Goal: Task Accomplishment & Management: Manage account settings

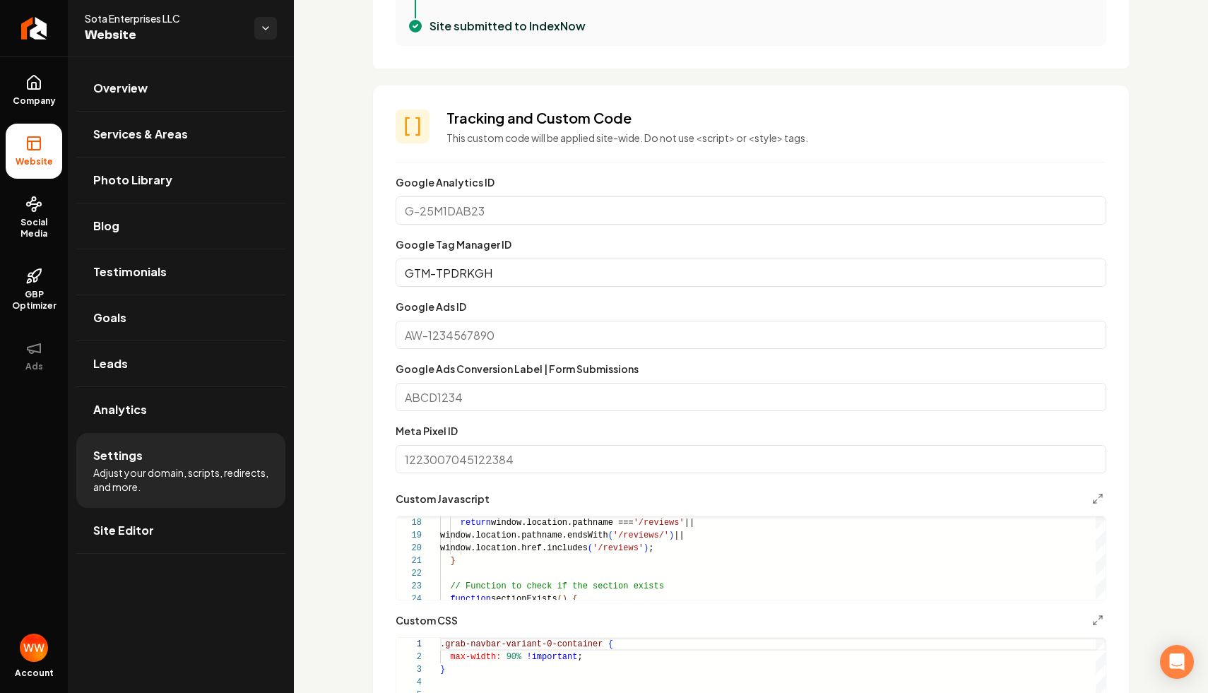
scroll to position [672, 0]
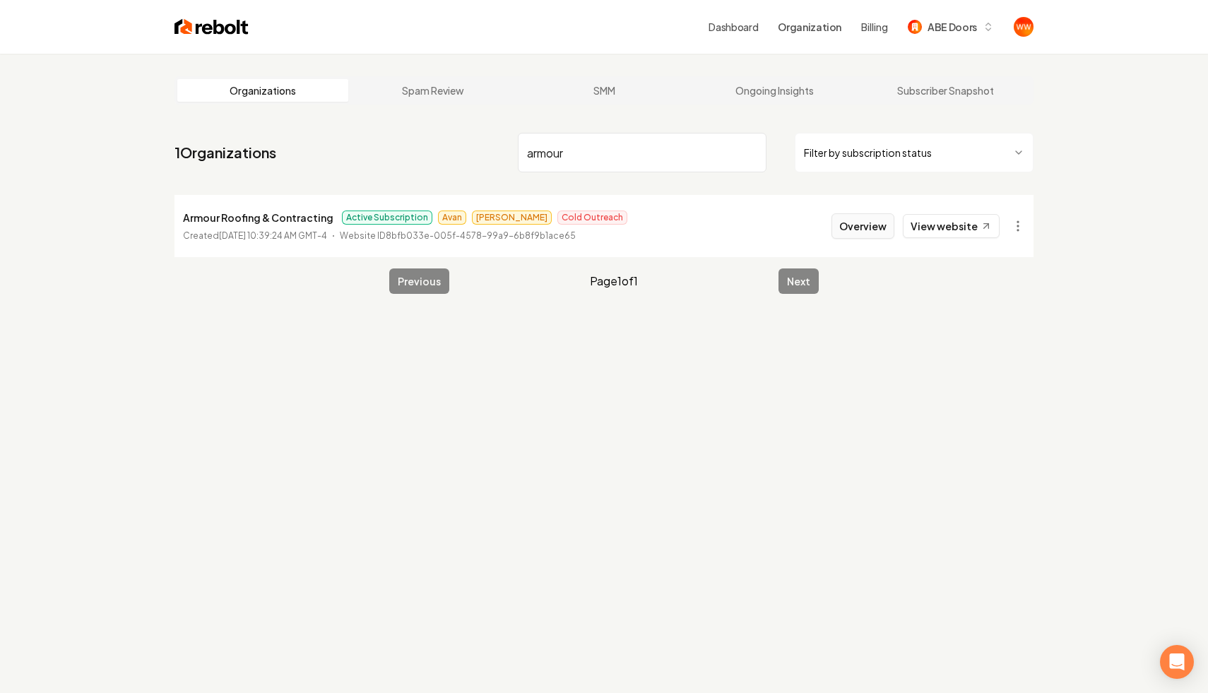
type input "armour"
click at [875, 223] on button "Overview" at bounding box center [863, 225] width 63 height 25
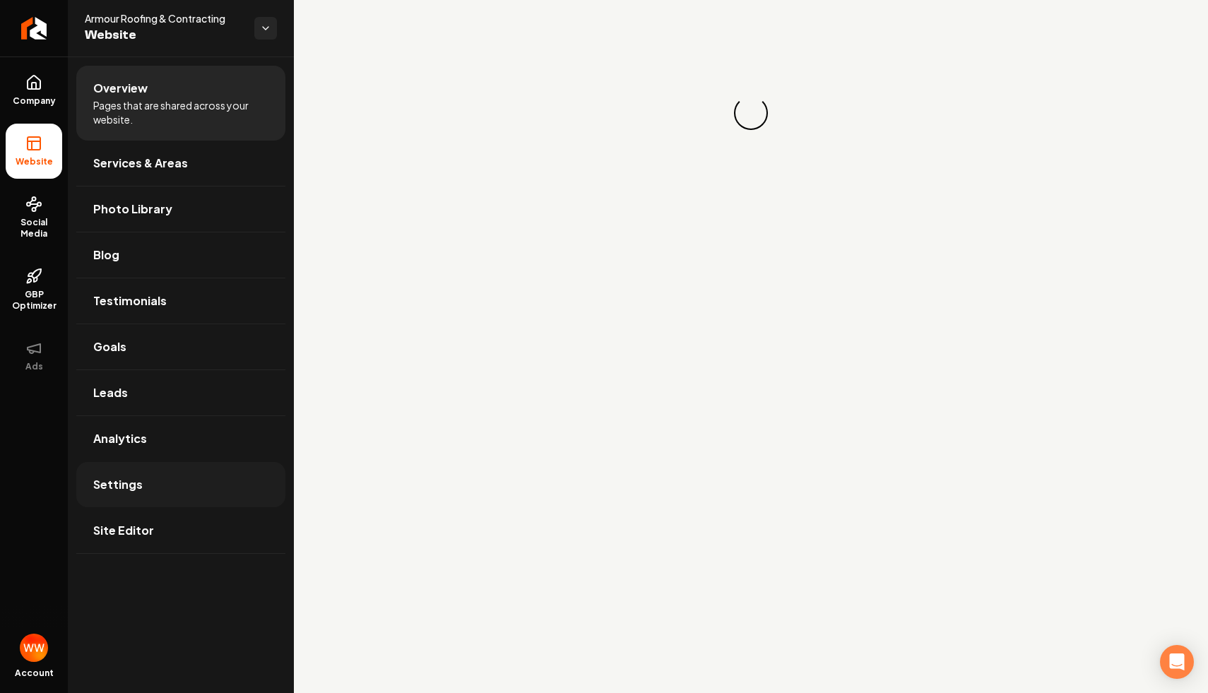
click at [184, 483] on link "Settings" at bounding box center [180, 484] width 209 height 45
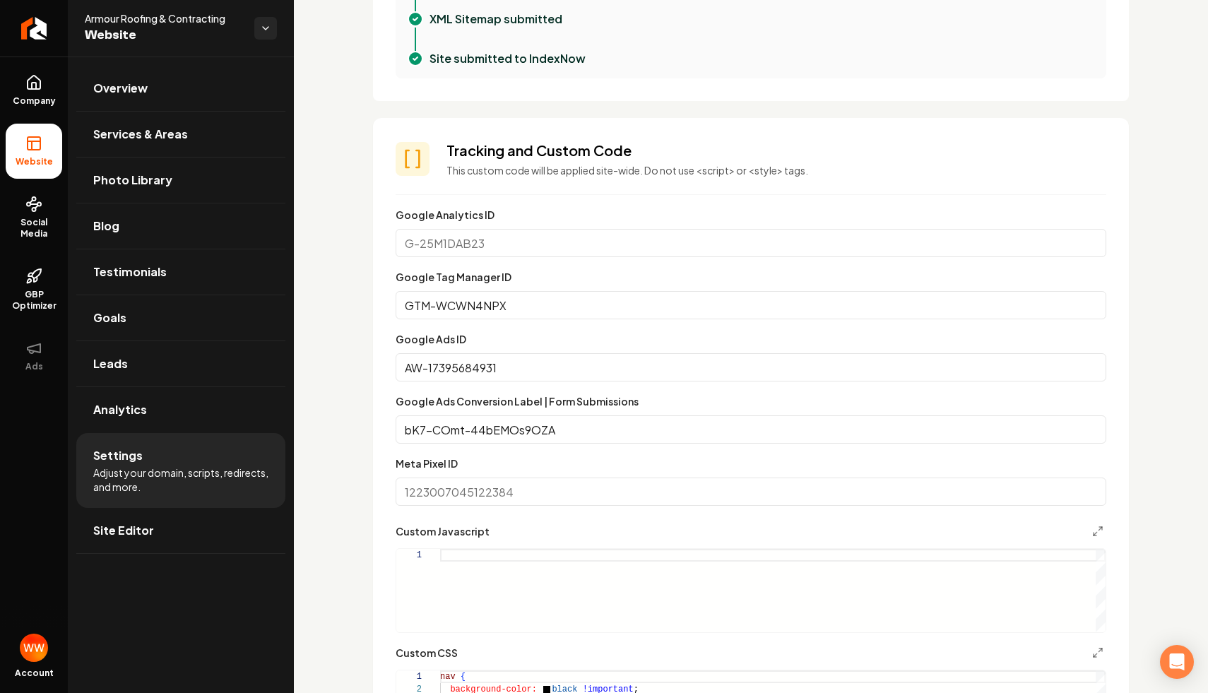
scroll to position [646, 0]
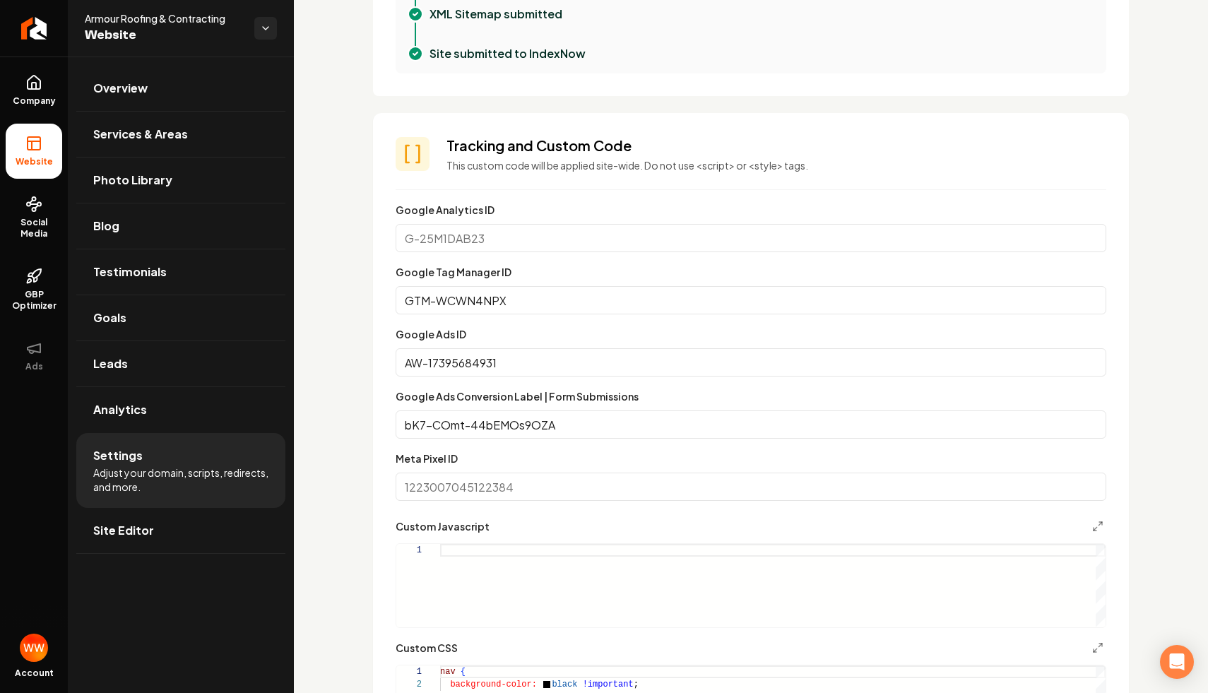
click at [664, 363] on input "AW-17395684931" at bounding box center [751, 362] width 711 height 28
click at [601, 367] on input "AW-17395684931" at bounding box center [751, 362] width 711 height 28
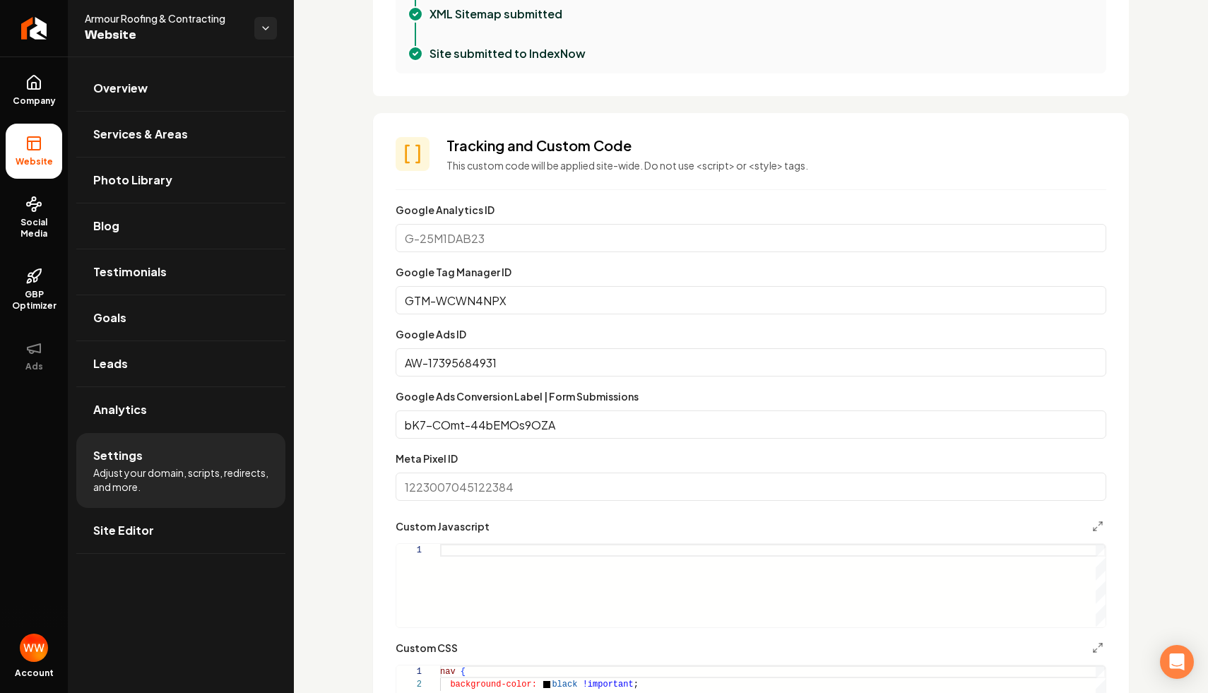
click at [572, 429] on input "bK7-COmt-44bEMOs9OZA" at bounding box center [751, 425] width 711 height 28
click at [396, 444] on form "**********" at bounding box center [751, 506] width 711 height 611
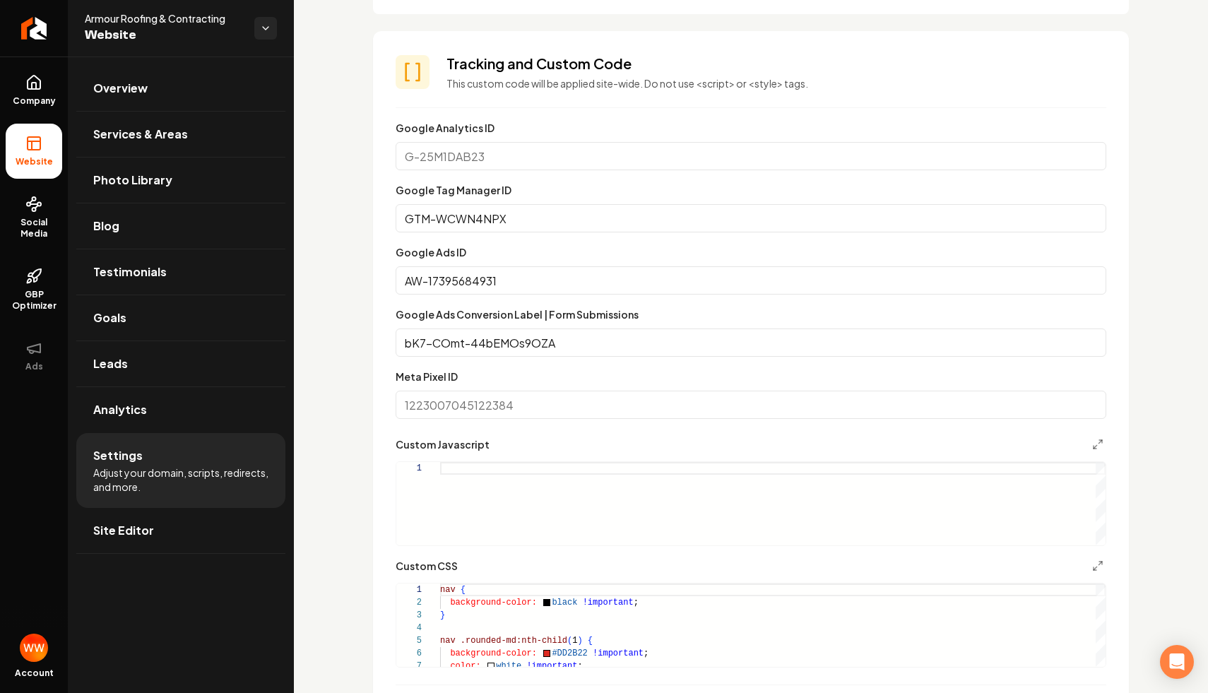
click at [389, 440] on section "**********" at bounding box center [751, 392] width 756 height 722
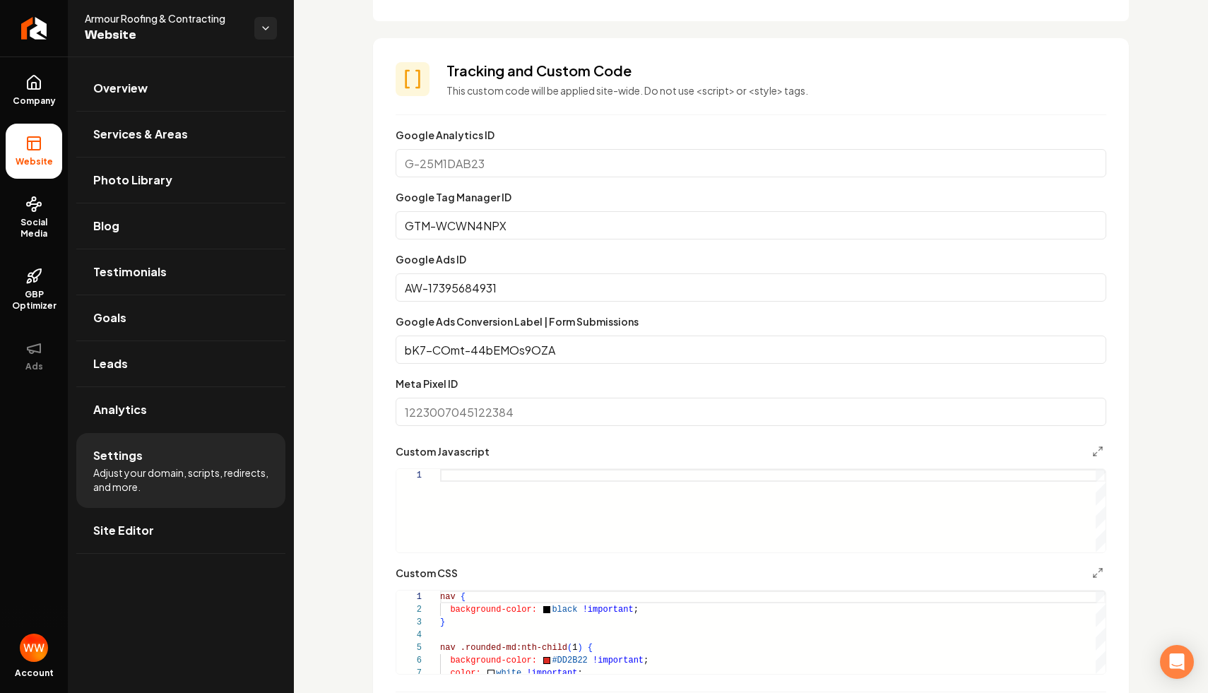
scroll to position [675, 0]
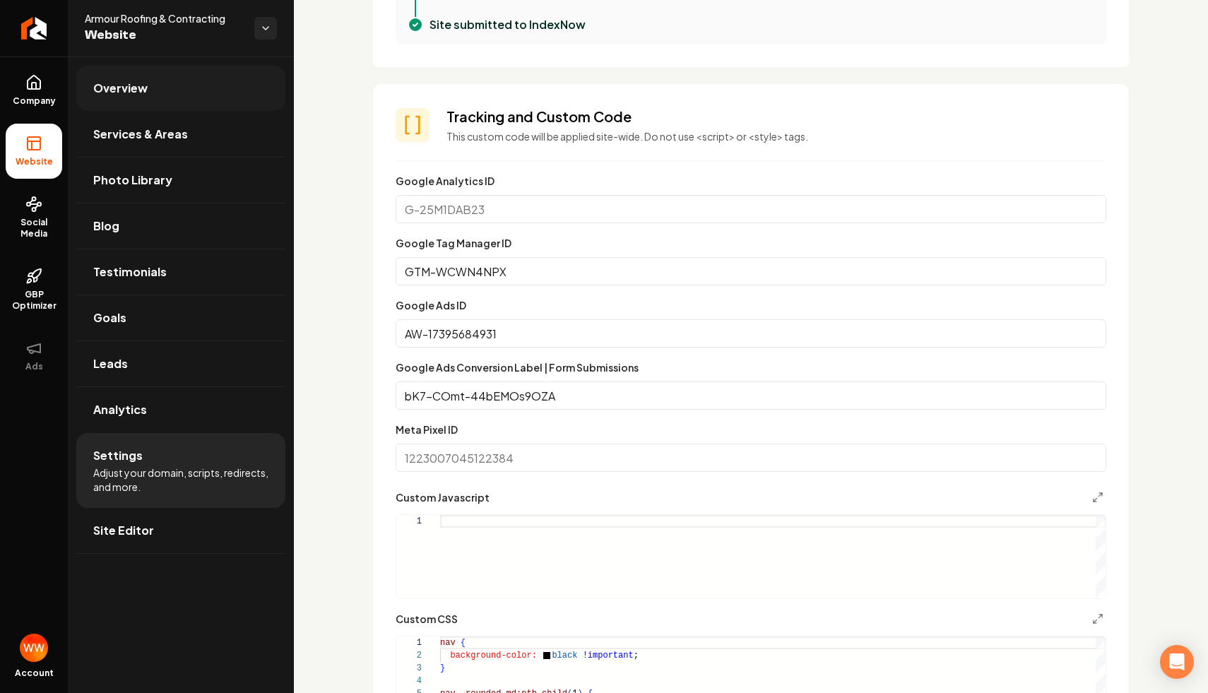
click at [169, 84] on link "Overview" at bounding box center [180, 88] width 209 height 45
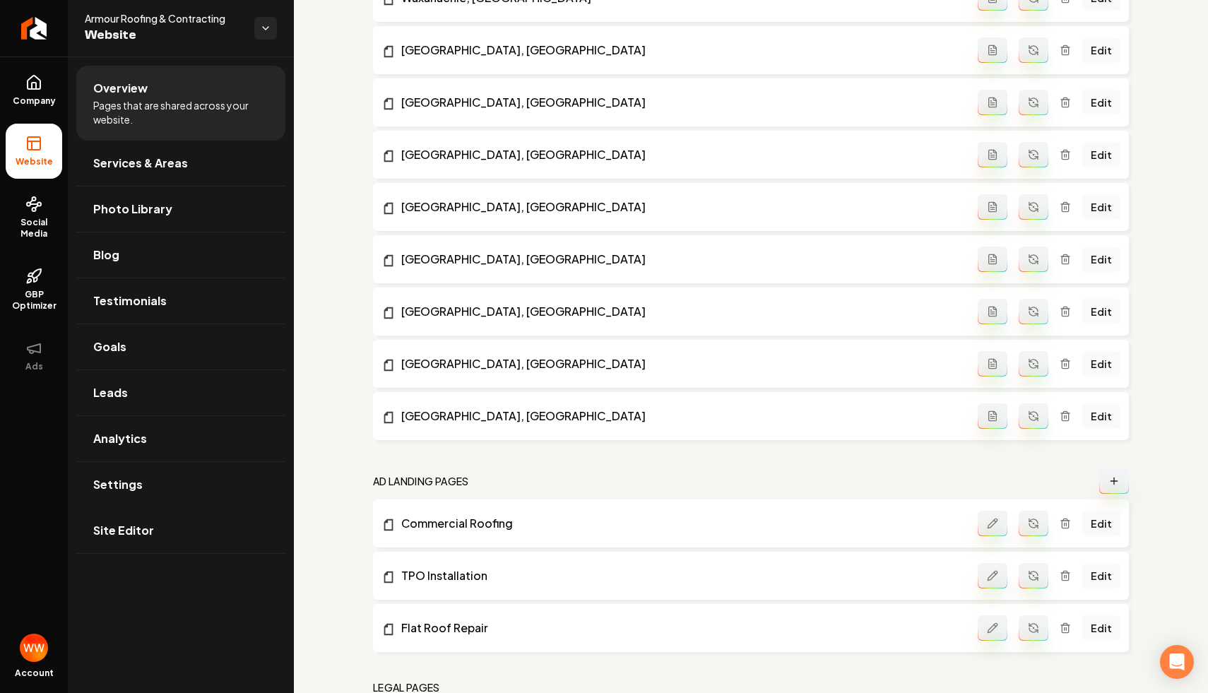
scroll to position [1685, 0]
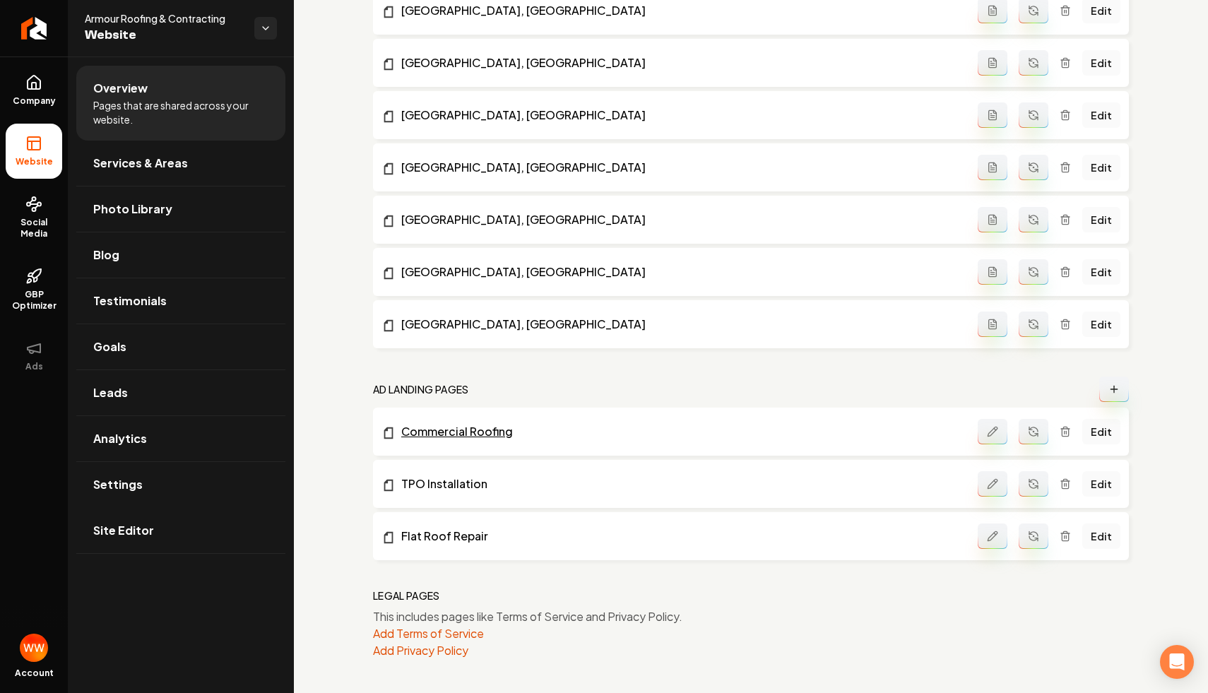
click at [434, 434] on link "Commercial Roofing" at bounding box center [680, 431] width 596 height 17
drag, startPoint x: 528, startPoint y: 500, endPoint x: 389, endPoint y: 473, distance: 141.8
click at [389, 473] on li "TPO Installation Edit" at bounding box center [751, 484] width 756 height 48
drag, startPoint x: 530, startPoint y: 449, endPoint x: 388, endPoint y: 420, distance: 145.0
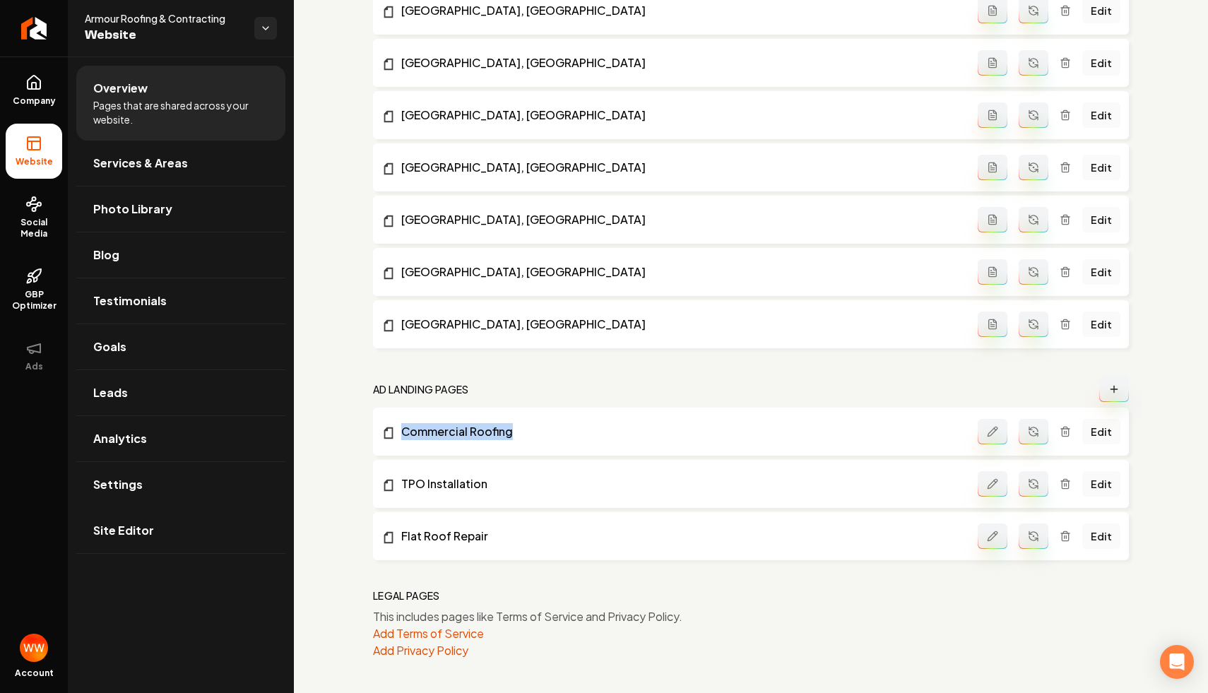
click at [388, 420] on li "Commercial Roofing Edit" at bounding box center [751, 432] width 756 height 48
click at [272, 30] on html "Company Website Social Media GBP Optimizer Ads Account Armour Roofing & Contrac…" at bounding box center [604, 346] width 1208 height 693
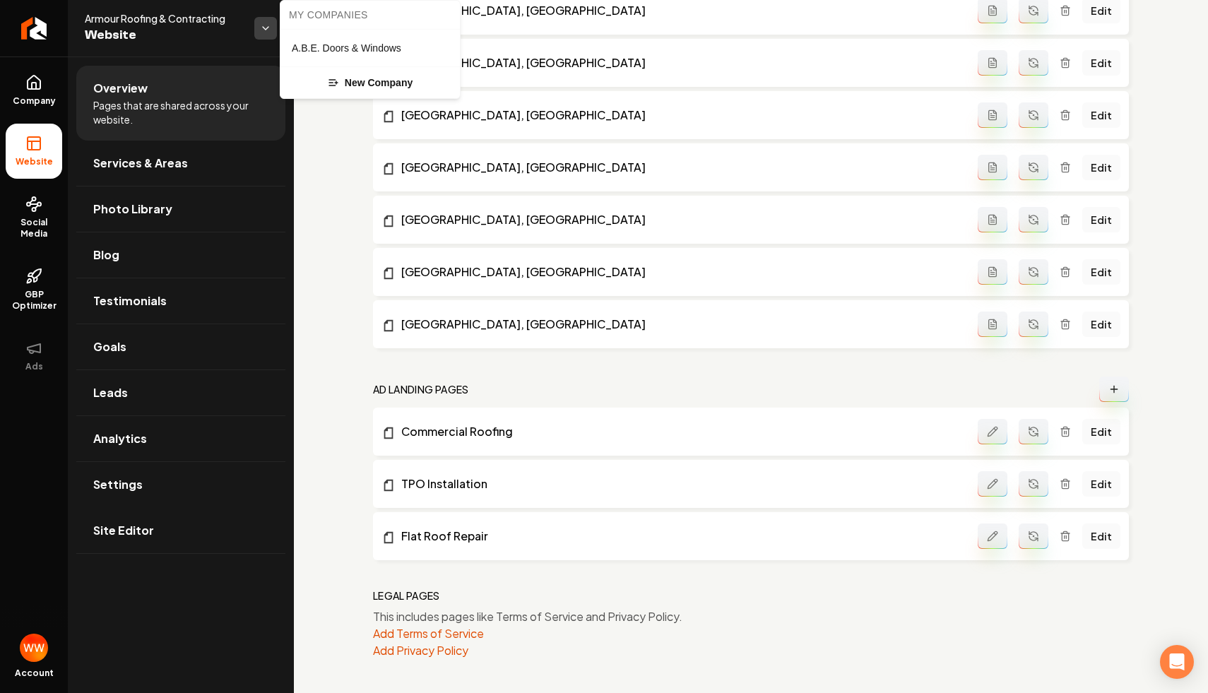
click at [272, 30] on html "Company Website Social Media GBP Optimizer Ads Account Armour Roofing & Contrac…" at bounding box center [604, 346] width 1208 height 693
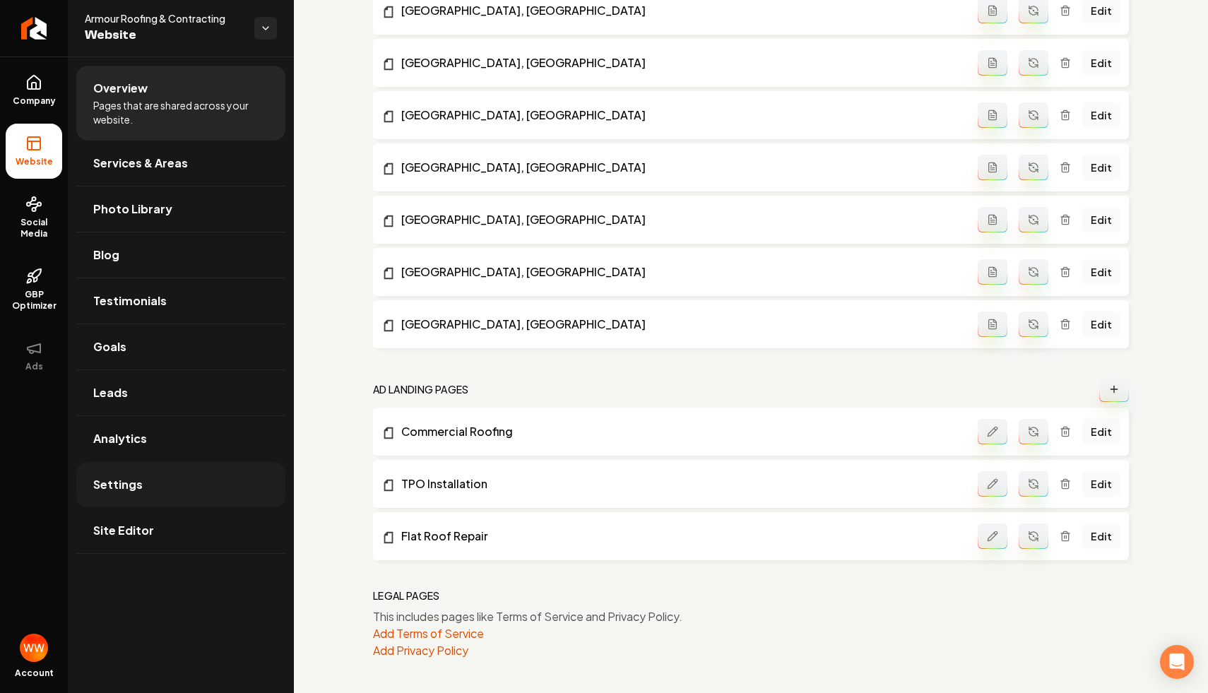
click at [192, 479] on link "Settings" at bounding box center [180, 484] width 209 height 45
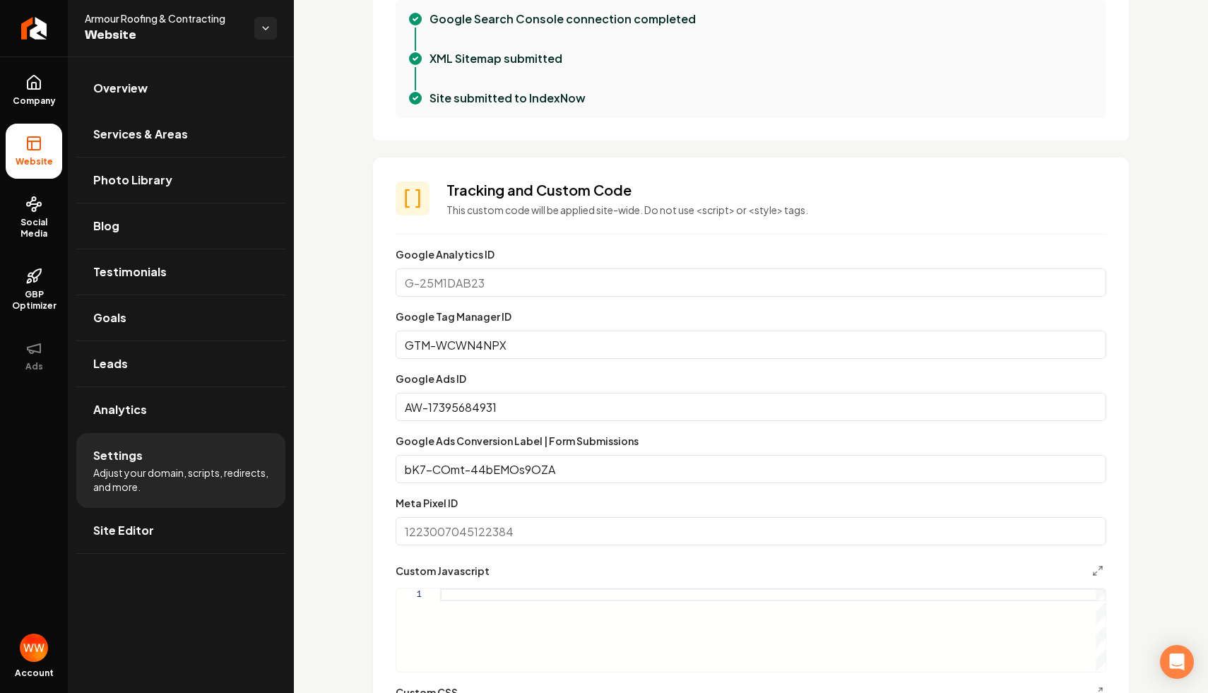
scroll to position [613, 0]
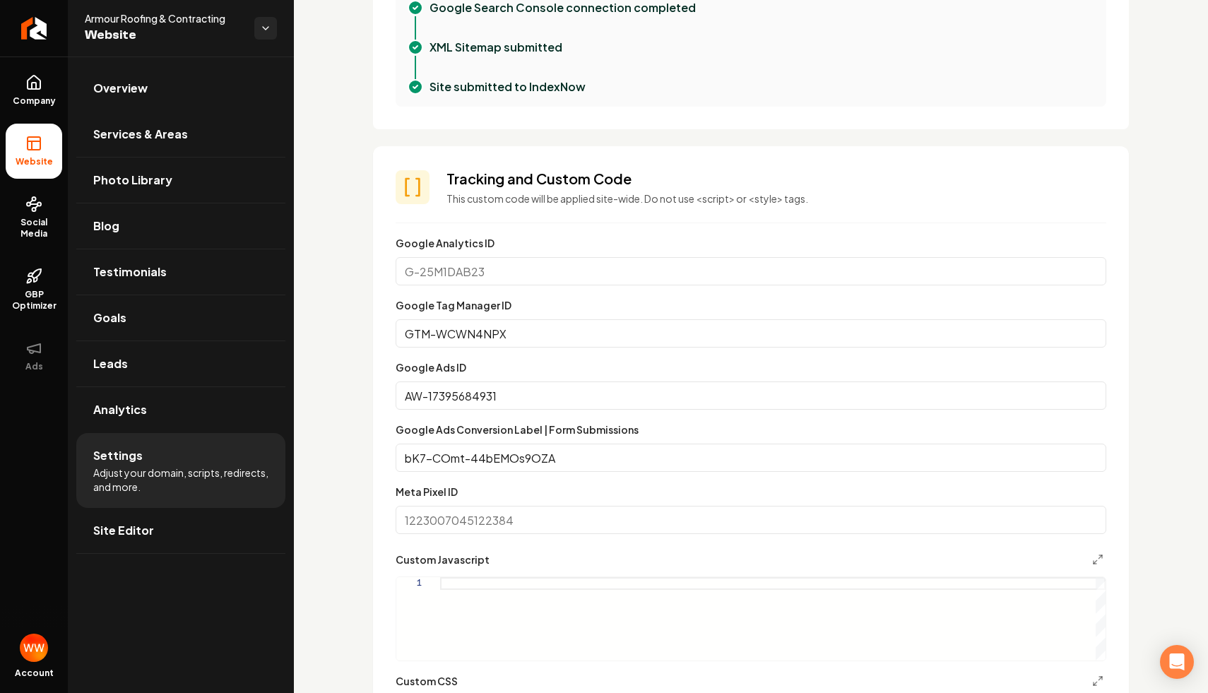
click at [559, 393] on input "AW-17395684931" at bounding box center [751, 396] width 711 height 28
click at [565, 447] on input "bK7-COmt-44bEMOs9OZA" at bounding box center [751, 458] width 711 height 28
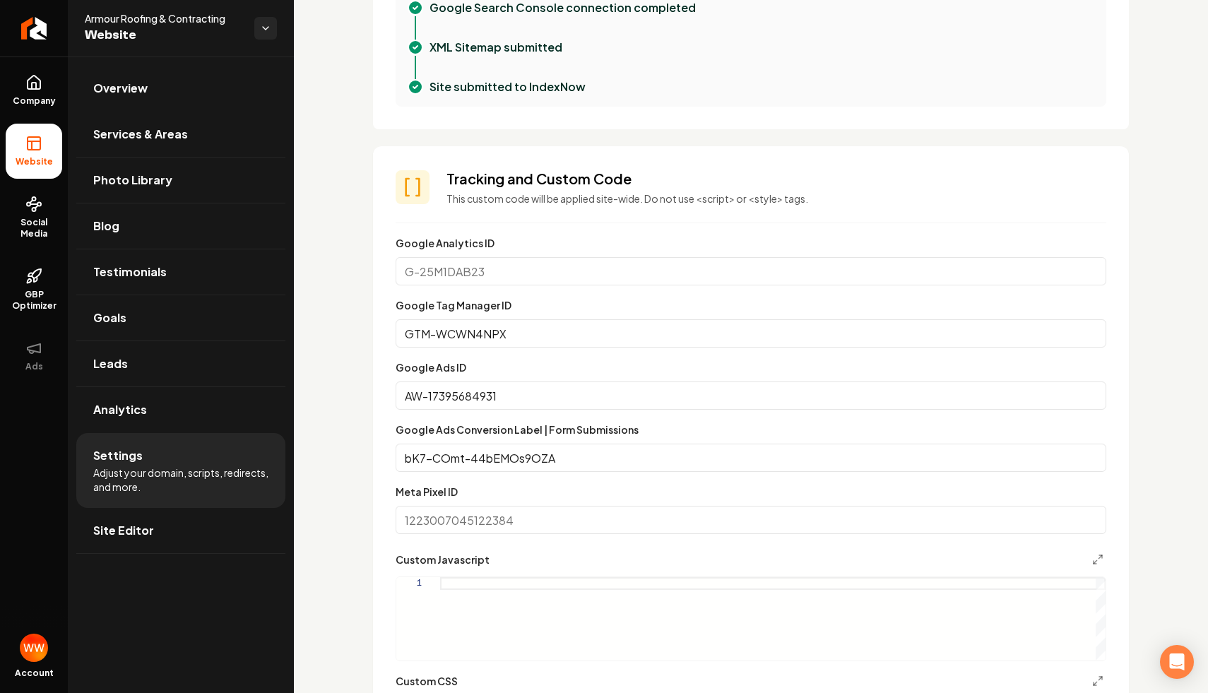
click at [565, 447] on input "bK7-COmt-44bEMOs9OZA" at bounding box center [751, 458] width 711 height 28
click at [339, 452] on div "Custom domain Connect and configure a custom domain. Domain Connected armourroo…" at bounding box center [751, 655] width 914 height 2423
click at [329, 94] on div "Custom domain Connect and configure a custom domain. Domain Connected armourroo…" at bounding box center [751, 655] width 914 height 2423
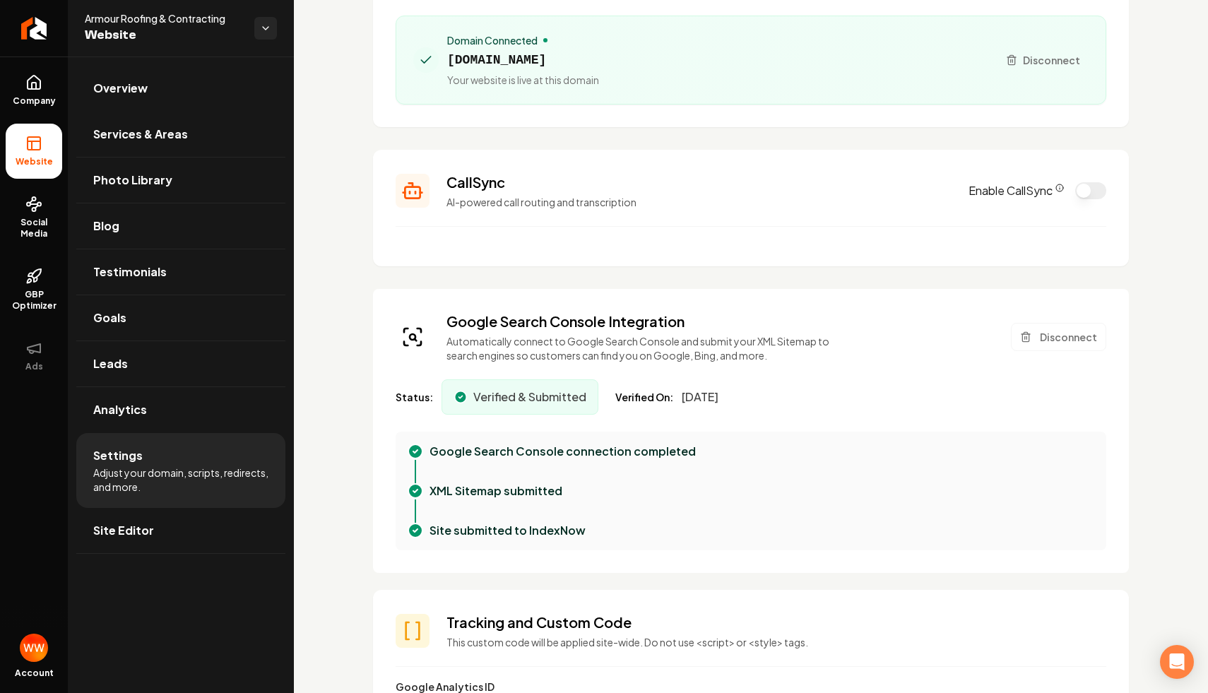
scroll to position [163, 0]
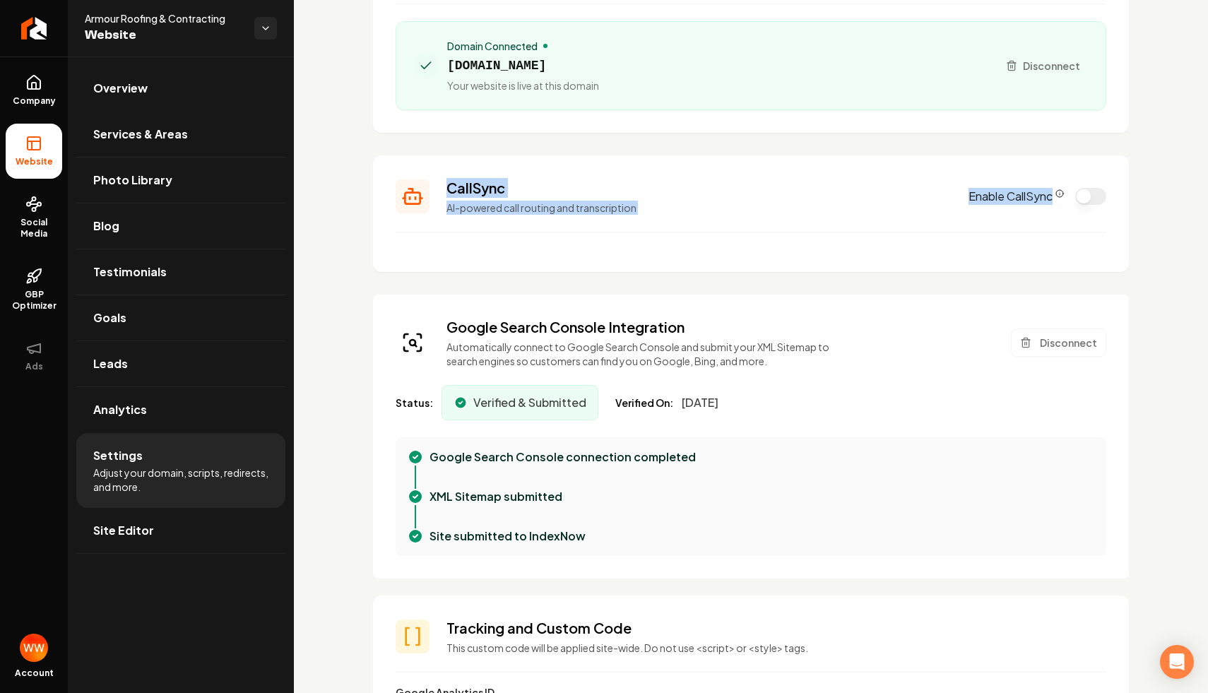
drag, startPoint x: 890, startPoint y: 155, endPoint x: 1069, endPoint y: 229, distance: 192.9
click at [1069, 229] on section "CallSync AI-powered call routing and transcription Enable CallSync" at bounding box center [751, 213] width 756 height 117
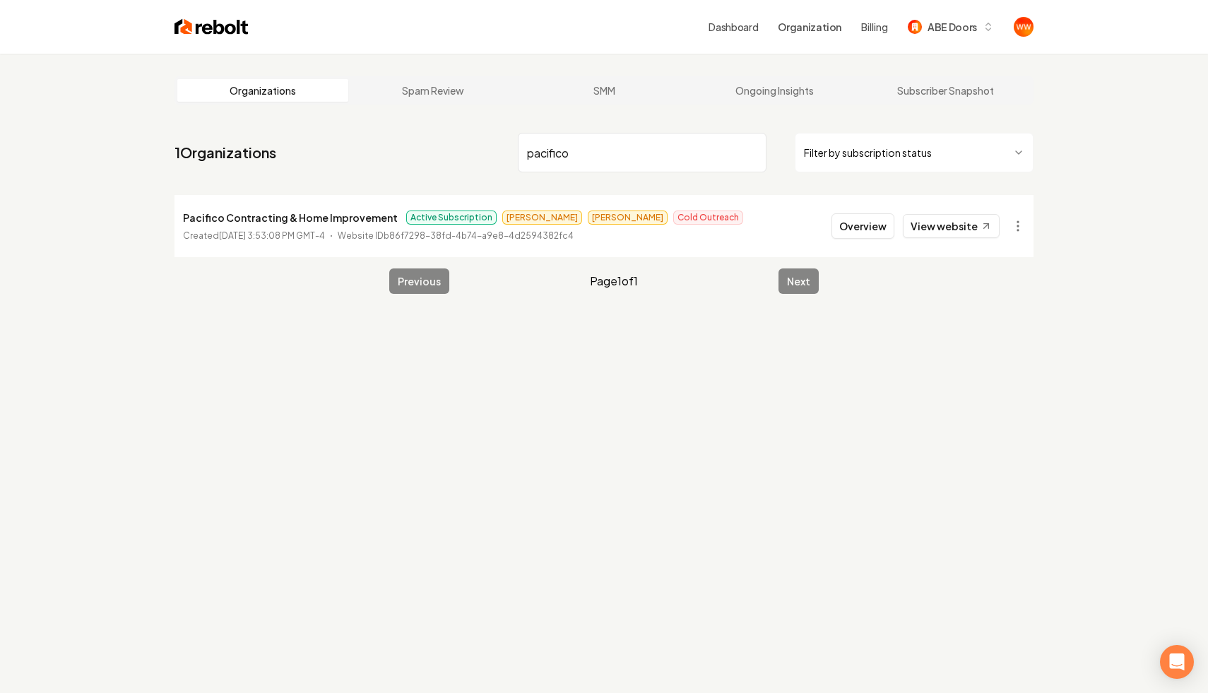
type input "pacifico"
click at [836, 213] on div "Overview View website" at bounding box center [916, 225] width 168 height 25
click at [876, 230] on button "Overview" at bounding box center [863, 225] width 63 height 25
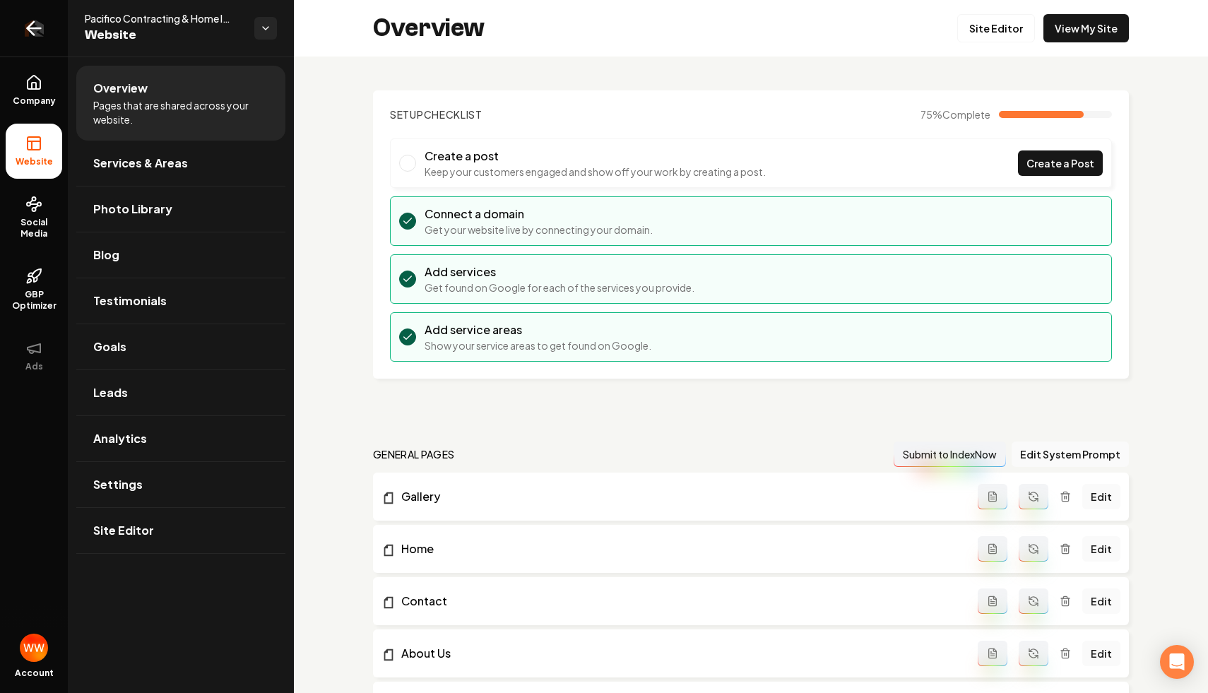
click at [55, 27] on link "Return to dashboard" at bounding box center [34, 28] width 68 height 57
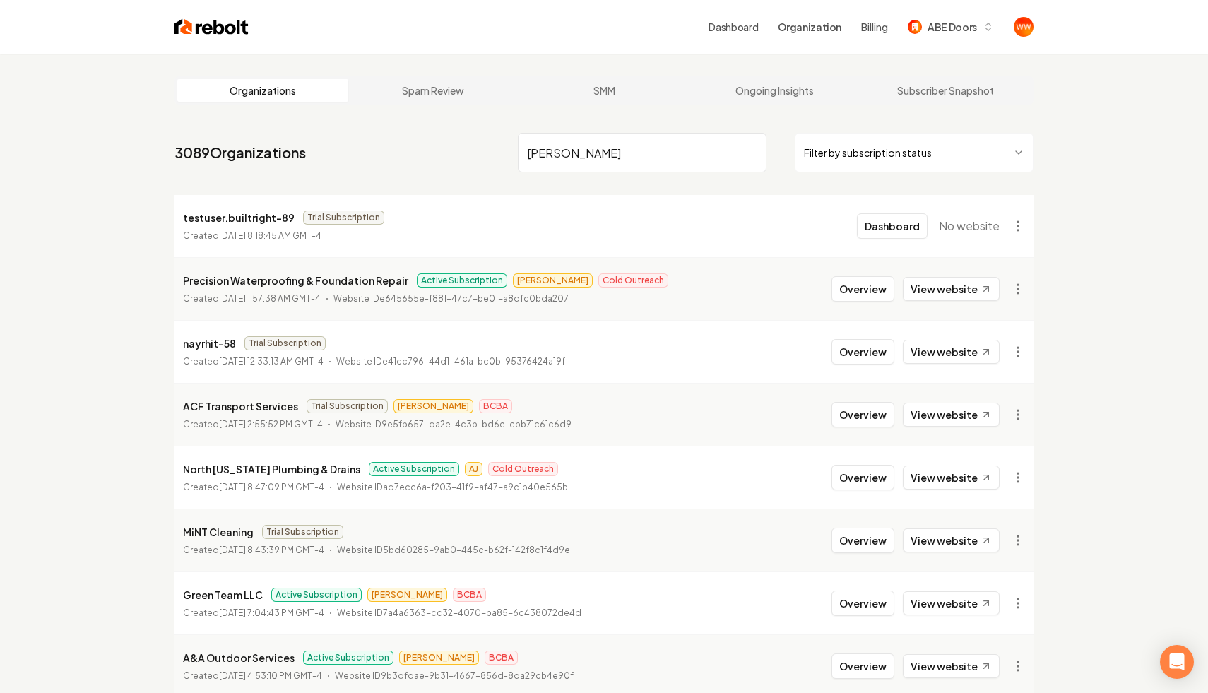
type input "[PERSON_NAME]"
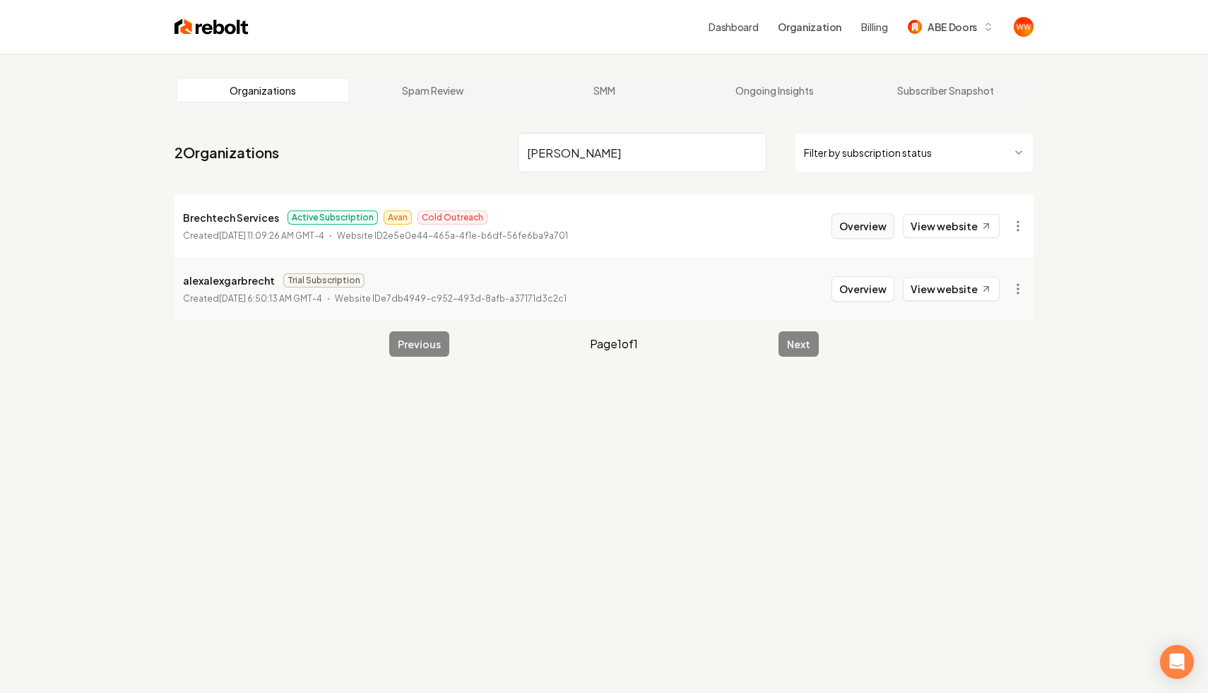
click at [871, 219] on button "Overview" at bounding box center [863, 225] width 63 height 25
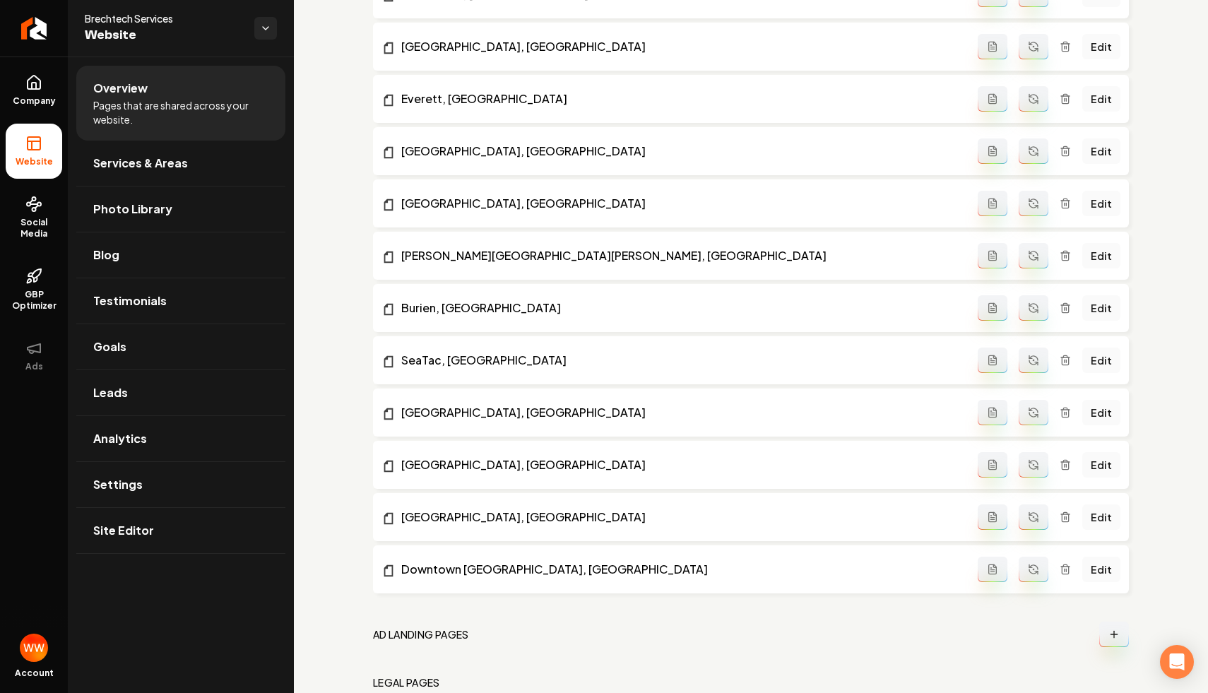
scroll to position [6130, 0]
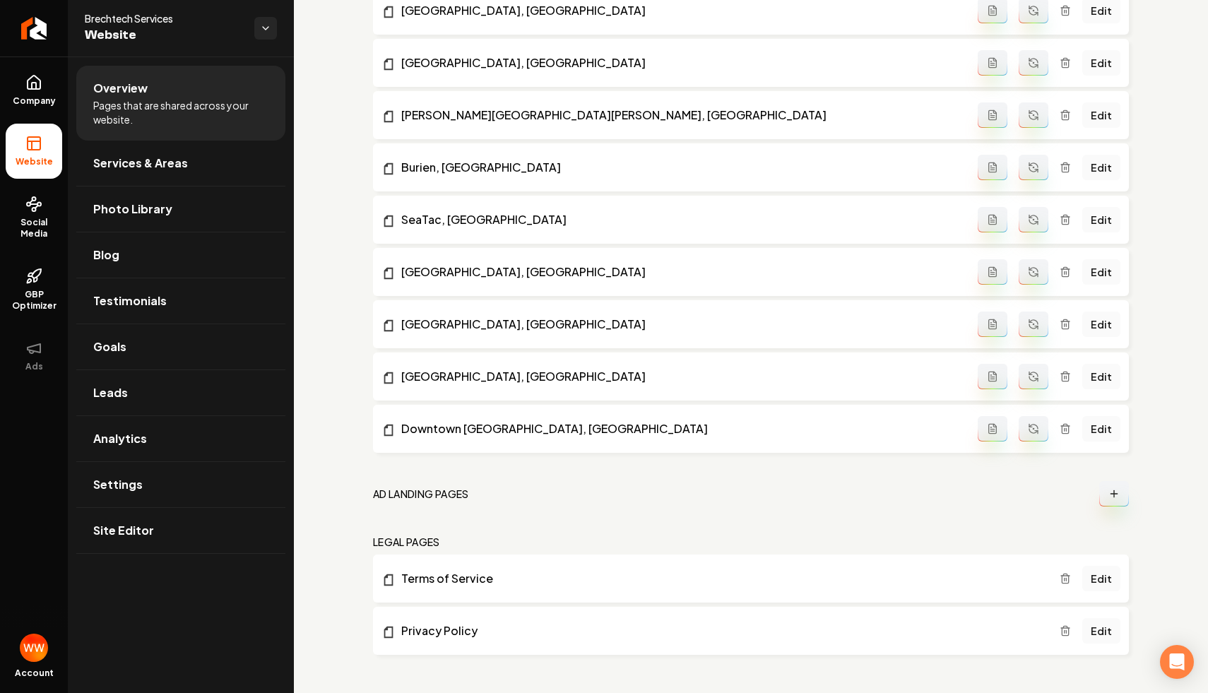
click at [1121, 495] on button "Main content area" at bounding box center [1115, 493] width 30 height 25
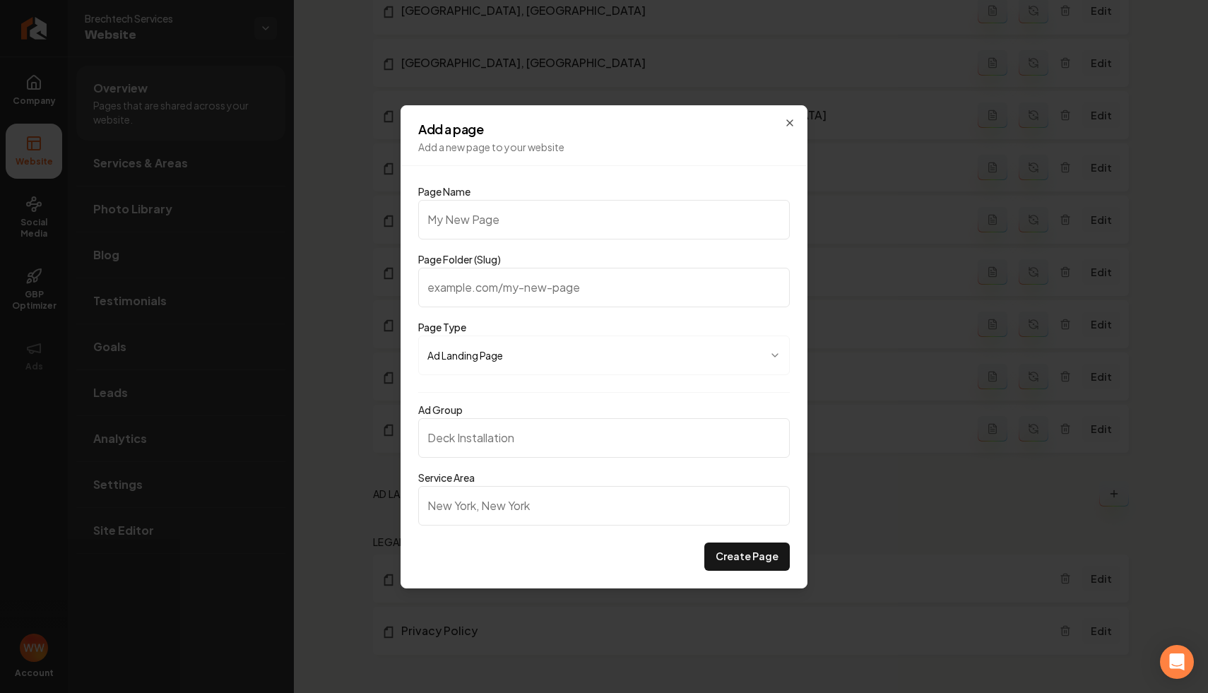
type input "G"
type input "g"
type input "Ge"
type input "ge"
type input "Gen"
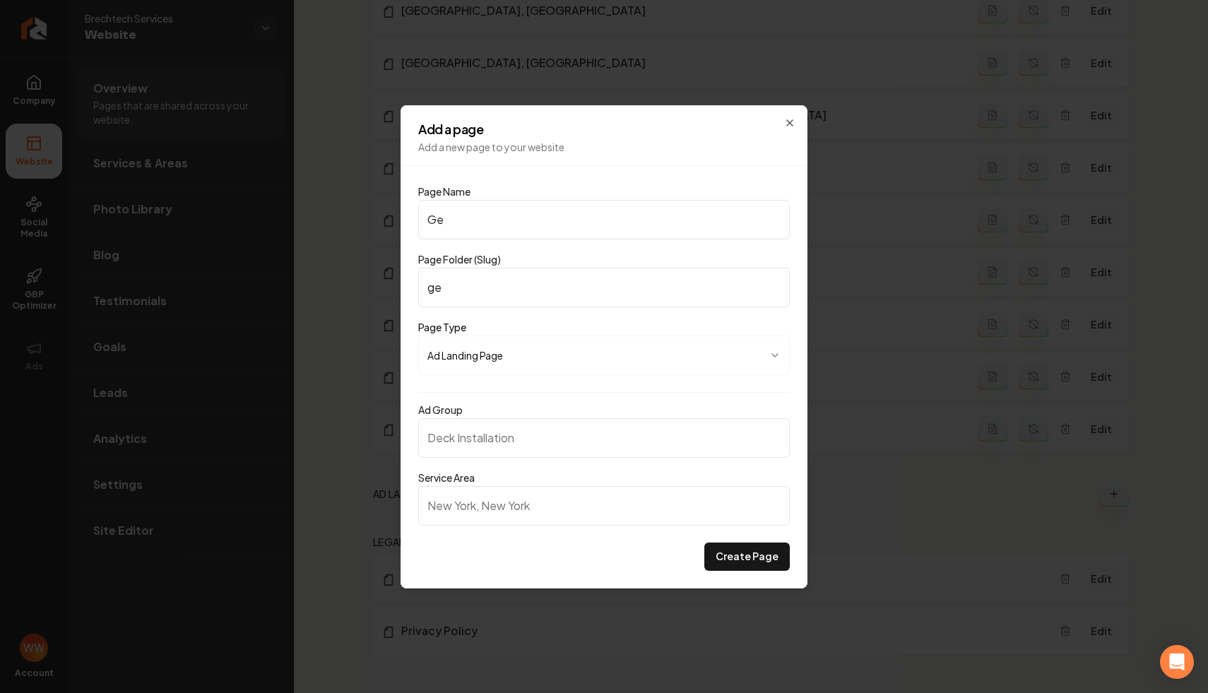
type input "gen"
type input "Gene"
type input "gene"
type input "Gener"
type input "gener"
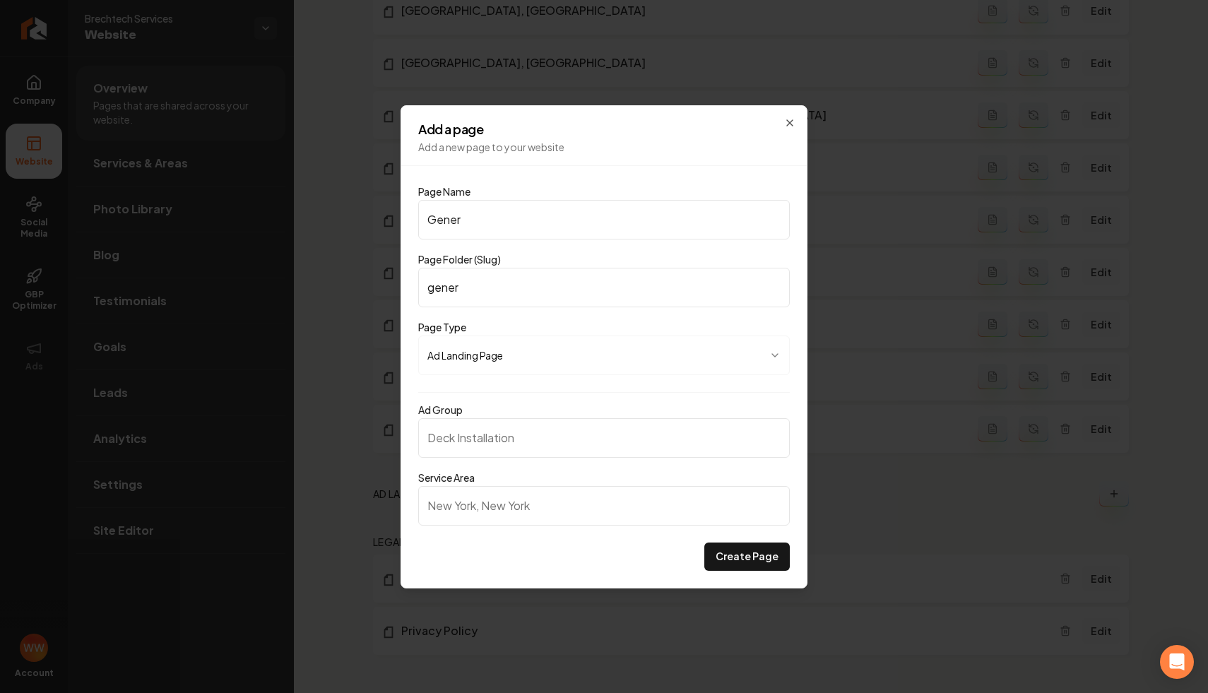
type input "Genera"
type input "genera"
type input "Generat"
type input "generat"
type input "Generato"
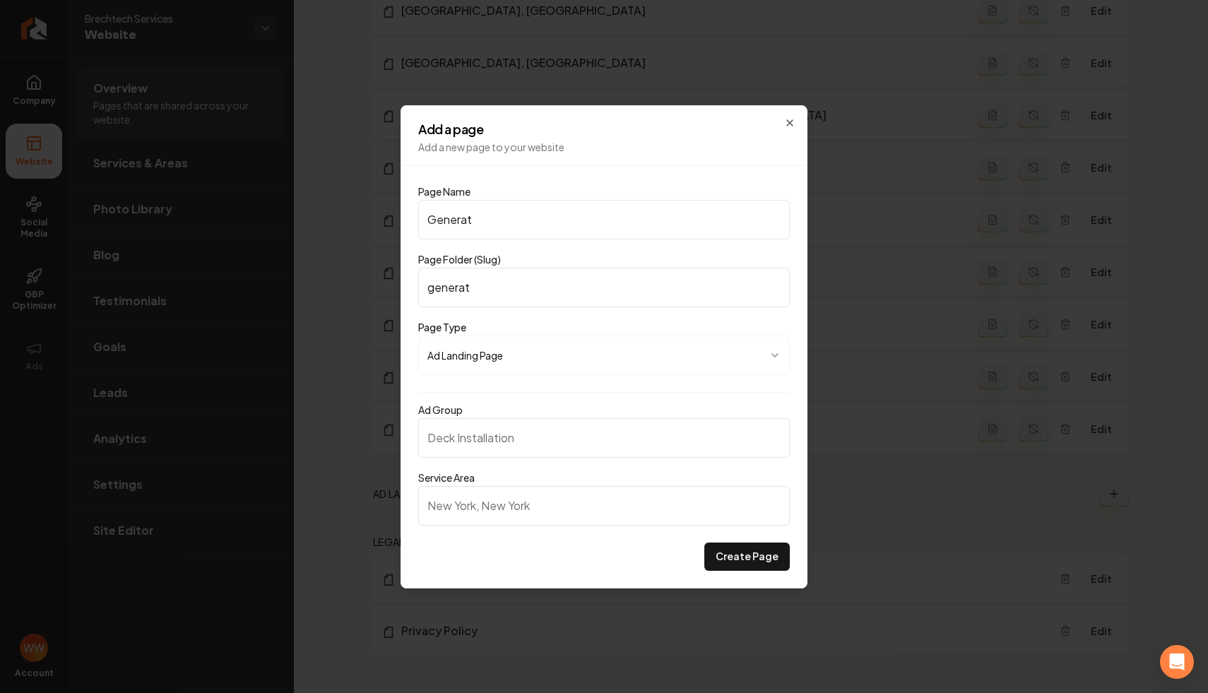
type input "generato"
type input "Generator"
type input "generator"
type input "Generator I"
type input "generator-i"
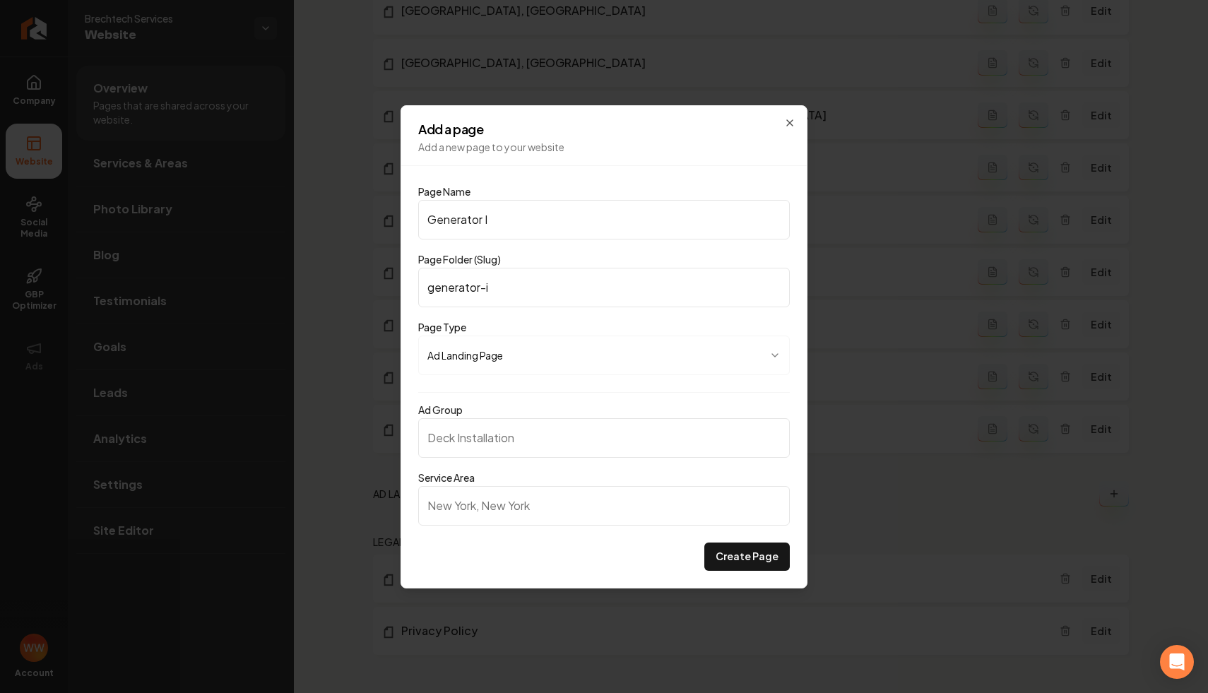
type input "Generator In"
type input "generator-in"
type input "Generator Ins"
type input "generator-ins"
type input "Generator Inst"
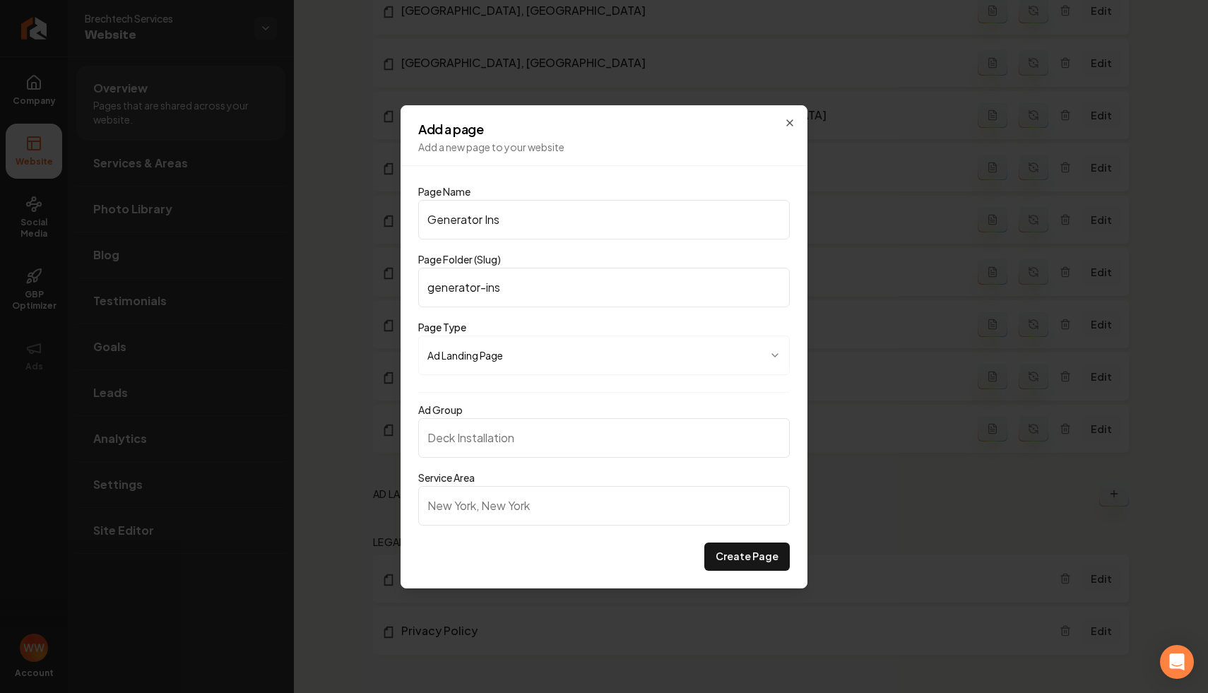
type input "generator-inst"
type input "Generator Insta"
type input "generator-insta"
type input "Generator Instal"
type input "generator-instal"
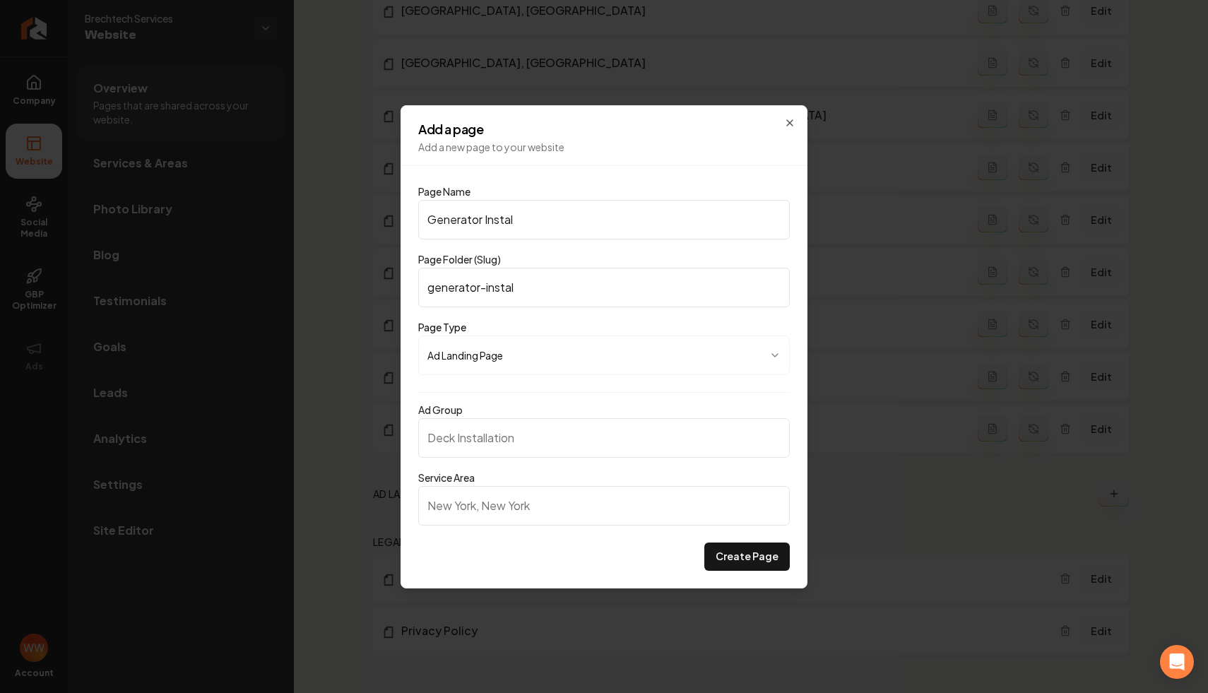
type input "Generator Install"
type input "generator-install"
type input "Generator Installa"
type input "generator-installa"
type input "Generator Installat"
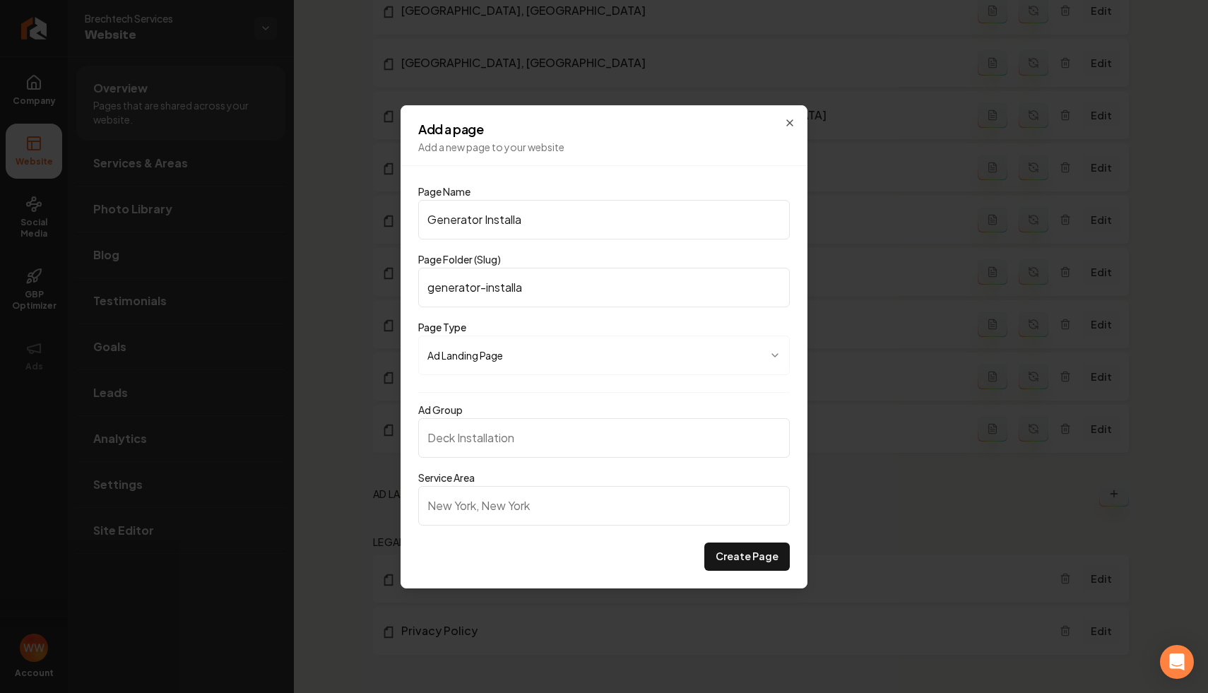
type input "generator-installat"
type input "Generator Installati"
type input "generator-installati"
type input "Generator Installatio"
type input "generator-installatio"
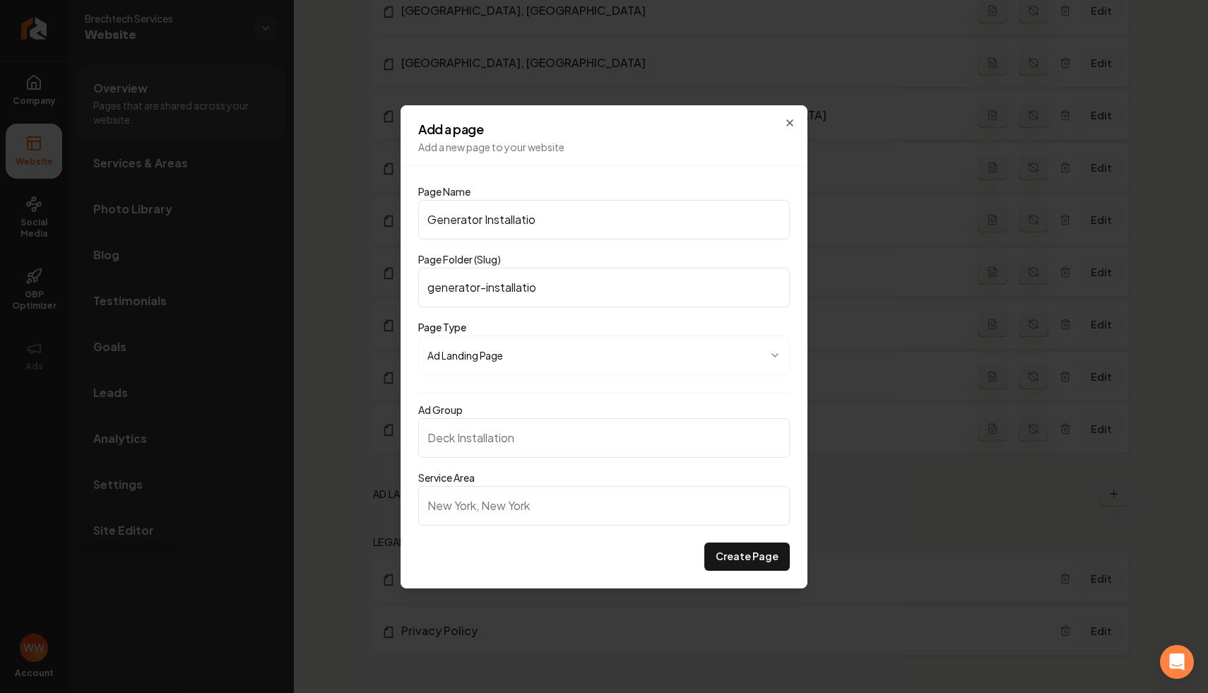
type input "Generator Installation"
type input "generator-installation"
type input "Generator Installation"
click at [524, 425] on input "Ad Group" at bounding box center [604, 438] width 372 height 40
click at [541, 214] on input "Generator Installation" at bounding box center [604, 220] width 372 height 40
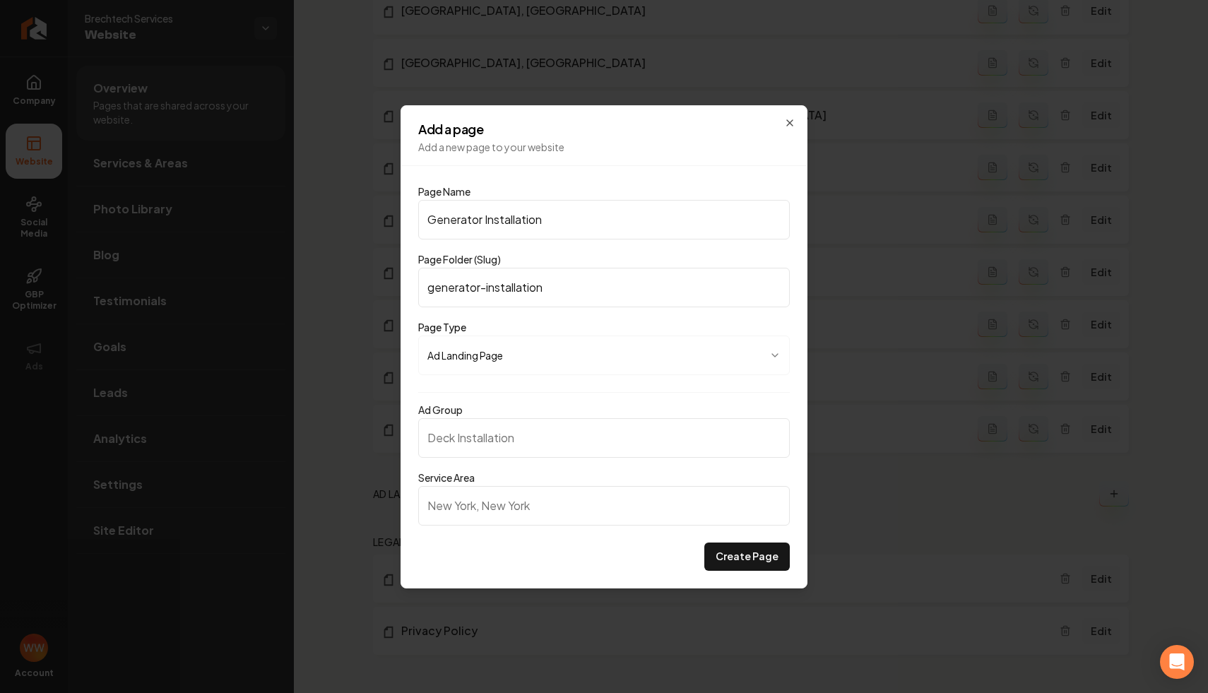
click at [541, 214] on input "Generator Installation" at bounding box center [604, 220] width 372 height 40
click at [513, 454] on input "Ad Group" at bounding box center [604, 438] width 372 height 40
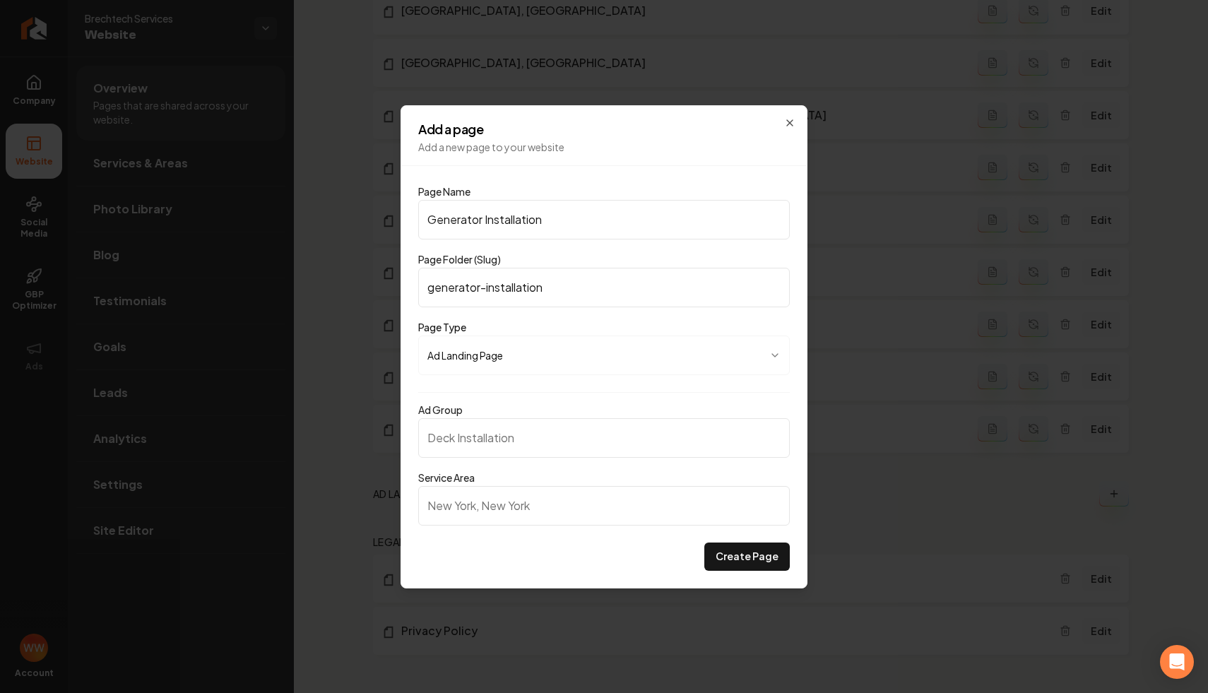
paste input "Generator Installation"
type input "Generator Installation"
click at [477, 492] on input "Service Area" at bounding box center [604, 506] width 372 height 40
type input "Greater Seattle, WA"
click at [765, 560] on button "Create Page" at bounding box center [748, 557] width 86 height 28
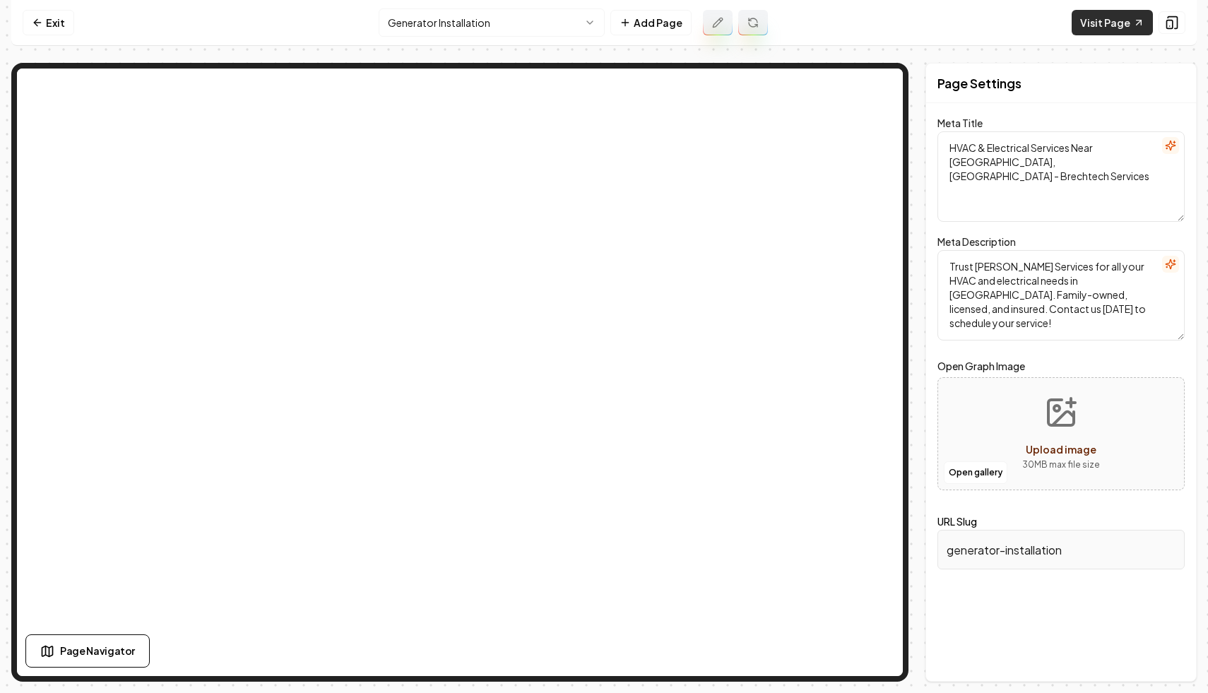
click at [1078, 18] on link "Visit Page" at bounding box center [1112, 22] width 81 height 25
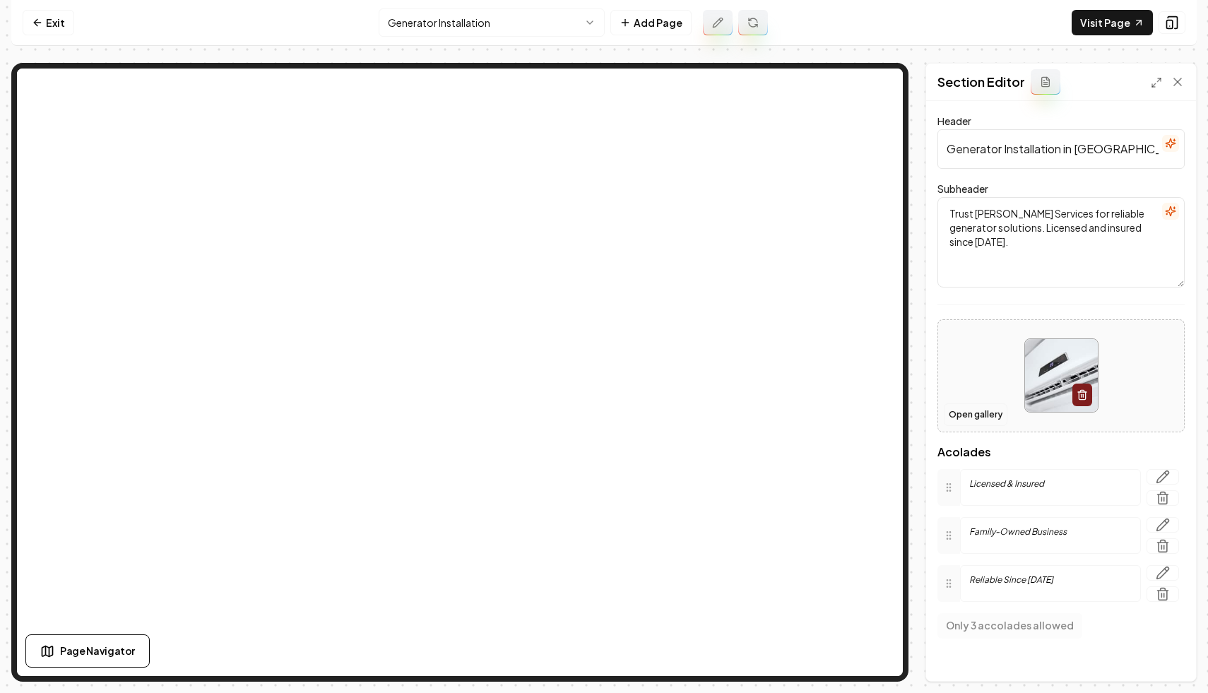
click at [977, 416] on button "Open gallery" at bounding box center [976, 415] width 64 height 23
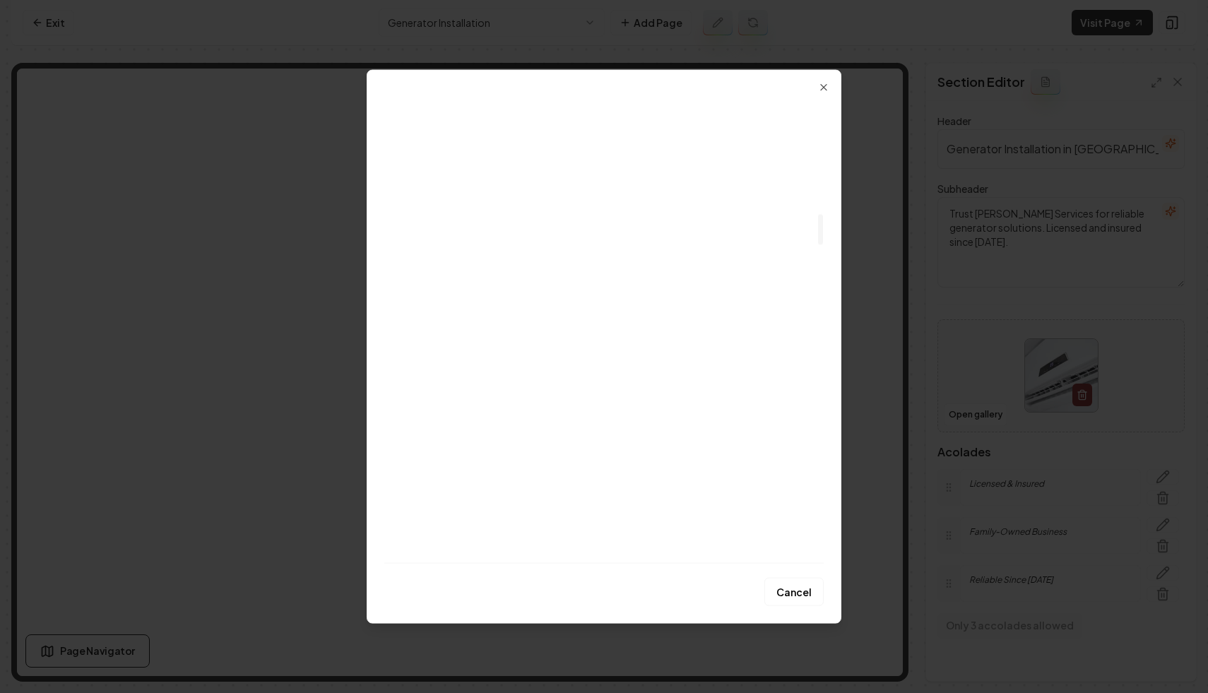
scroll to position [1915, 0]
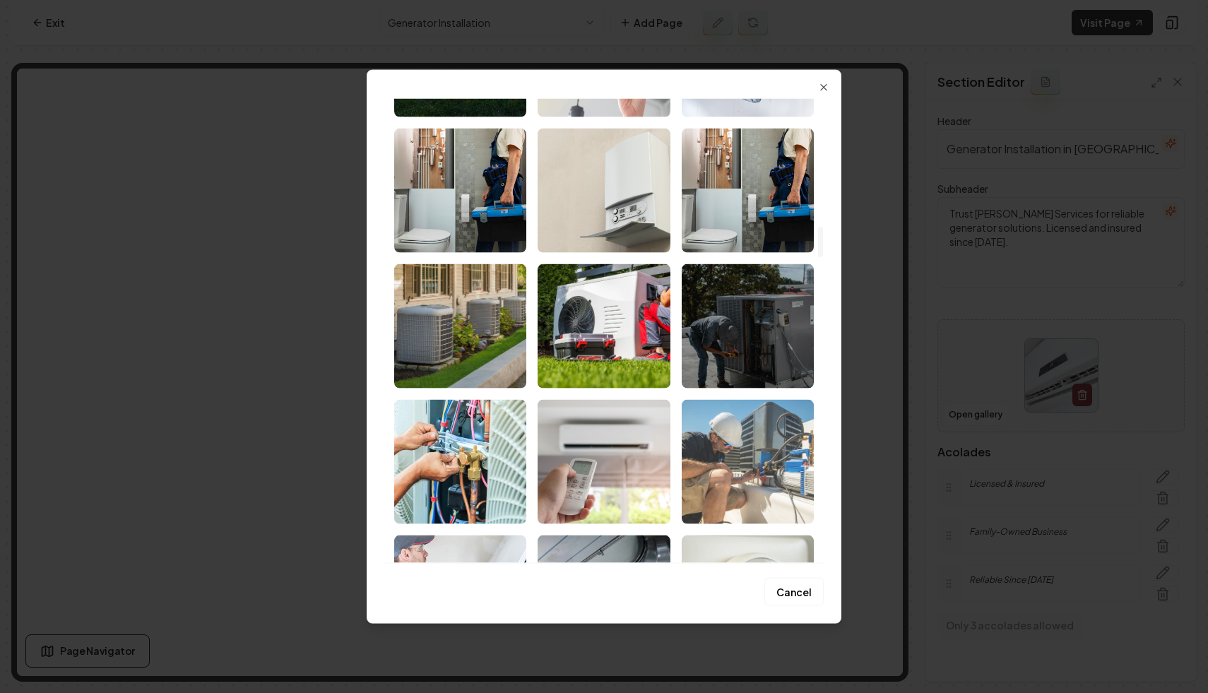
click at [746, 467] on img "Select image image_686ea4615c7cd75eb808cac1.jpg" at bounding box center [748, 461] width 132 height 124
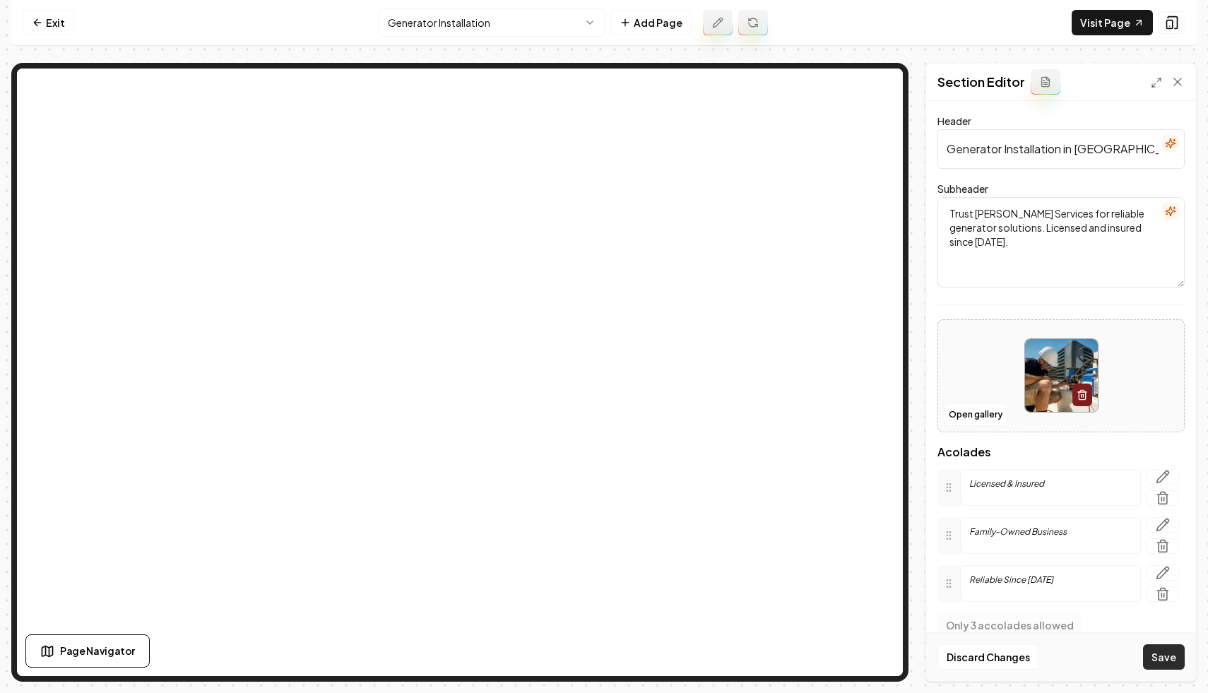
click at [1158, 652] on button "Save" at bounding box center [1164, 656] width 42 height 25
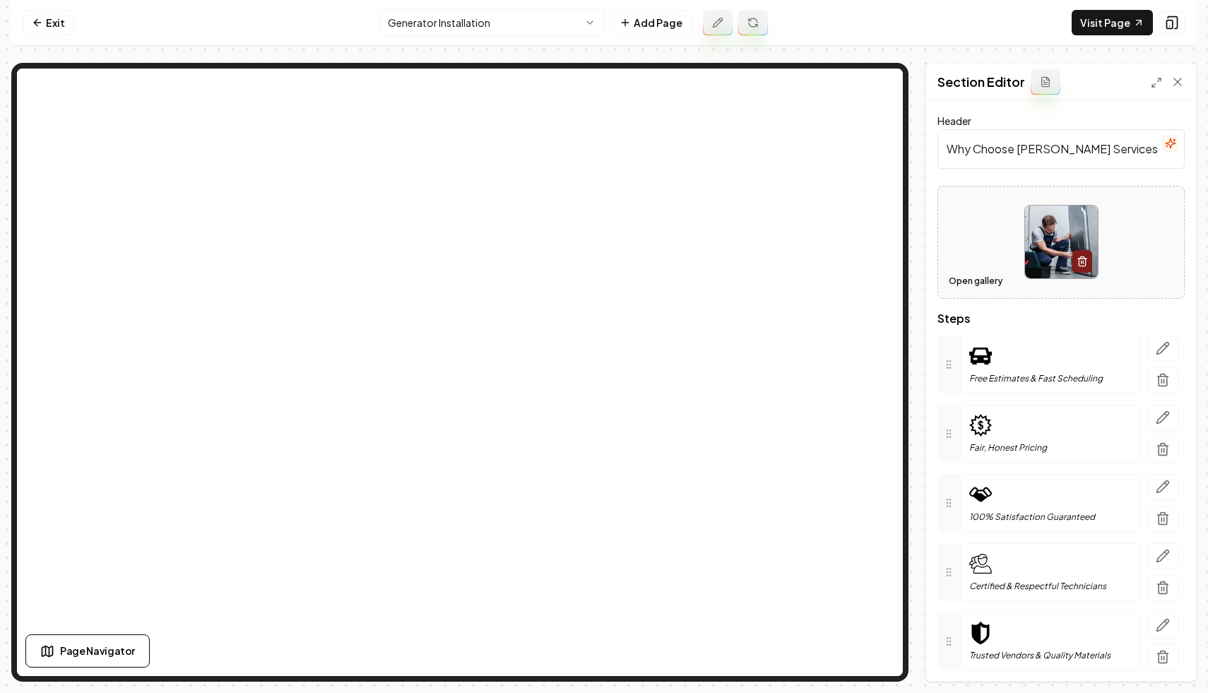
click at [979, 275] on button "Open gallery" at bounding box center [976, 281] width 64 height 23
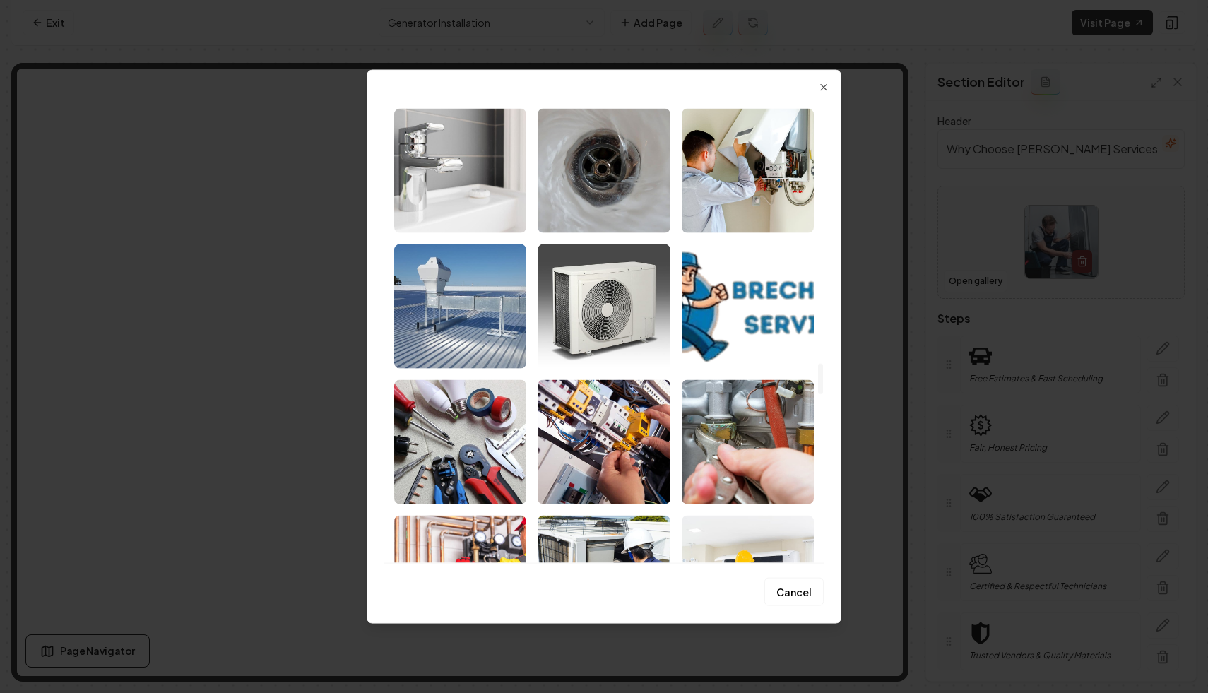
scroll to position [4042, 0]
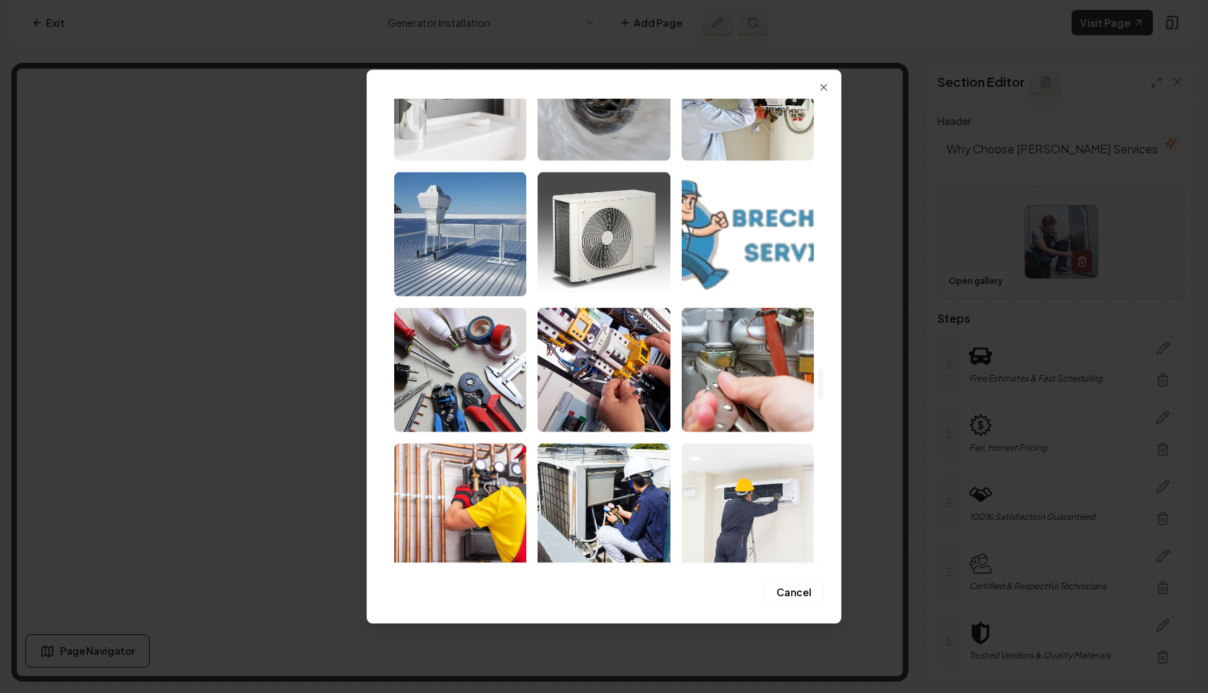
click at [738, 256] on img "Select image image_686bedaf5c7cd75eb8ff562b.png" at bounding box center [748, 234] width 132 height 124
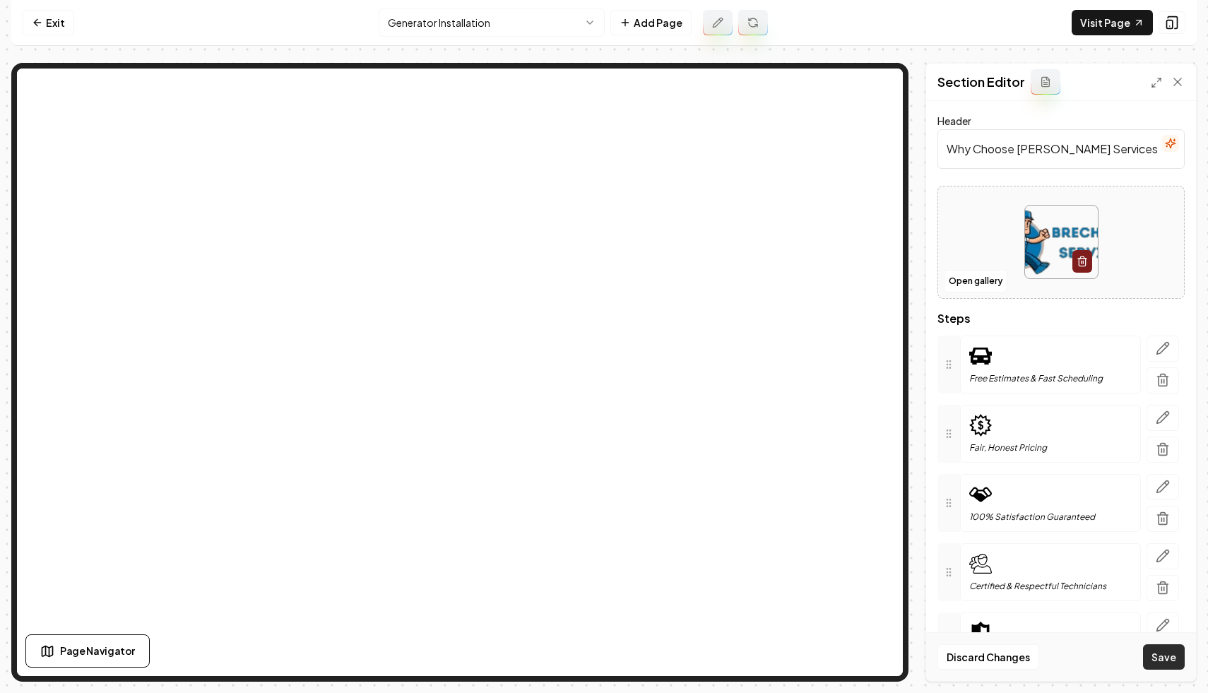
click at [1167, 664] on button "Save" at bounding box center [1164, 656] width 42 height 25
click at [983, 280] on button "Open gallery" at bounding box center [976, 281] width 64 height 23
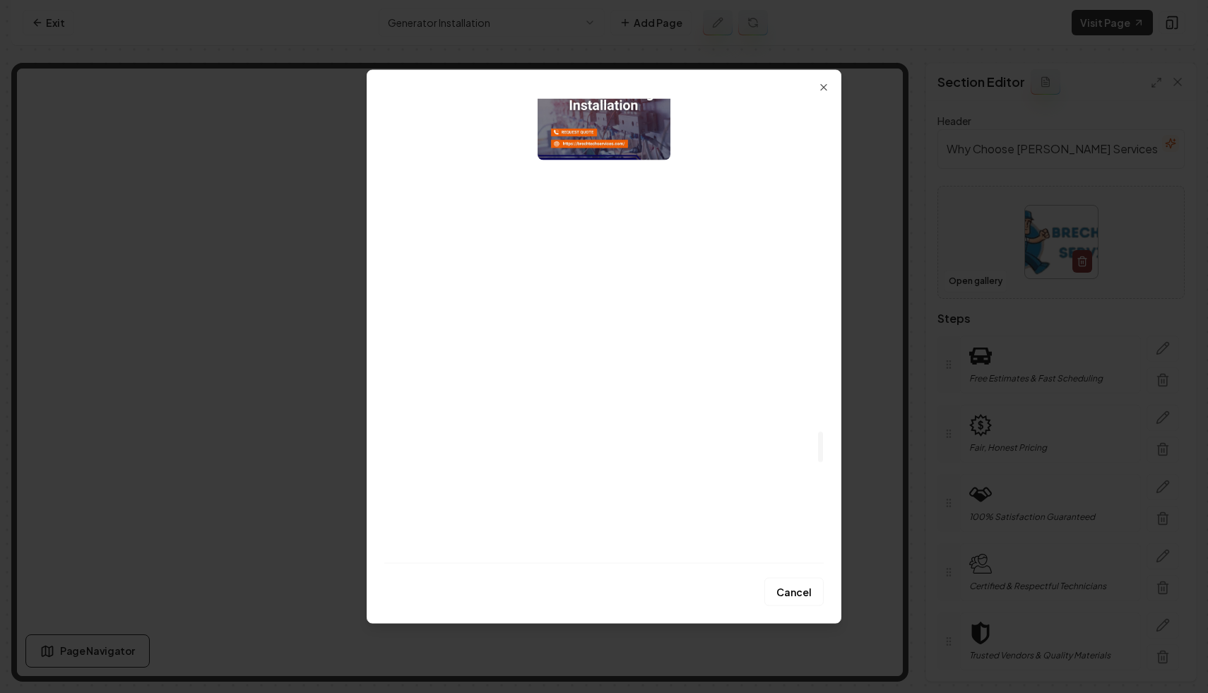
scroll to position [4993, 0]
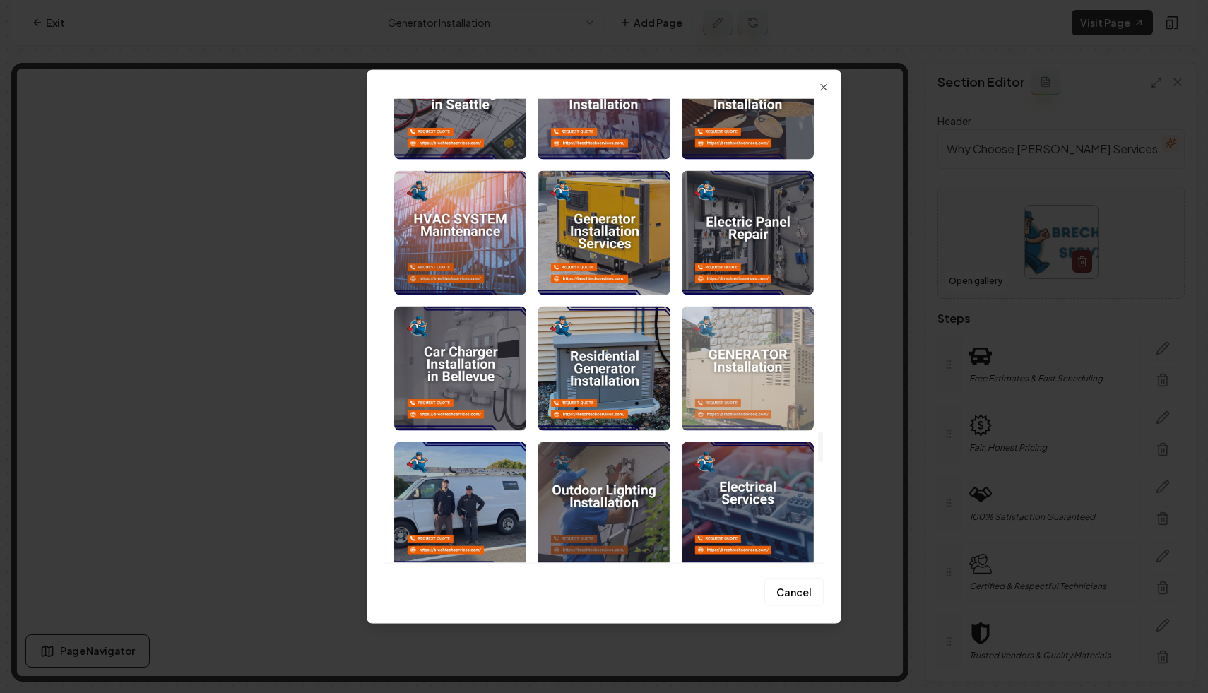
click at [777, 345] on img "Select image image_684ac794b13a102537020816.jpeg" at bounding box center [748, 368] width 132 height 124
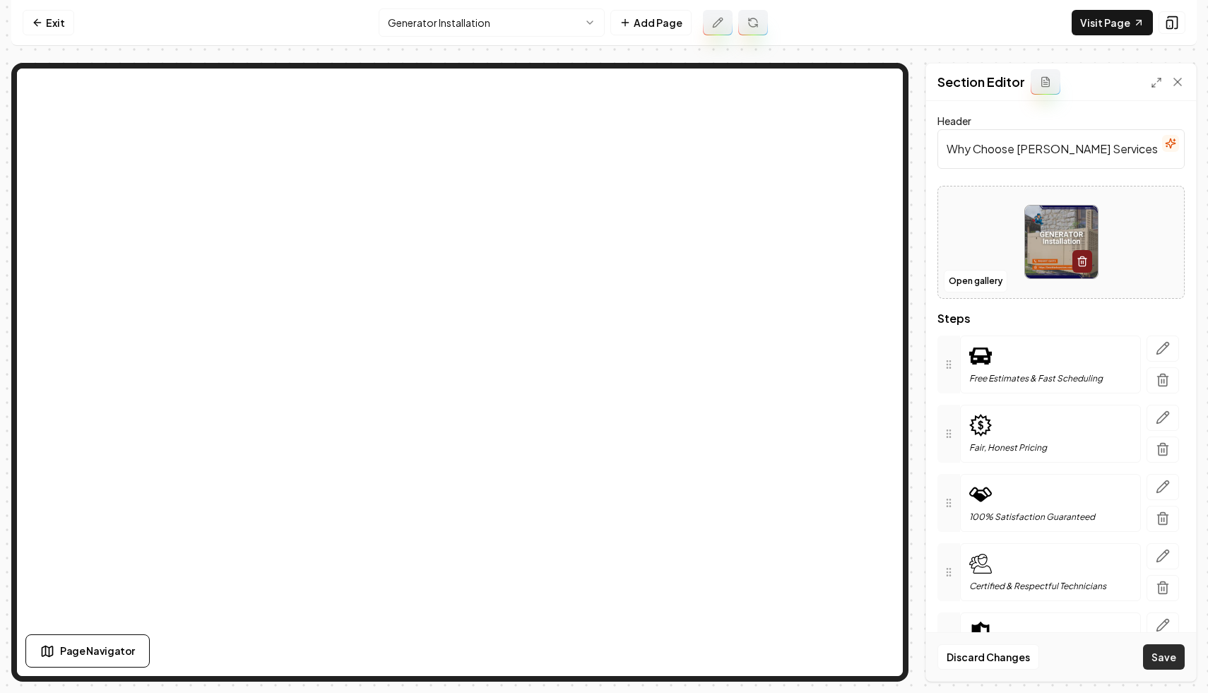
click at [1158, 647] on button "Save" at bounding box center [1164, 656] width 42 height 25
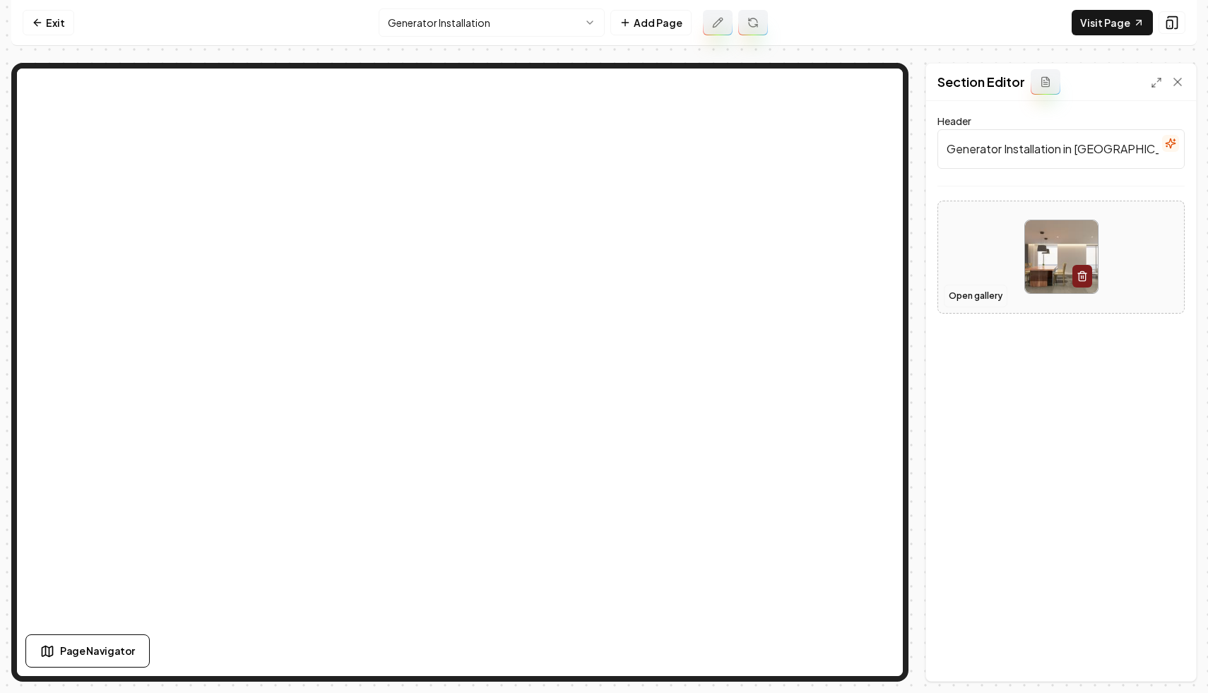
click at [993, 302] on button "Open gallery" at bounding box center [976, 296] width 64 height 23
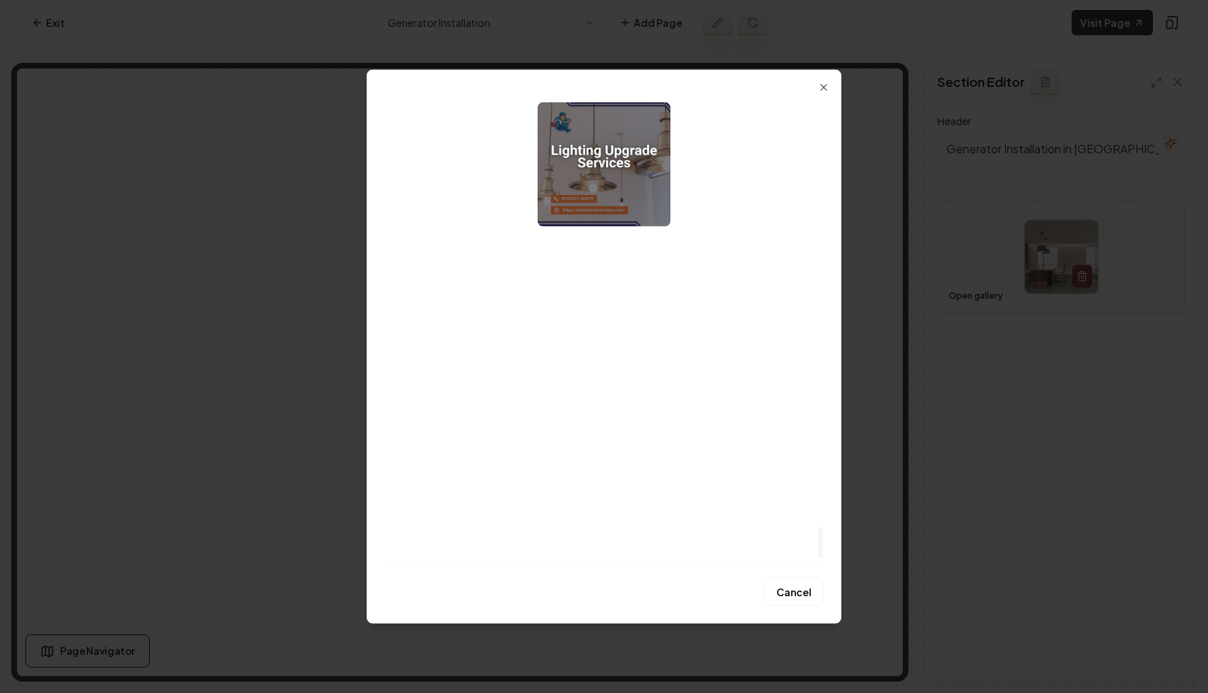
scroll to position [6430, 0]
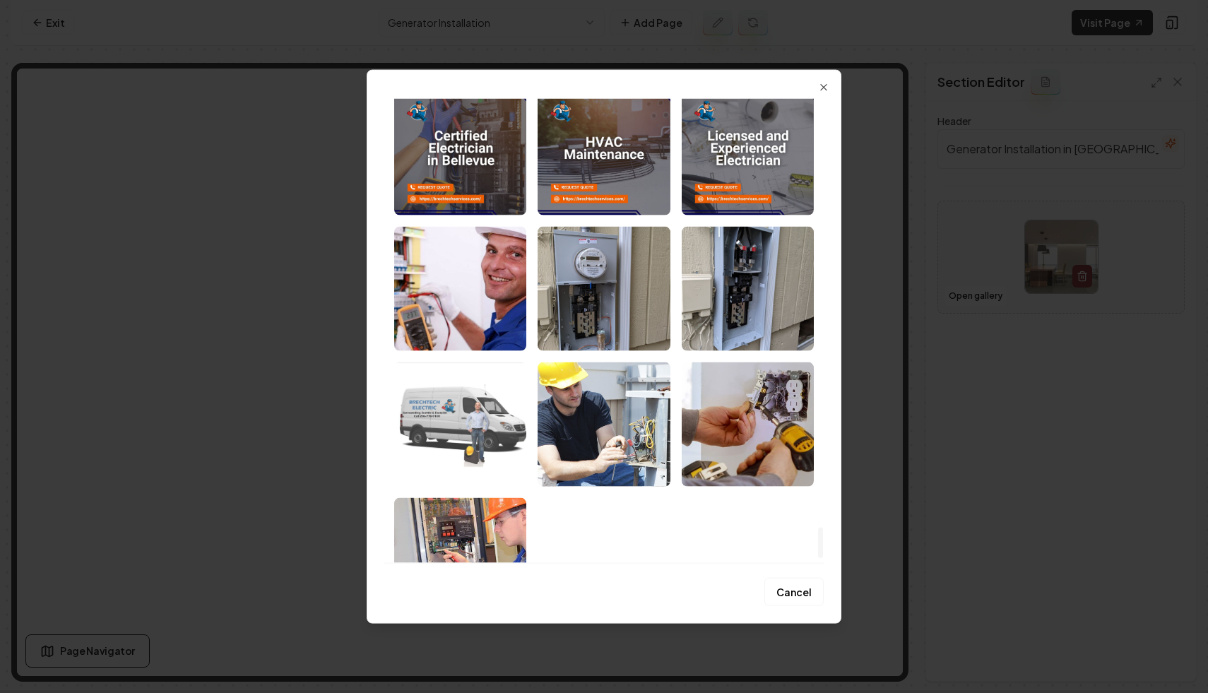
click at [473, 439] on img "Select image image_684ac794b13a102537020348.jpeg" at bounding box center [460, 424] width 132 height 124
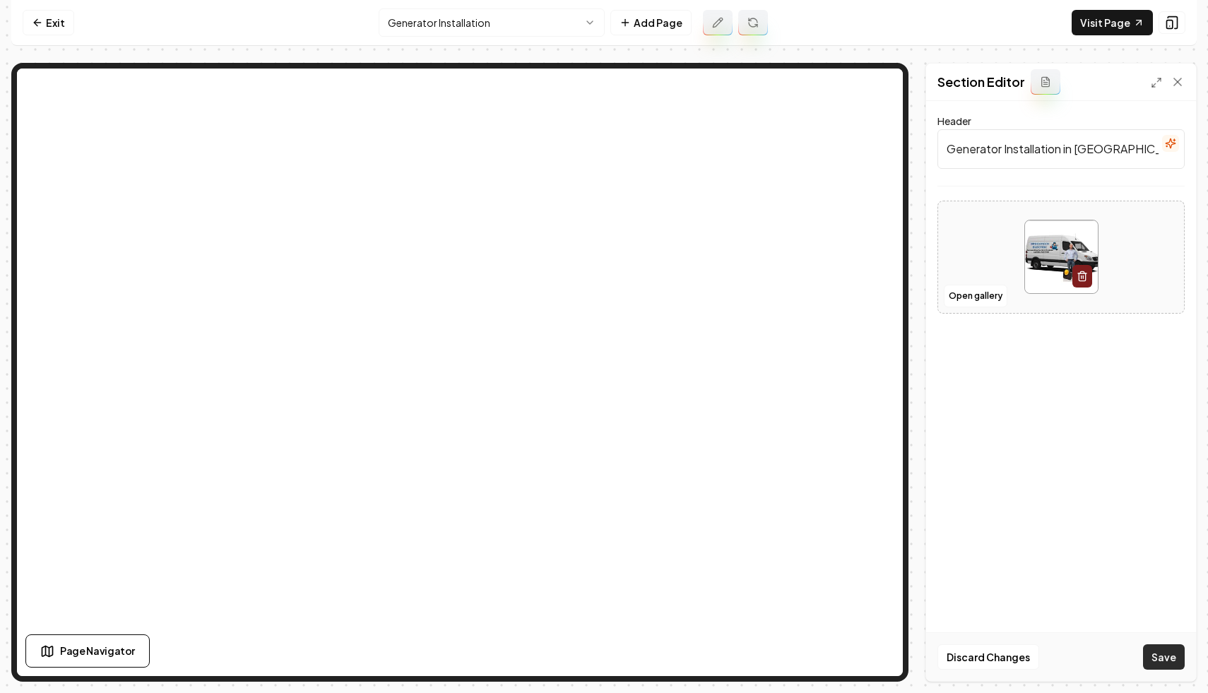
click at [1166, 658] on button "Save" at bounding box center [1164, 656] width 42 height 25
click at [1119, 14] on link "Visit Page" at bounding box center [1112, 22] width 81 height 25
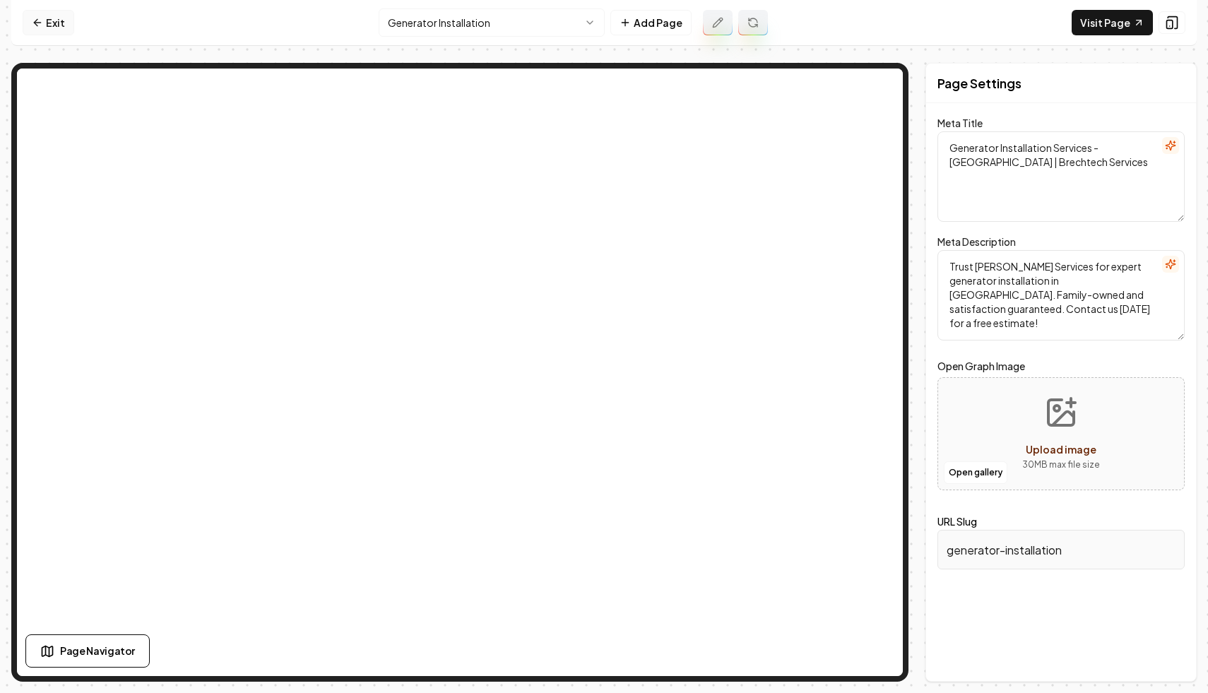
click at [50, 23] on link "Exit" at bounding box center [49, 22] width 52 height 25
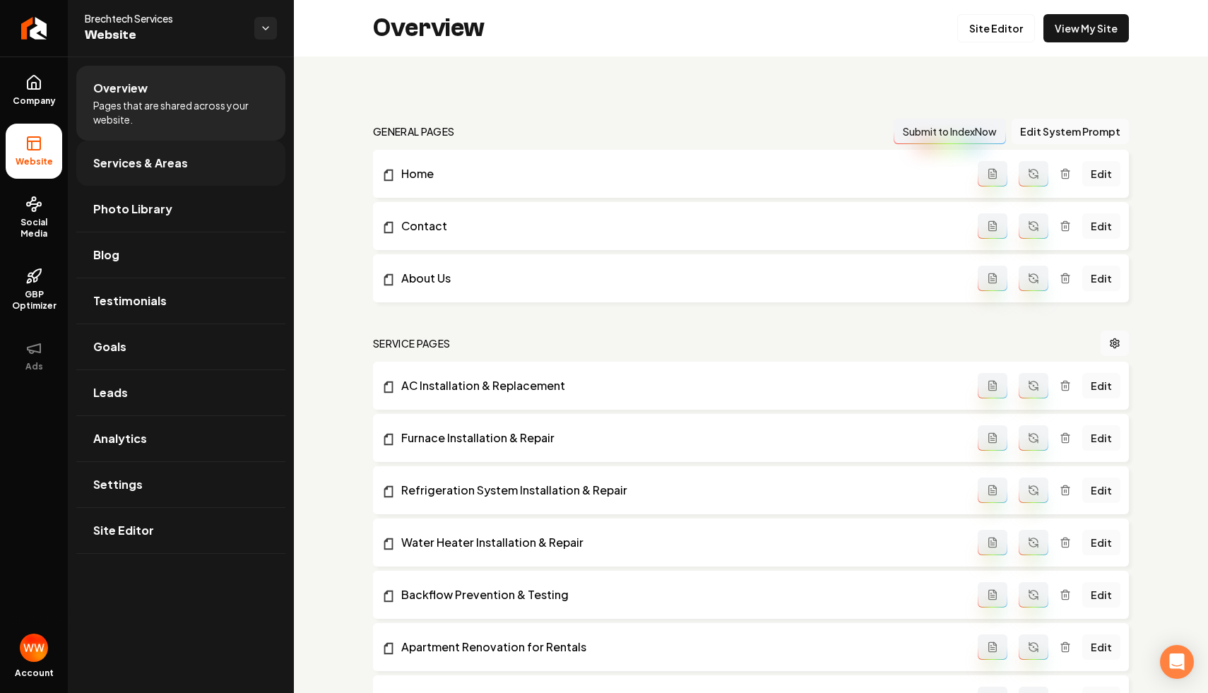
click at [215, 174] on link "Services & Areas" at bounding box center [180, 163] width 209 height 45
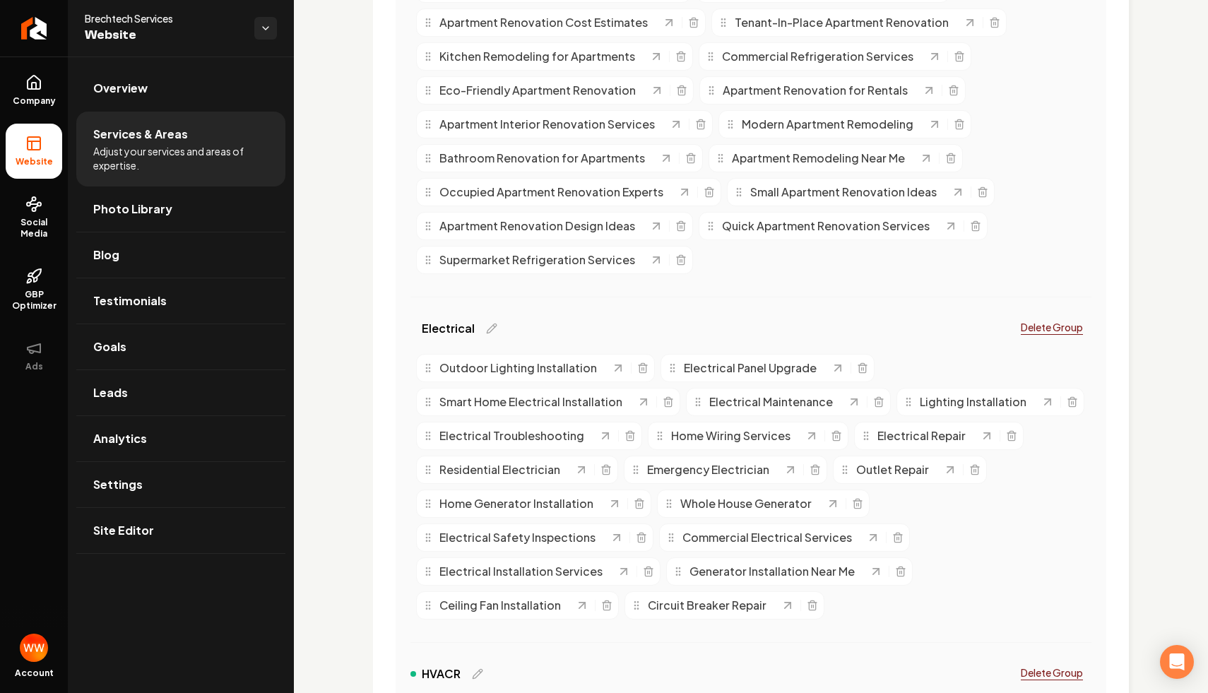
scroll to position [459, 0]
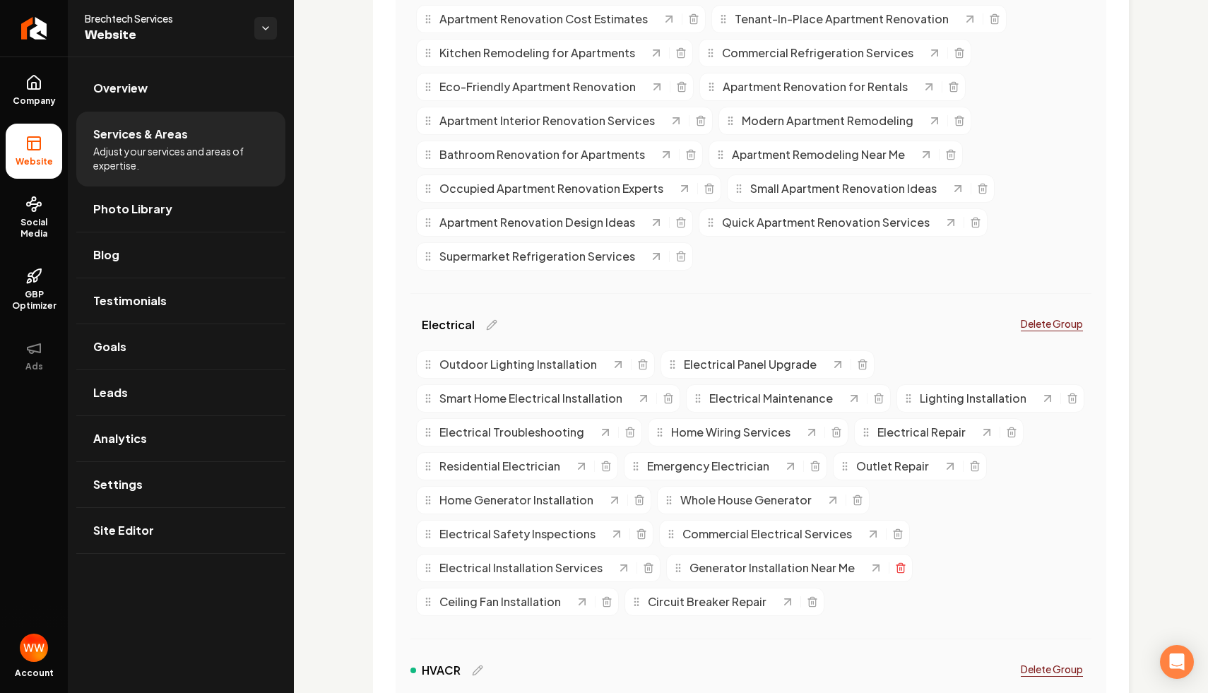
click at [899, 570] on icon "Main content area" at bounding box center [900, 568] width 11 height 11
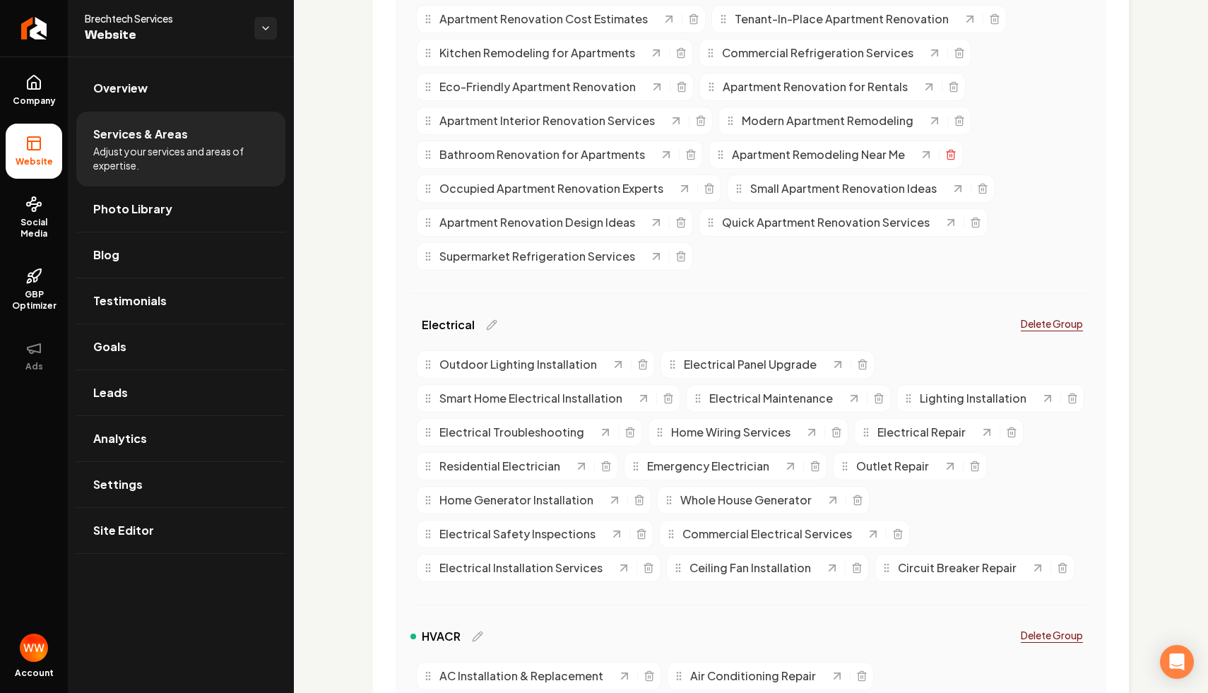
click at [946, 153] on icon "Main content area" at bounding box center [951, 154] width 11 height 11
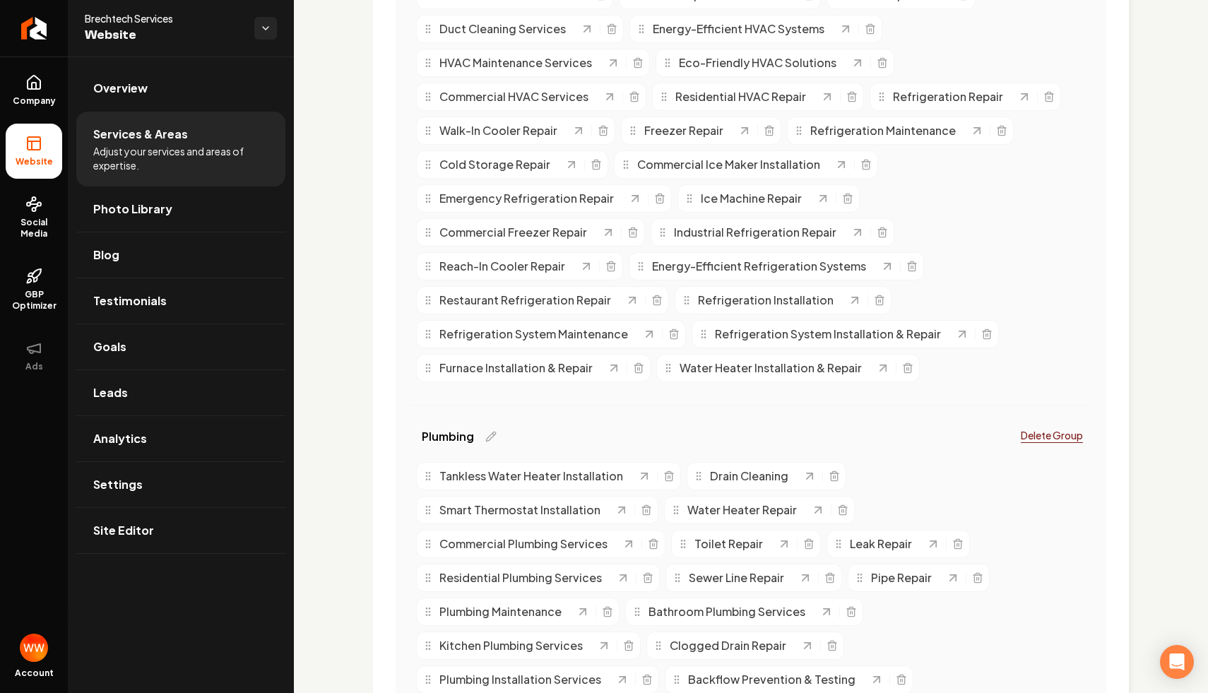
scroll to position [1206, 0]
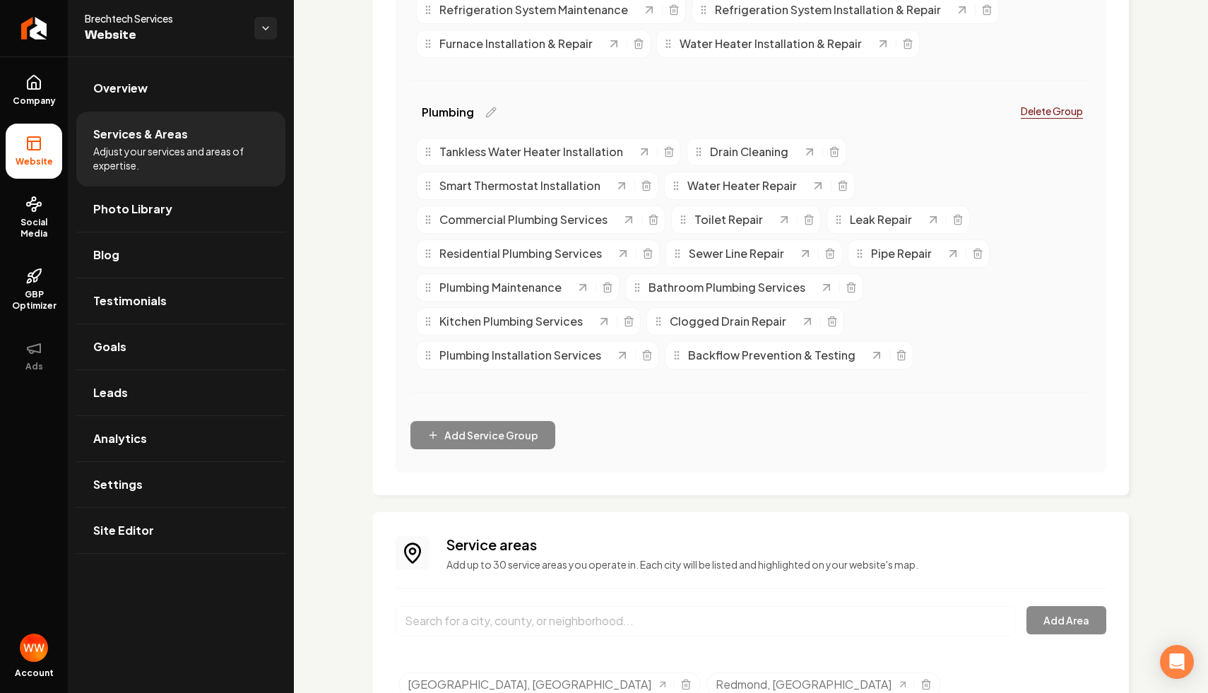
click at [732, 222] on span "Toilet Repair" at bounding box center [729, 219] width 69 height 17
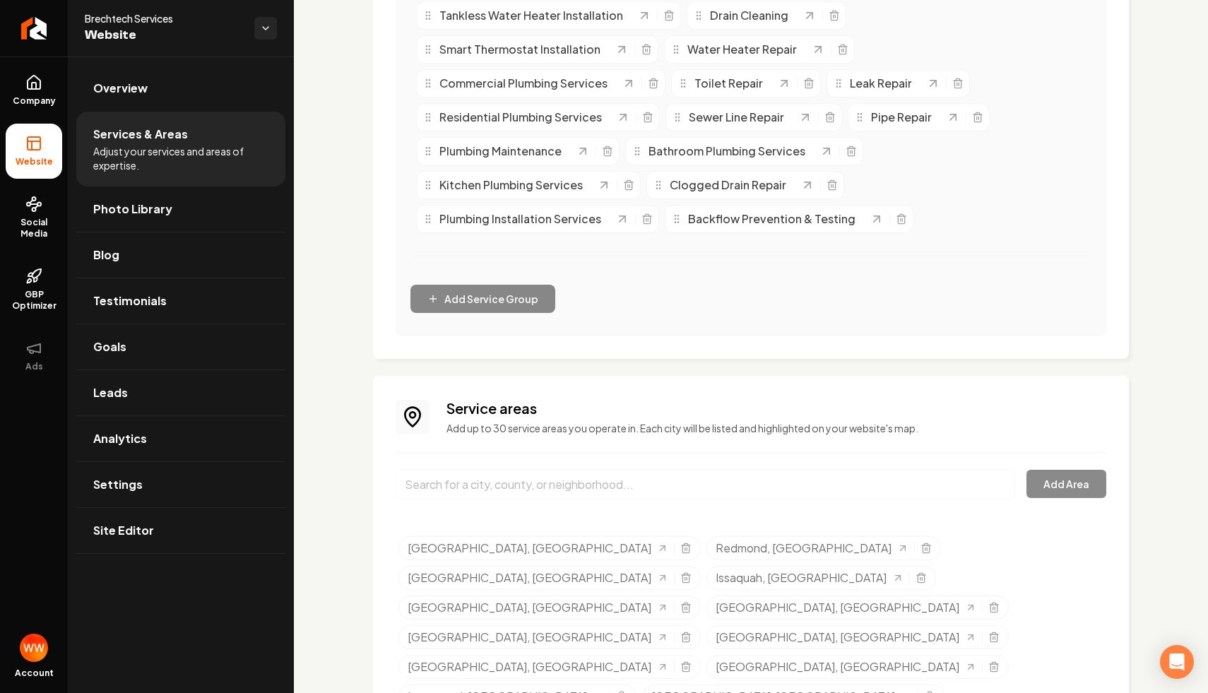
scroll to position [1777, 0]
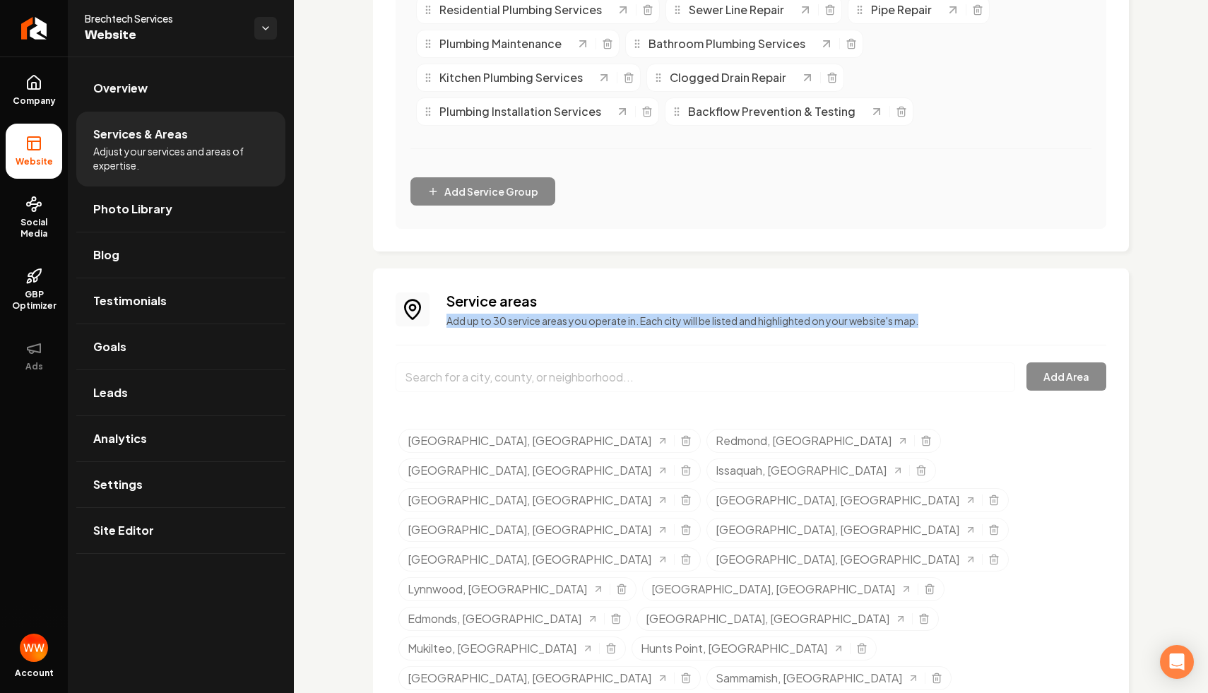
drag, startPoint x: 654, startPoint y: 292, endPoint x: 744, endPoint y: 421, distance: 157.8
click at [738, 416] on div "Service areas Add up to 30 service areas you operate in. Each city will be list…" at bounding box center [751, 597] width 711 height 613
click at [729, 313] on div "Service areas Add up to 30 service areas you operate in. Each city will be list…" at bounding box center [777, 309] width 660 height 37
click at [723, 293] on h3 "Service areas" at bounding box center [777, 301] width 660 height 20
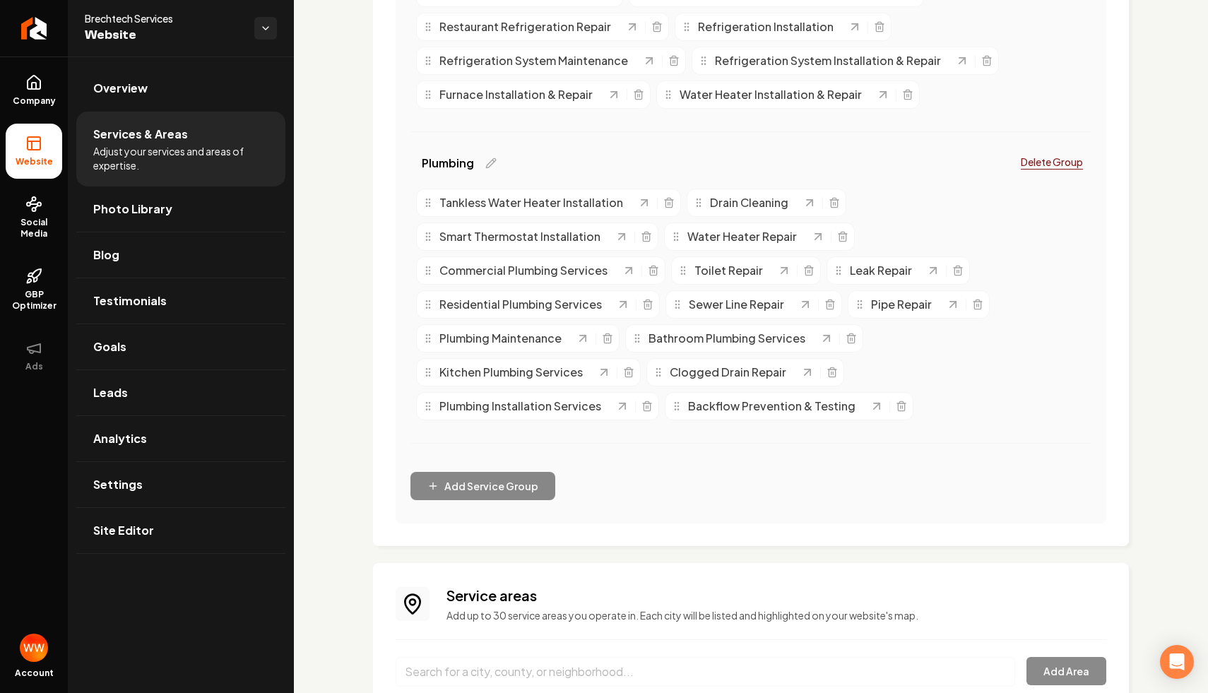
scroll to position [1407, 0]
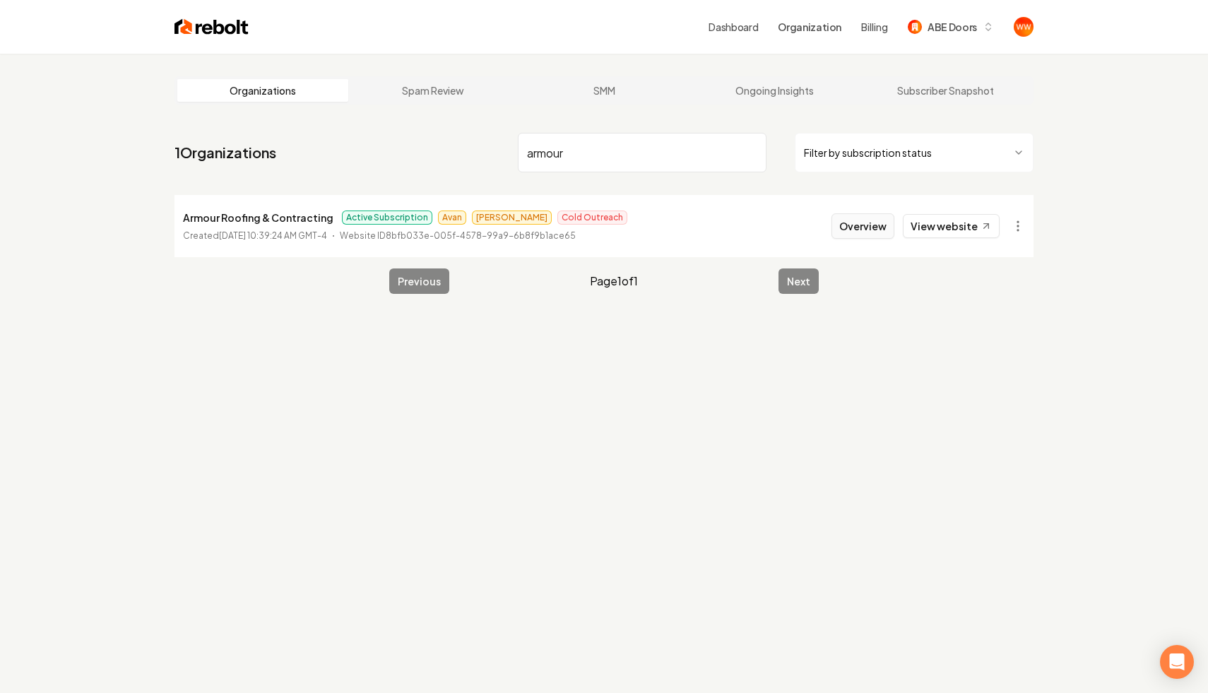
type input "armour"
click at [869, 225] on button "Overview" at bounding box center [863, 225] width 63 height 25
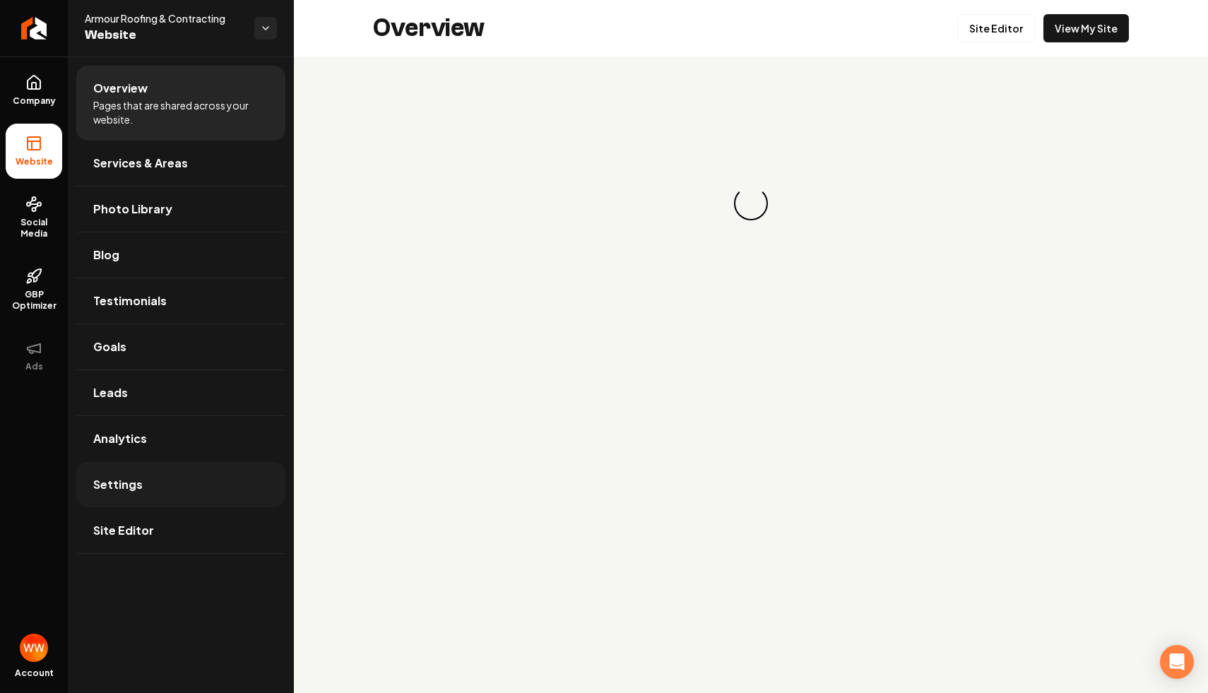
click at [160, 478] on link "Settings" at bounding box center [180, 484] width 209 height 45
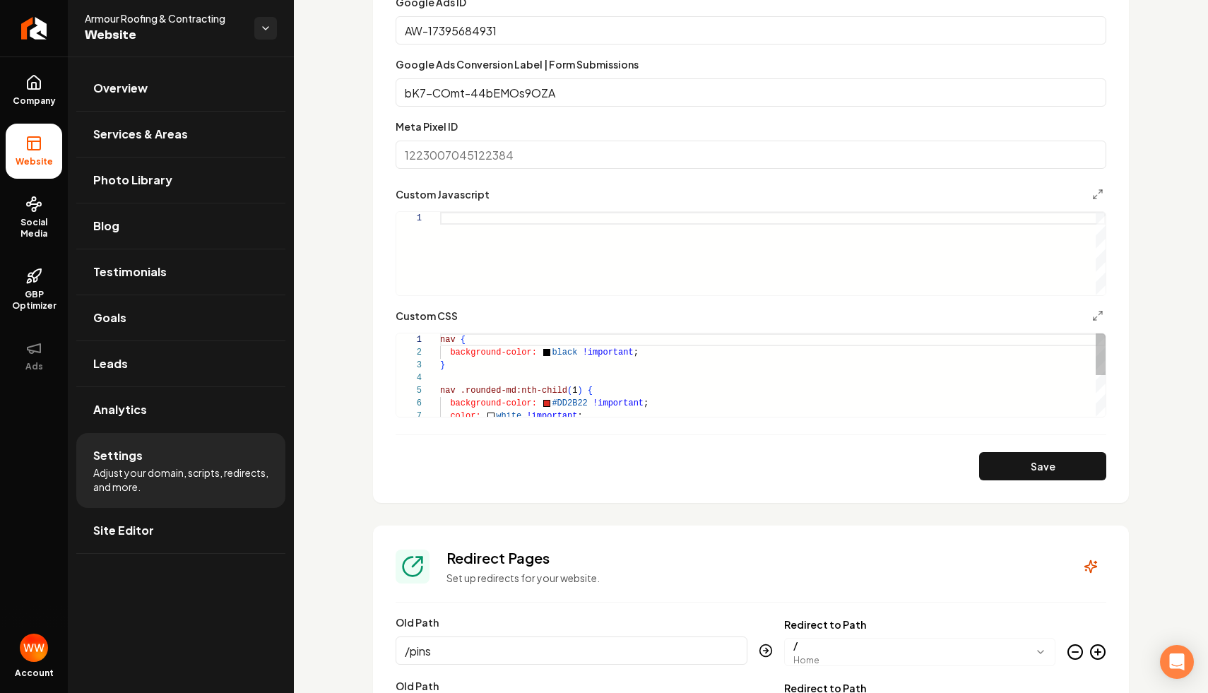
scroll to position [936, 0]
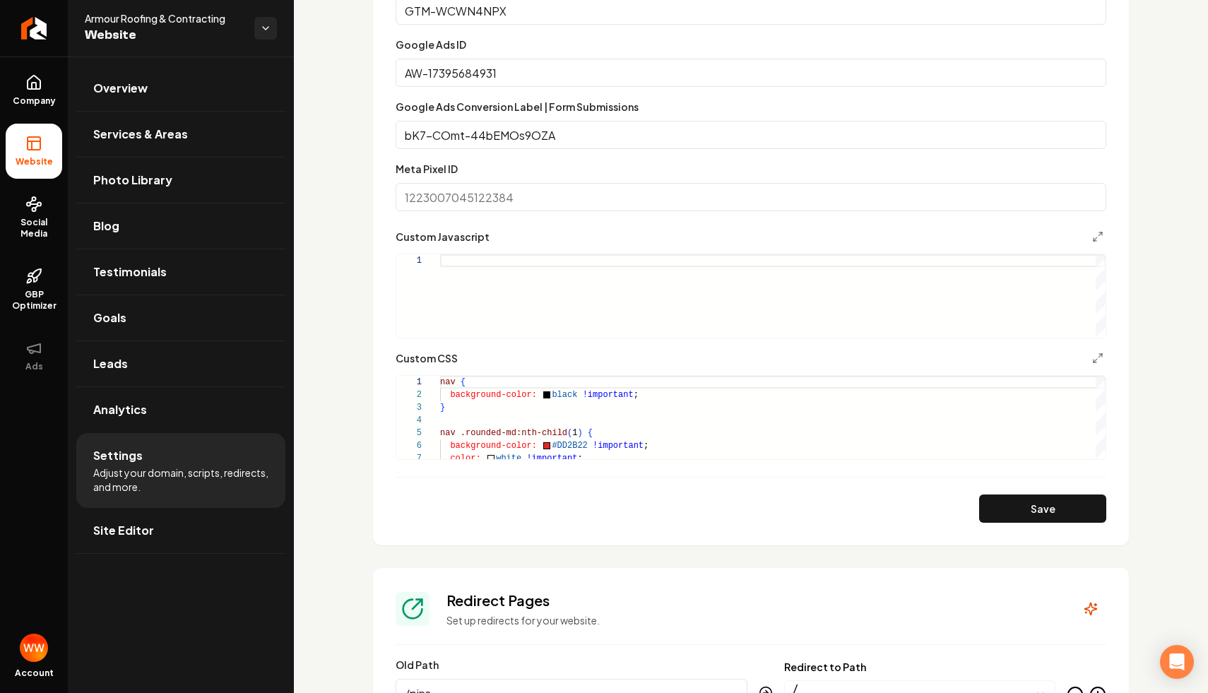
click at [593, 263] on div "Main content area" at bounding box center [773, 295] width 666 height 83
click at [505, 278] on div "Main content area" at bounding box center [773, 295] width 666 height 83
type textarea "**********"
click at [1029, 513] on button "Save" at bounding box center [1042, 509] width 127 height 28
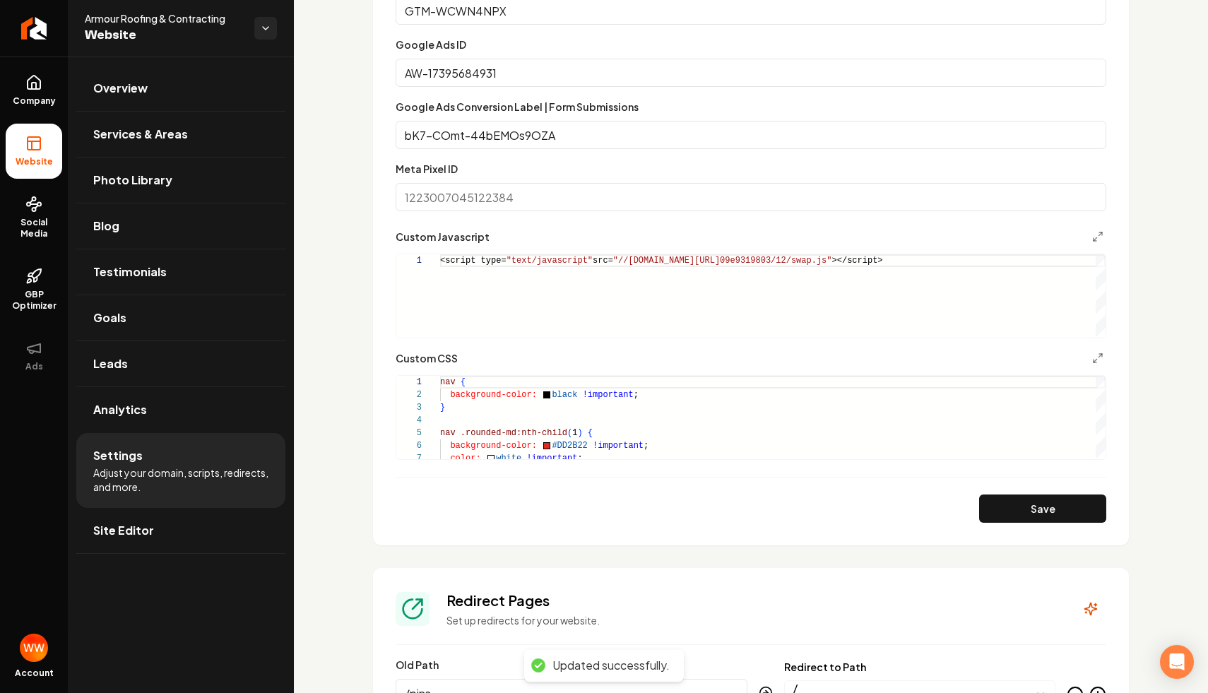
click at [967, 305] on div "<script type= "text/javascript" src= "//[DOMAIN_NAME][URL] 09e9319803/12/swap.j…" at bounding box center [773, 295] width 666 height 83
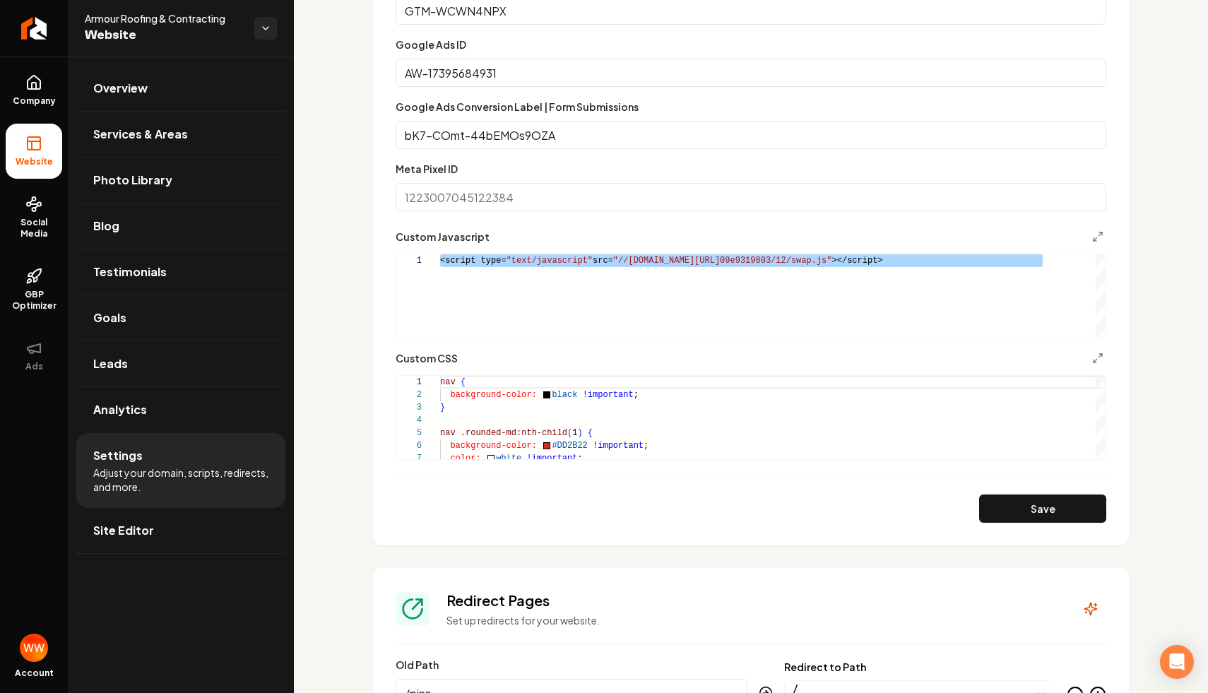
scroll to position [0, 0]
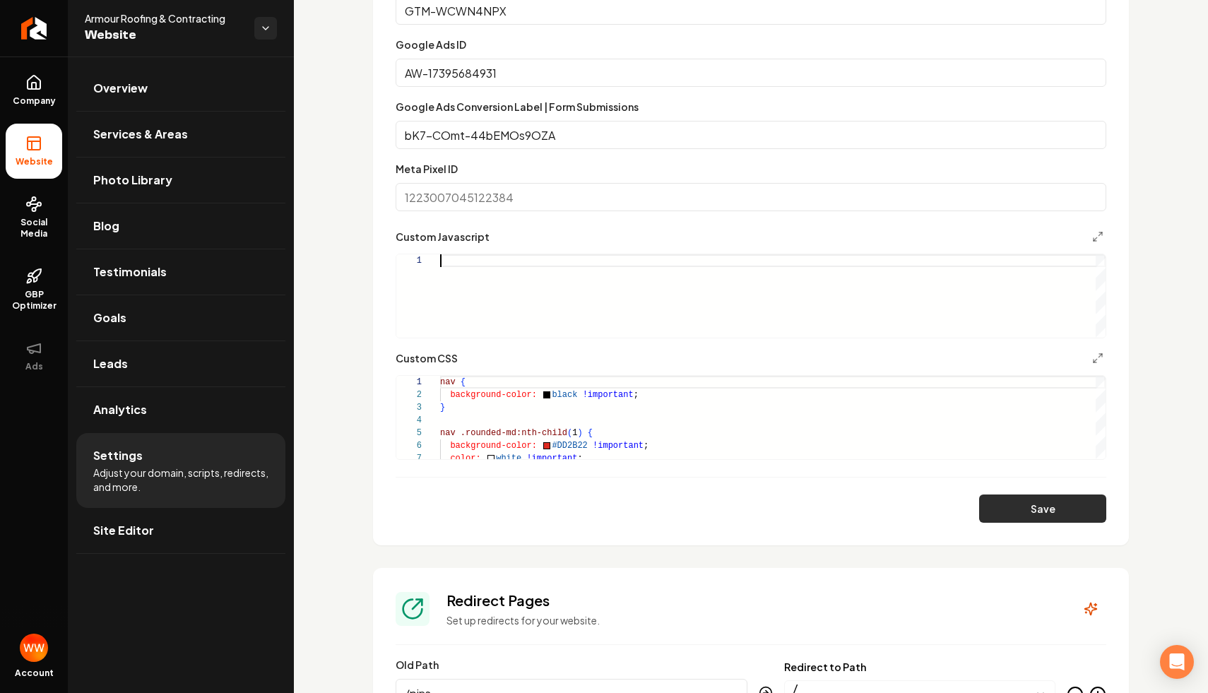
click at [1026, 495] on button "Save" at bounding box center [1042, 509] width 127 height 28
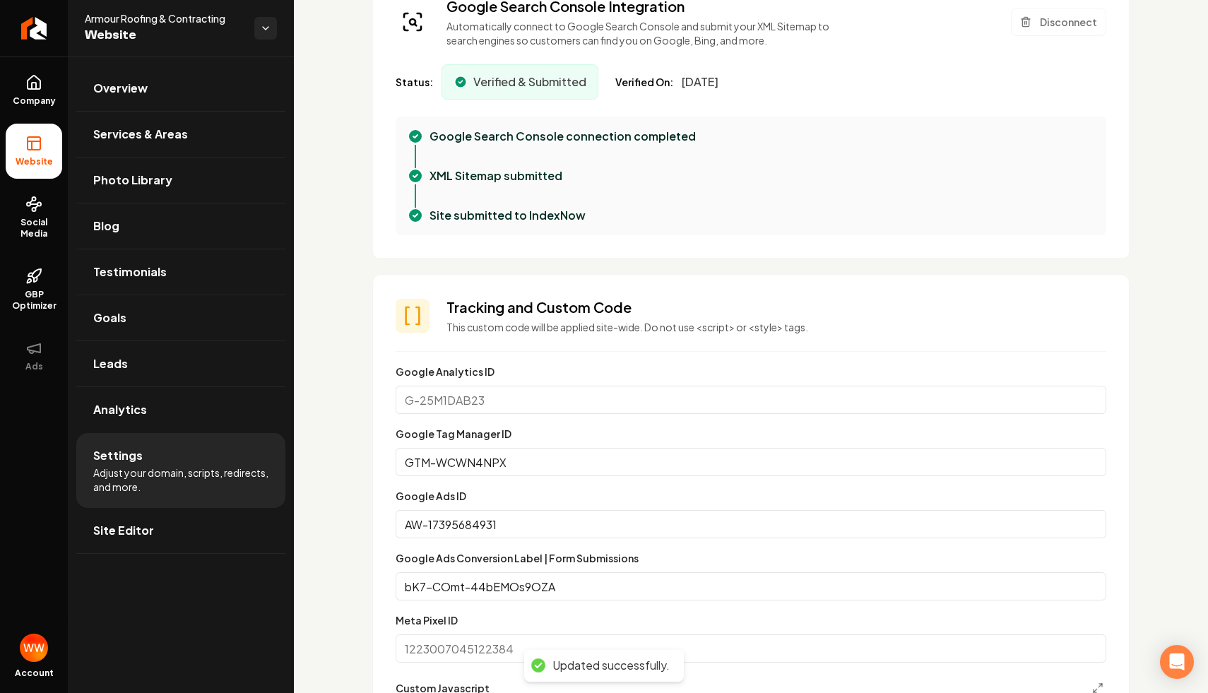
scroll to position [390, 0]
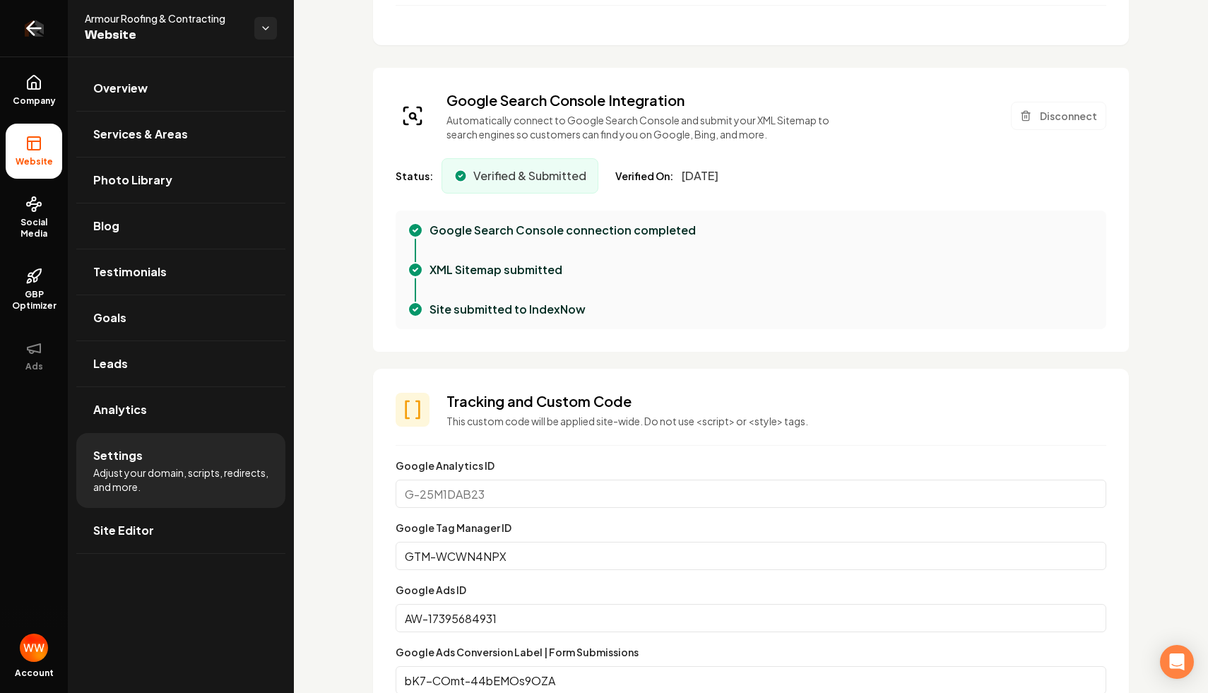
click at [40, 24] on icon "Return to dashboard" at bounding box center [34, 28] width 23 height 23
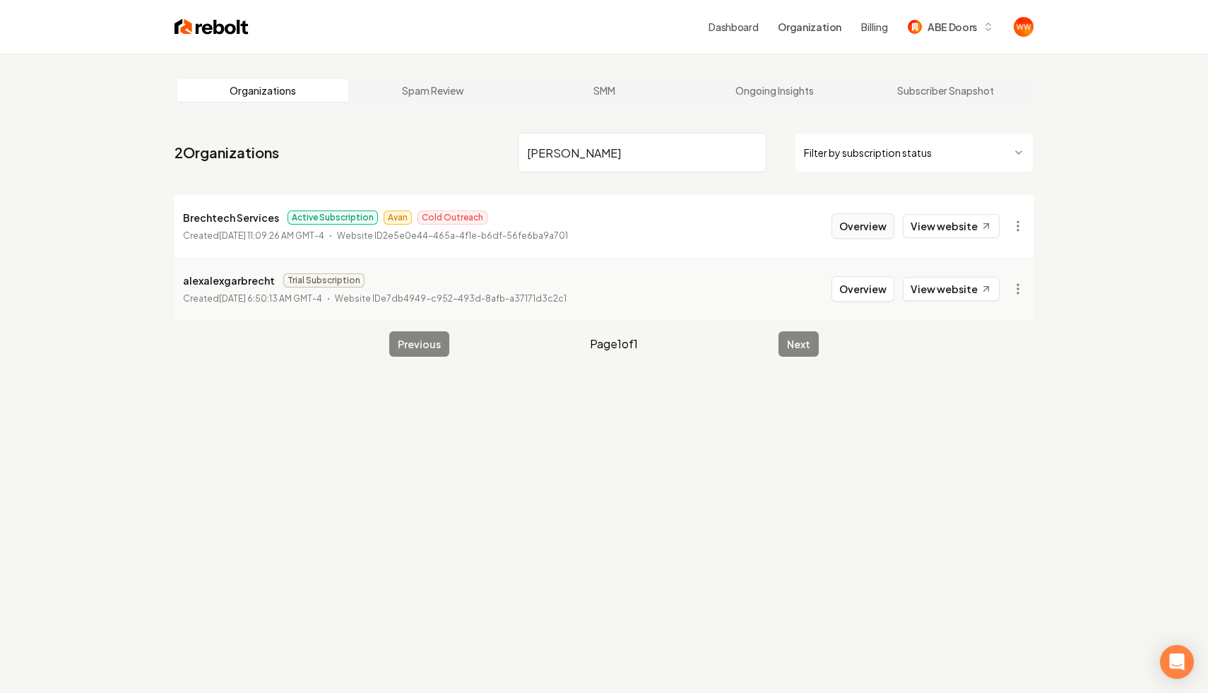
type input "[PERSON_NAME]"
click at [855, 232] on button "Overview" at bounding box center [863, 225] width 63 height 25
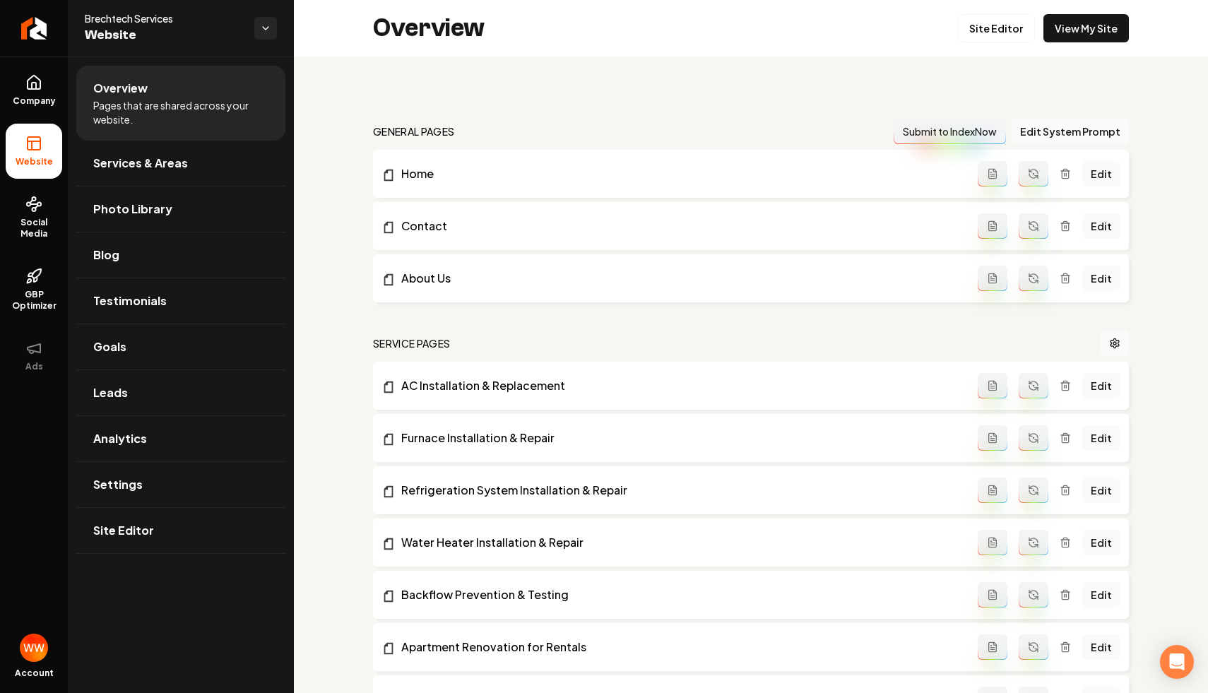
click at [673, 129] on nav "general pages Submit to IndexNow Edit System Prompt" at bounding box center [751, 131] width 756 height 25
click at [661, 121] on nav "general pages Submit to IndexNow Edit System Prompt" at bounding box center [751, 131] width 756 height 25
click at [184, 493] on link "Settings" at bounding box center [180, 484] width 209 height 45
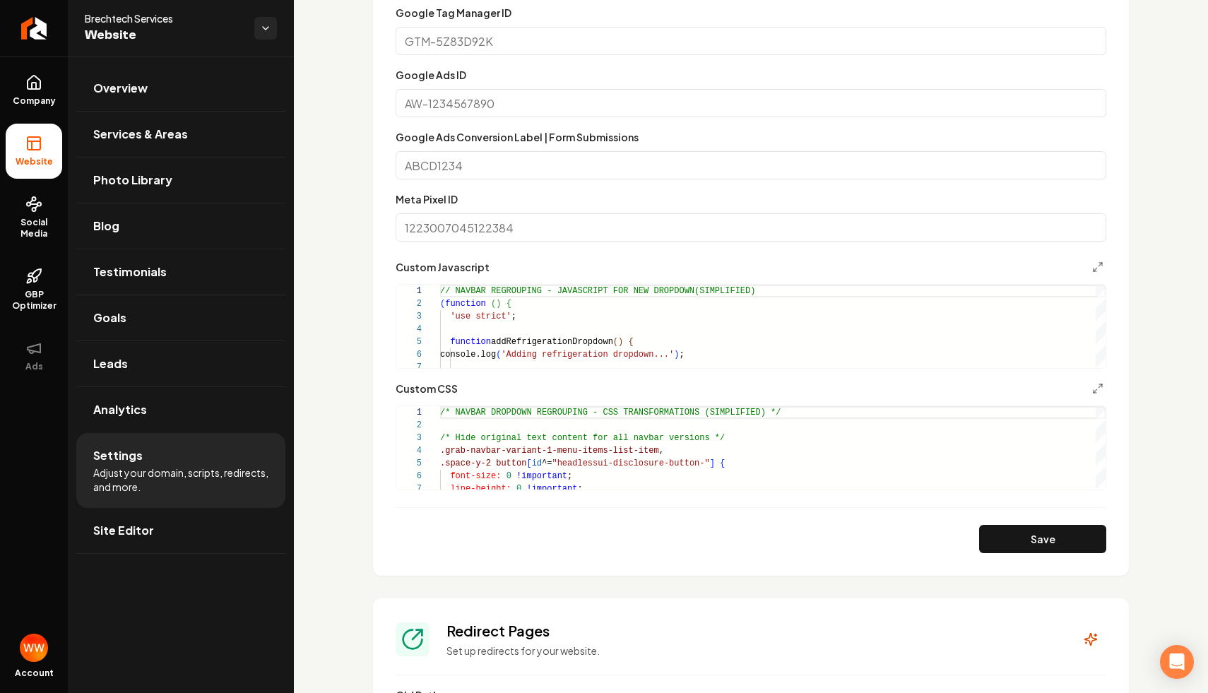
scroll to position [912, 0]
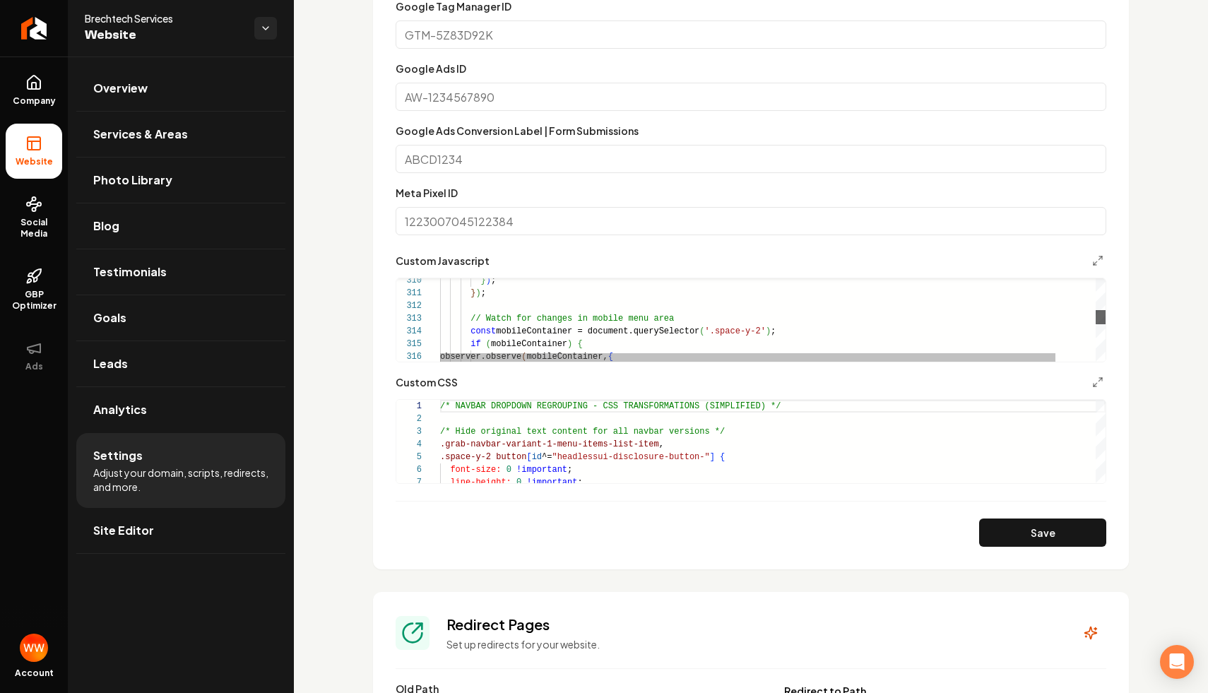
click at [1112, 399] on section "**********" at bounding box center [751, 208] width 756 height 722
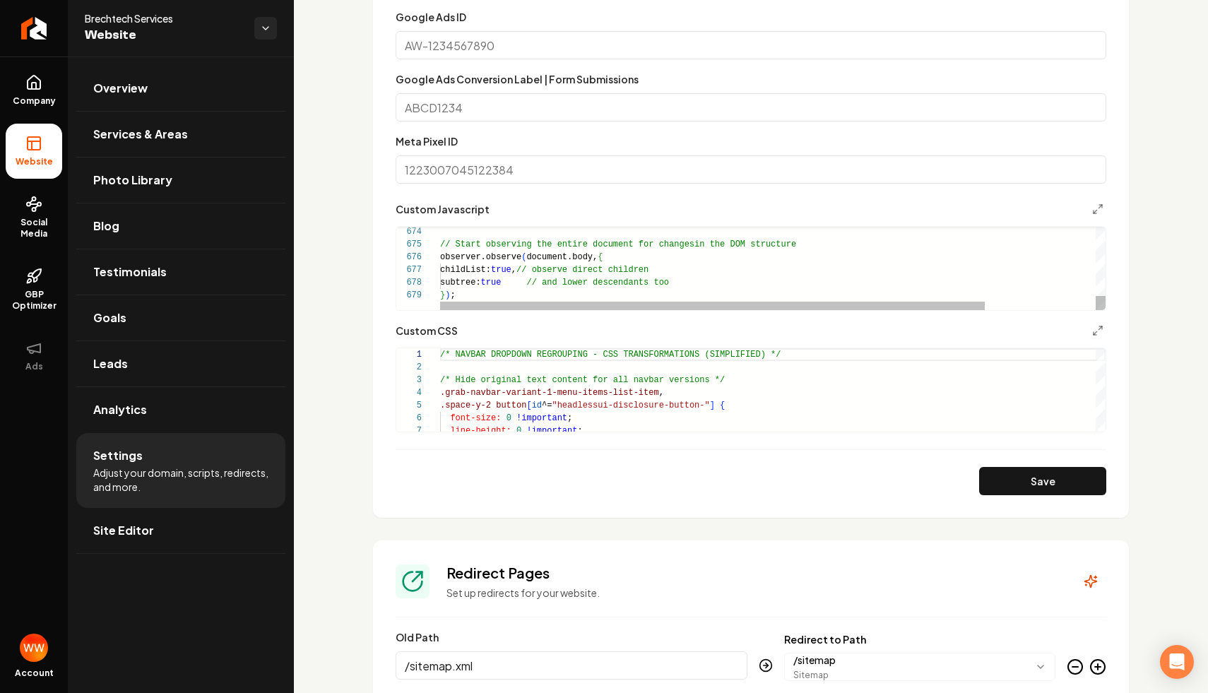
scroll to position [972, 0]
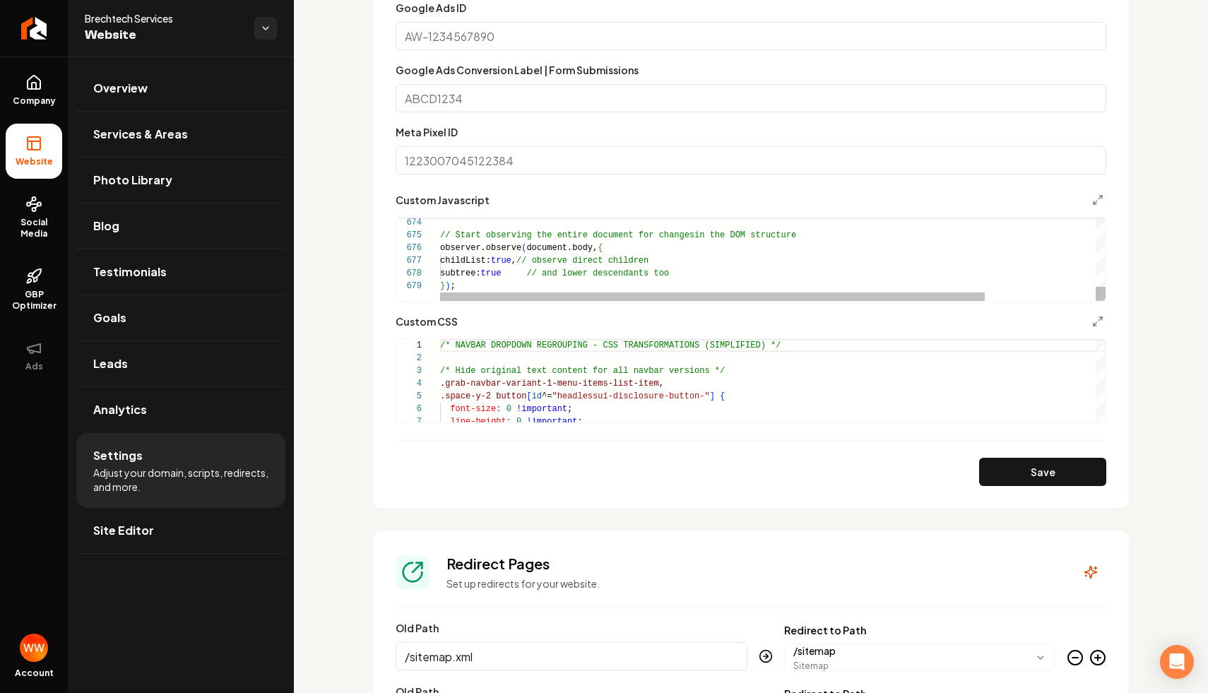
type textarea "**********"
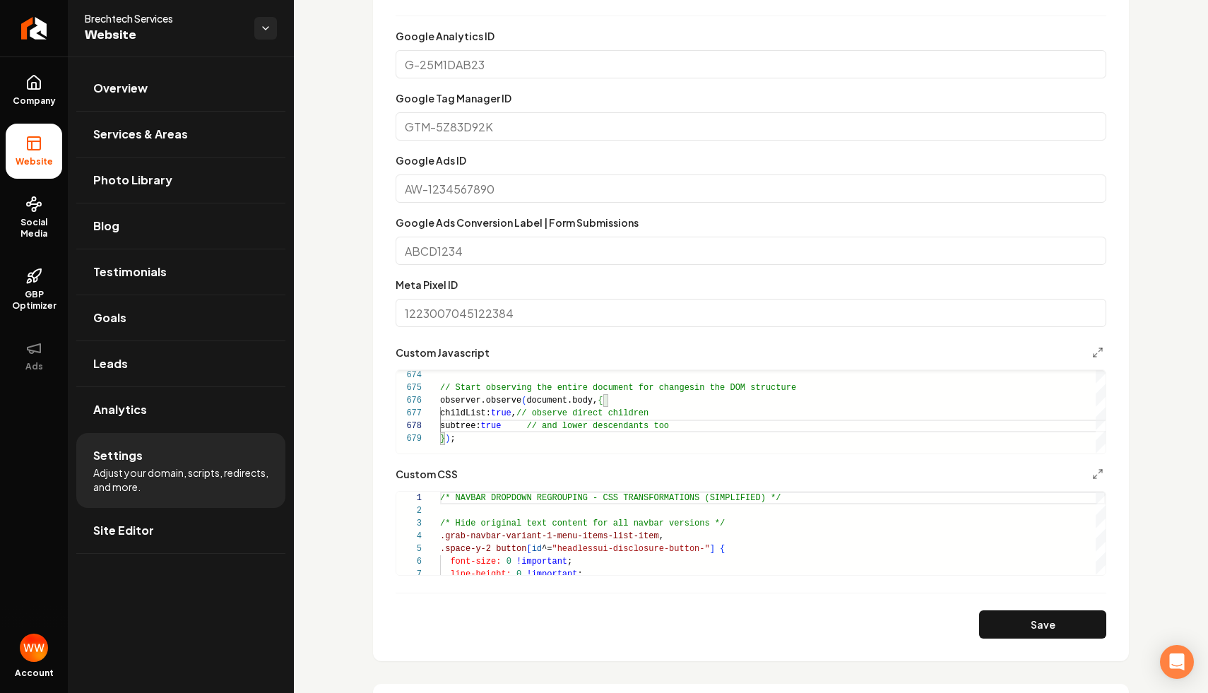
scroll to position [783, 0]
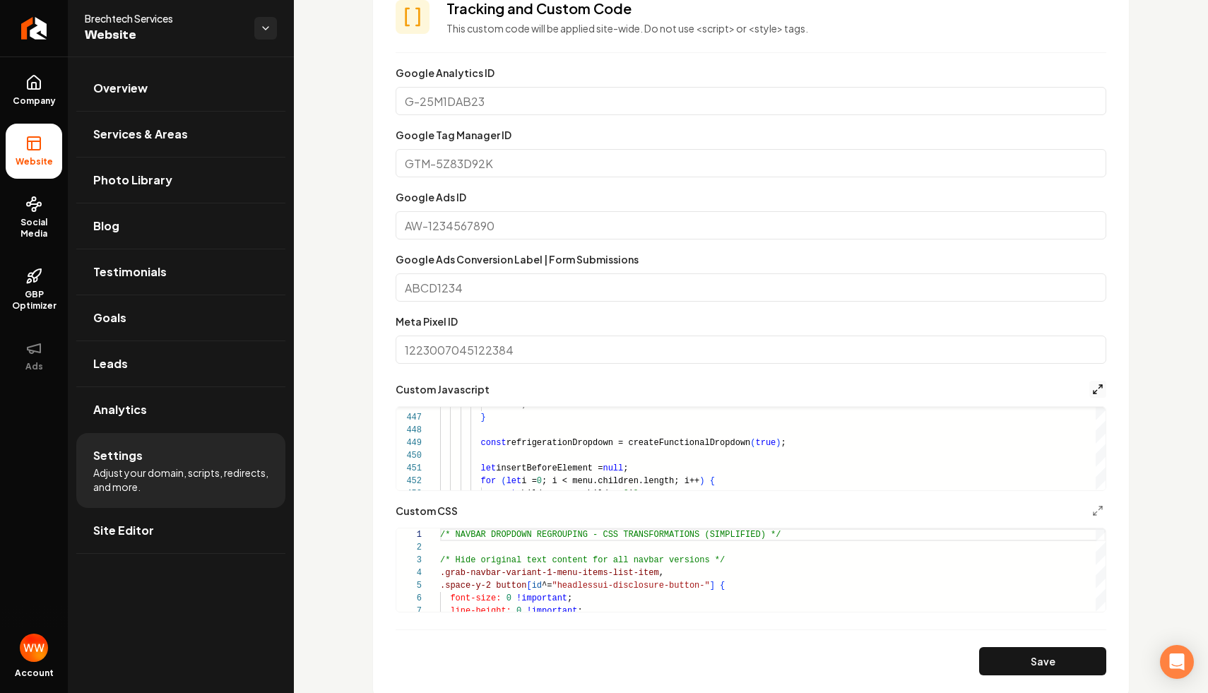
click at [1094, 391] on polyline "Main content area" at bounding box center [1095, 392] width 3 height 3
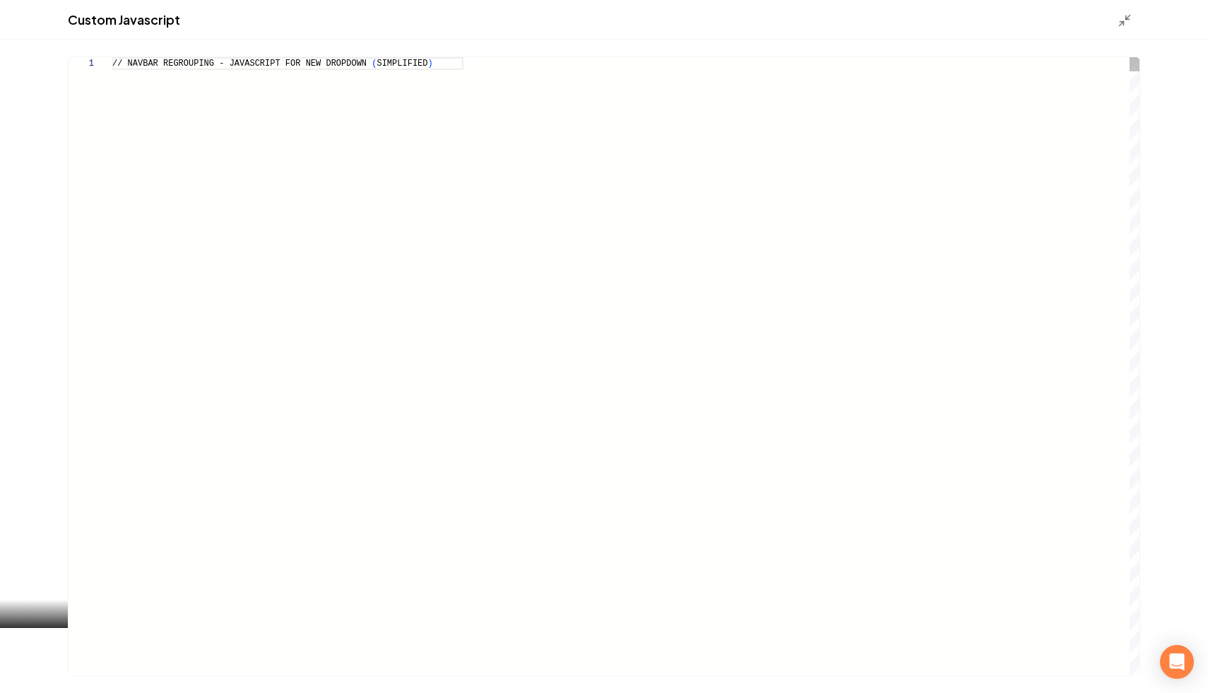
scroll to position [127, 0]
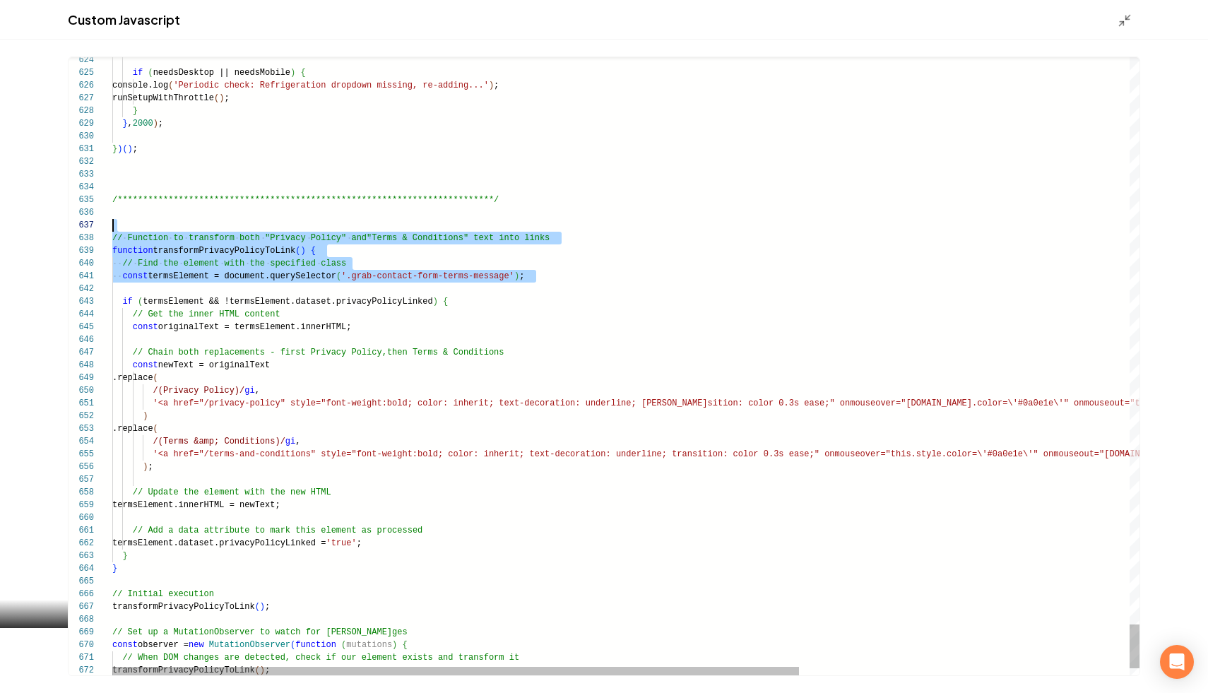
drag, startPoint x: 189, startPoint y: 289, endPoint x: 104, endPoint y: 223, distance: 107.7
click at [102, 223] on div "**********" at bounding box center [604, 366] width 1071 height 618
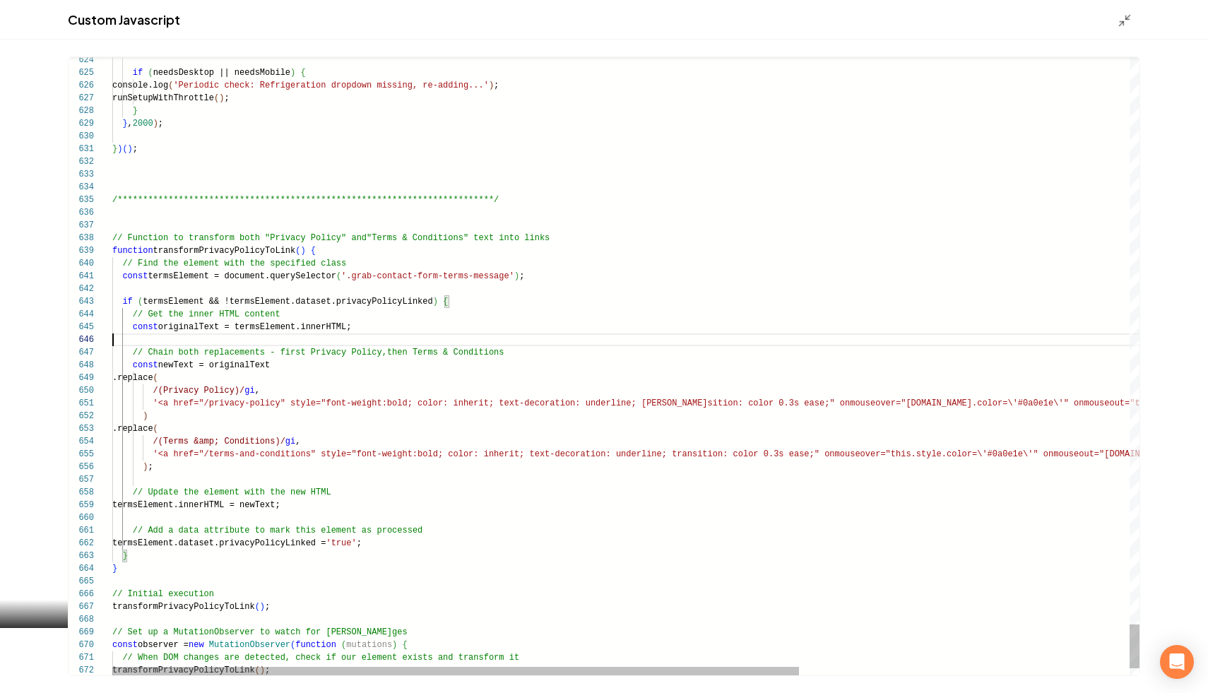
scroll to position [64, 0]
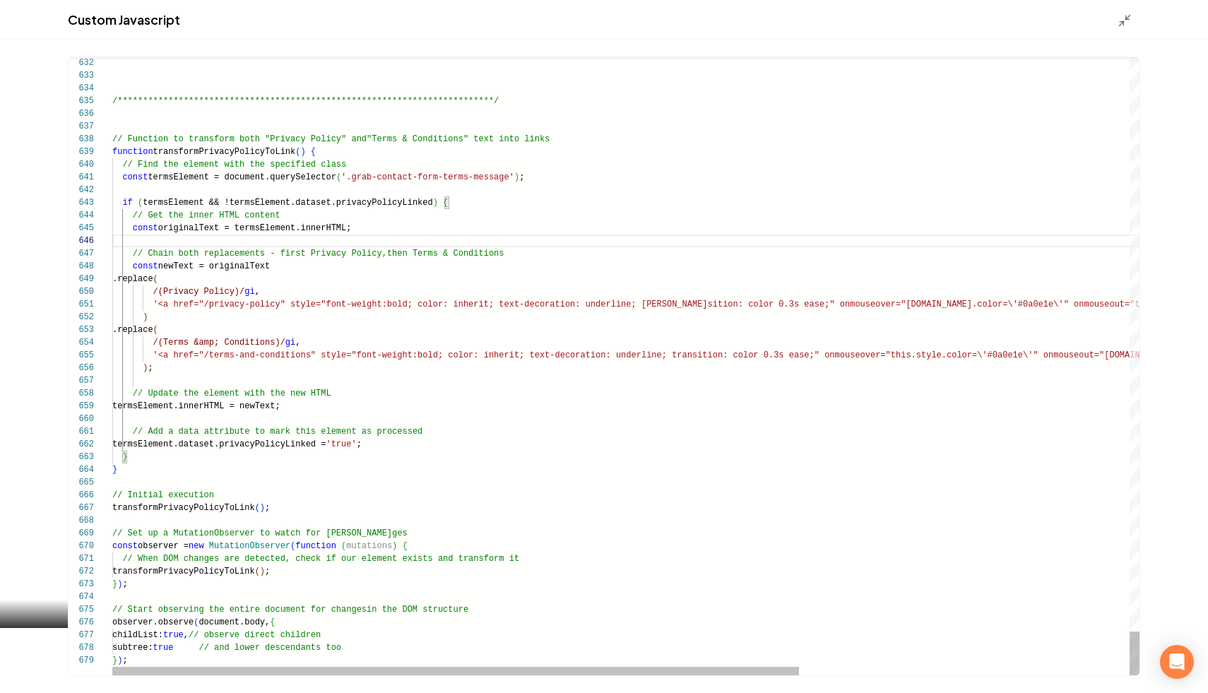
type textarea "**********"
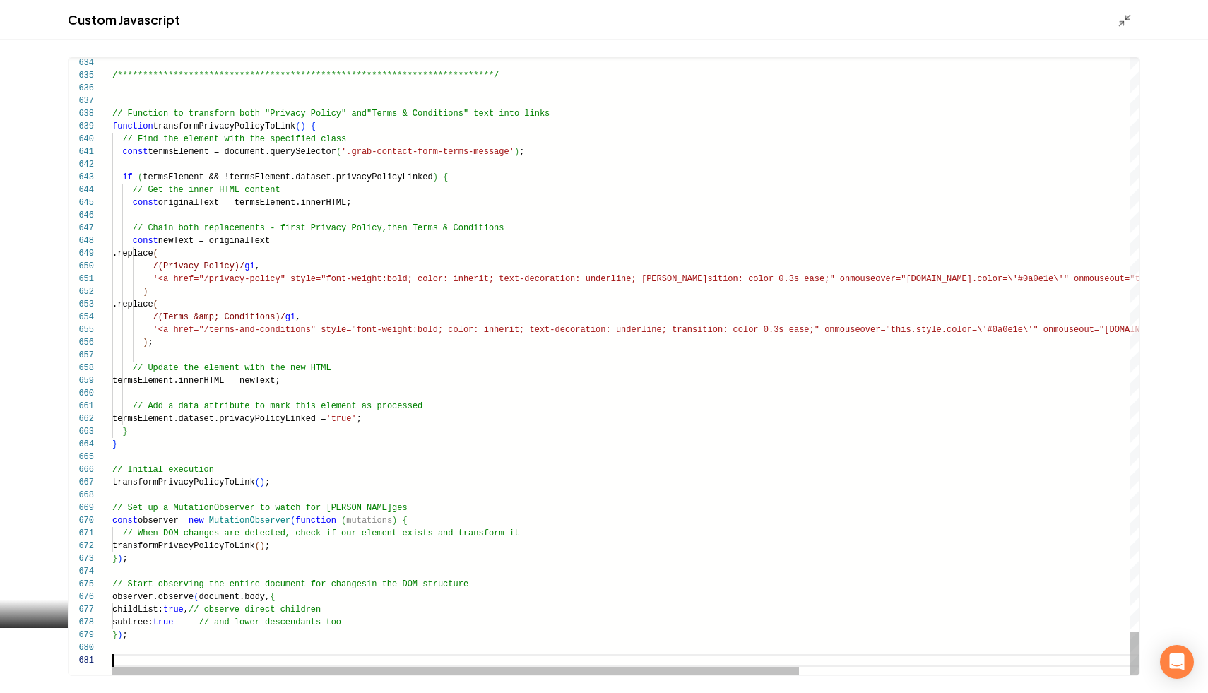
scroll to position [38, 36]
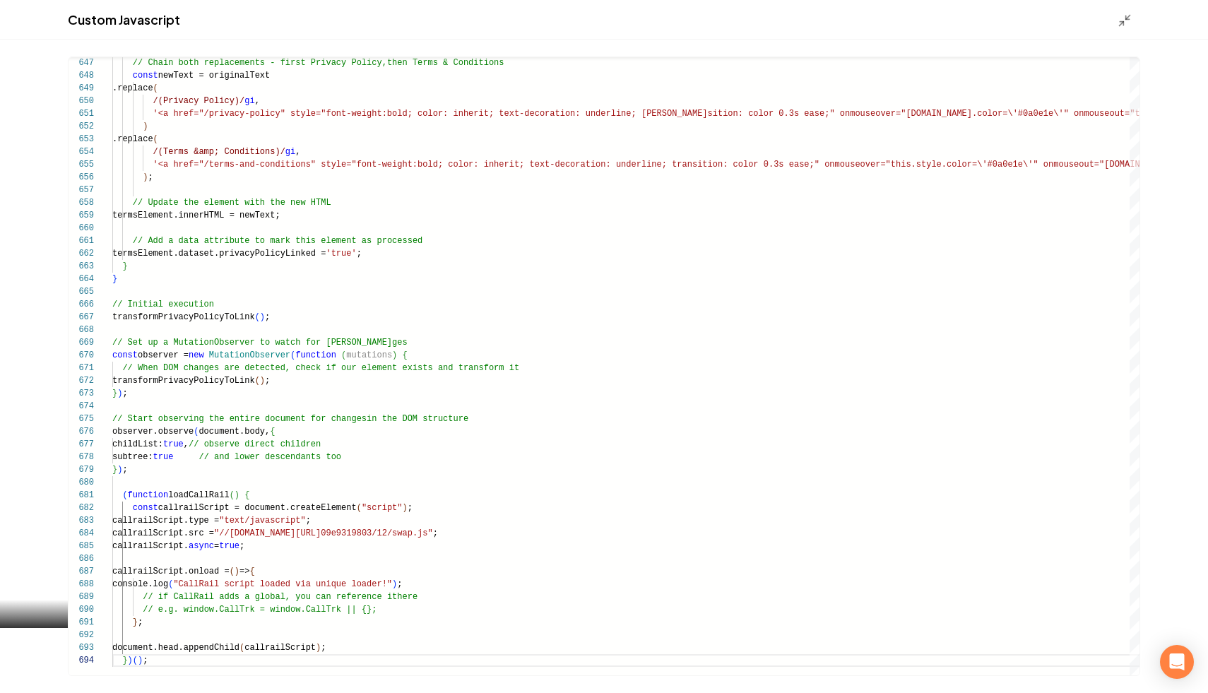
type textarea "**********"
click at [1117, 26] on div "Custom Javascript" at bounding box center [604, 20] width 1208 height 40
click at [1126, 23] on icon "Main content area" at bounding box center [1125, 20] width 14 height 14
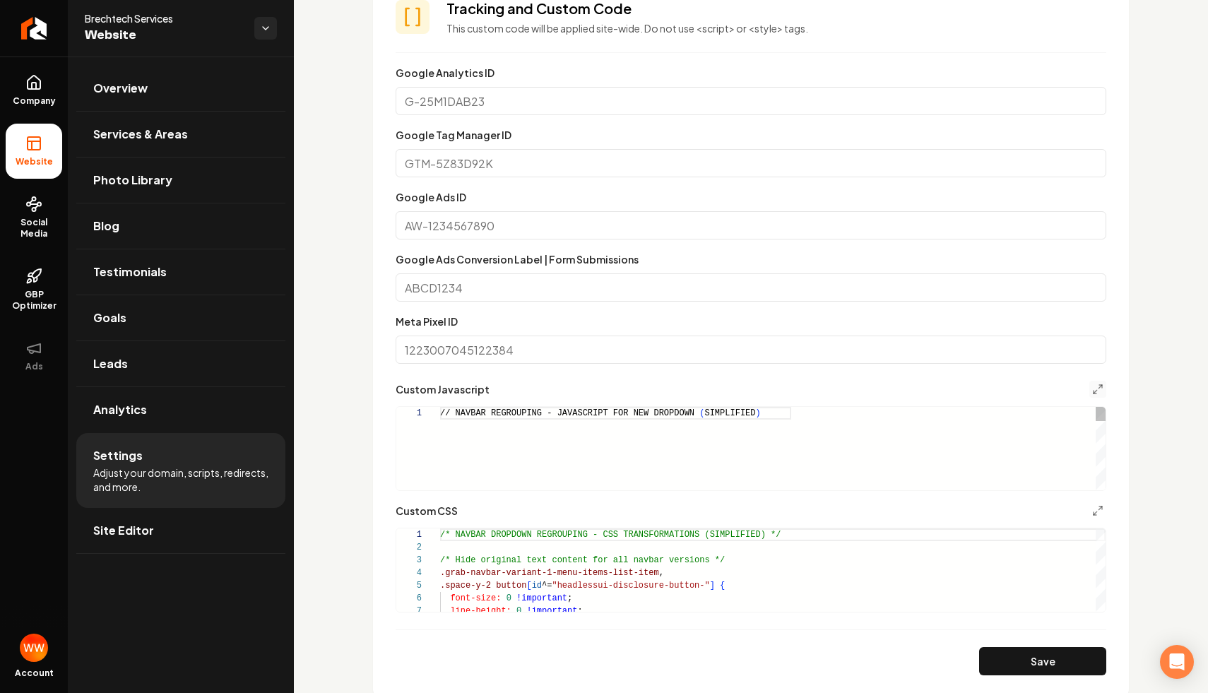
scroll to position [127, 0]
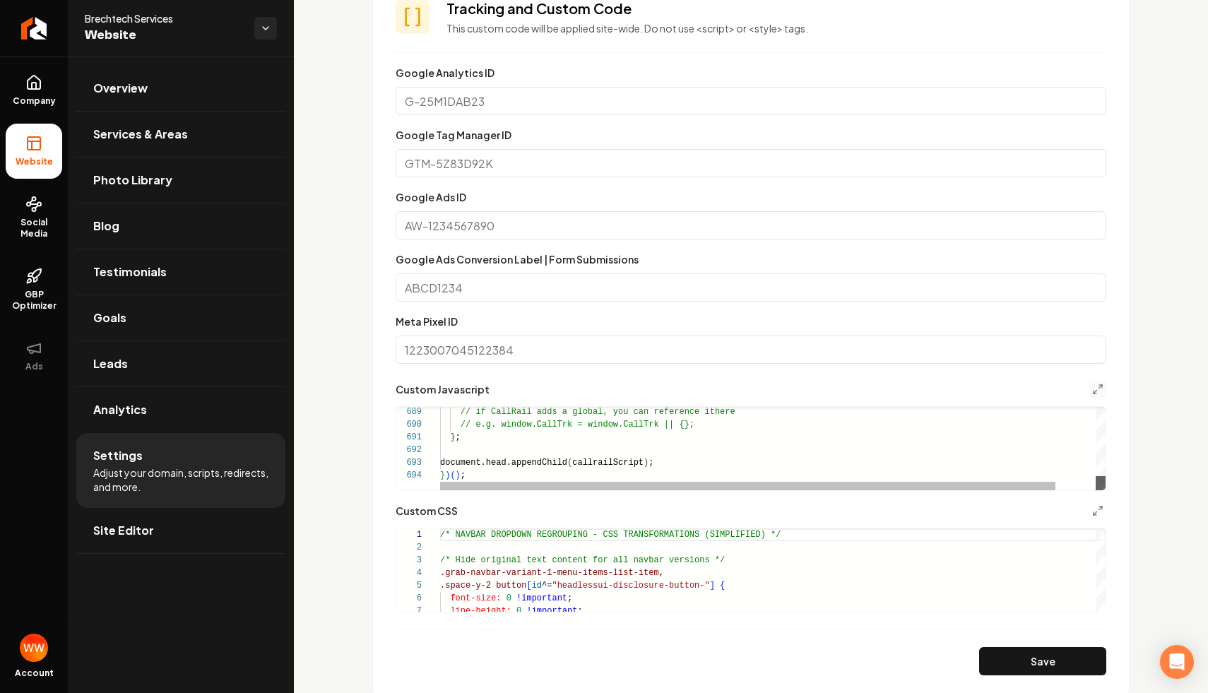
click at [1105, 490] on div "Main content area" at bounding box center [1101, 483] width 10 height 14
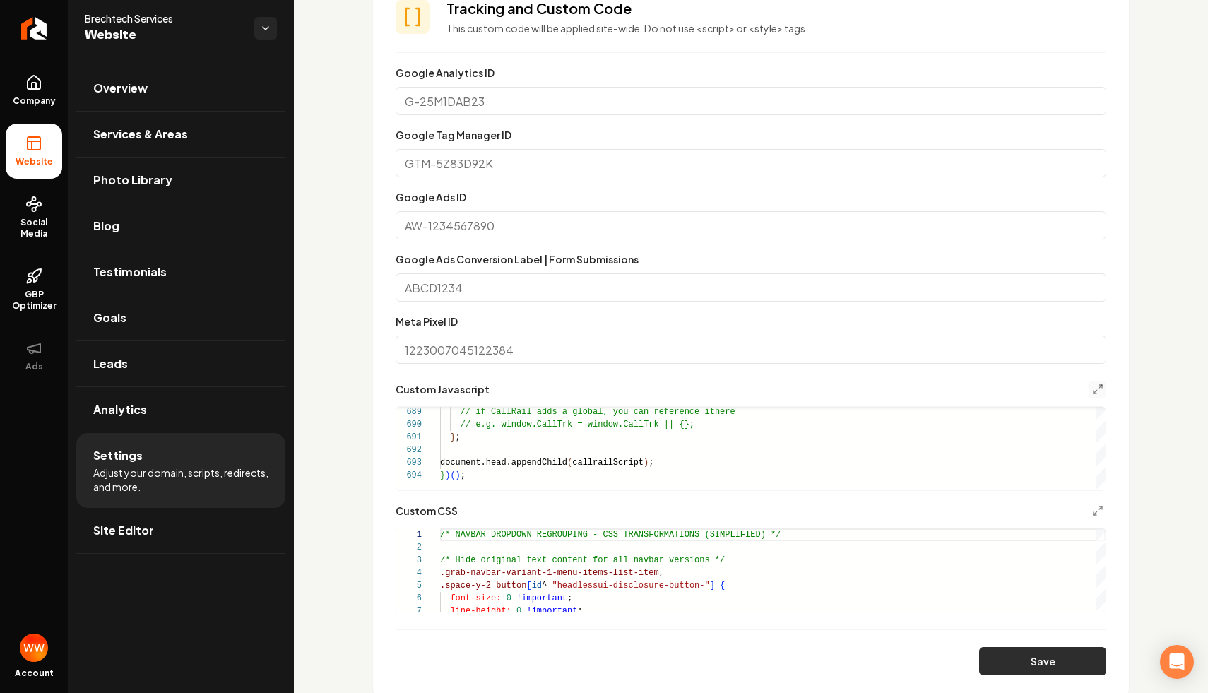
click at [1047, 663] on button "Save" at bounding box center [1042, 661] width 127 height 28
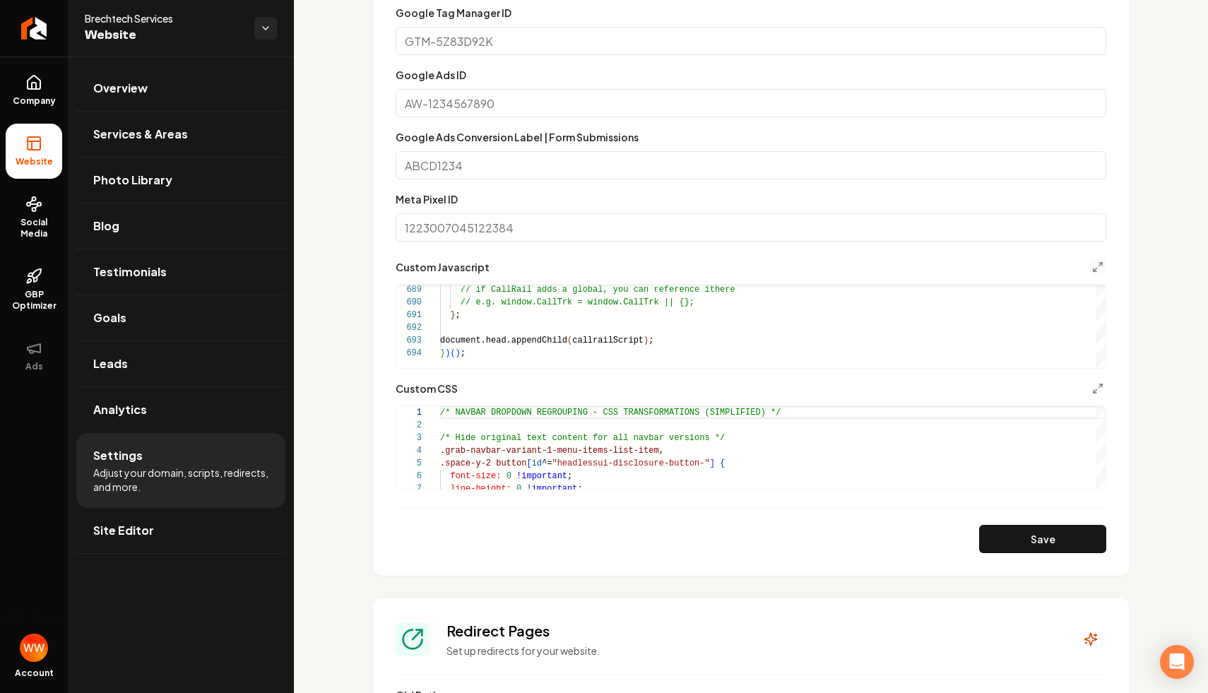
scroll to position [906, 0]
click at [153, 90] on link "Overview" at bounding box center [180, 88] width 209 height 45
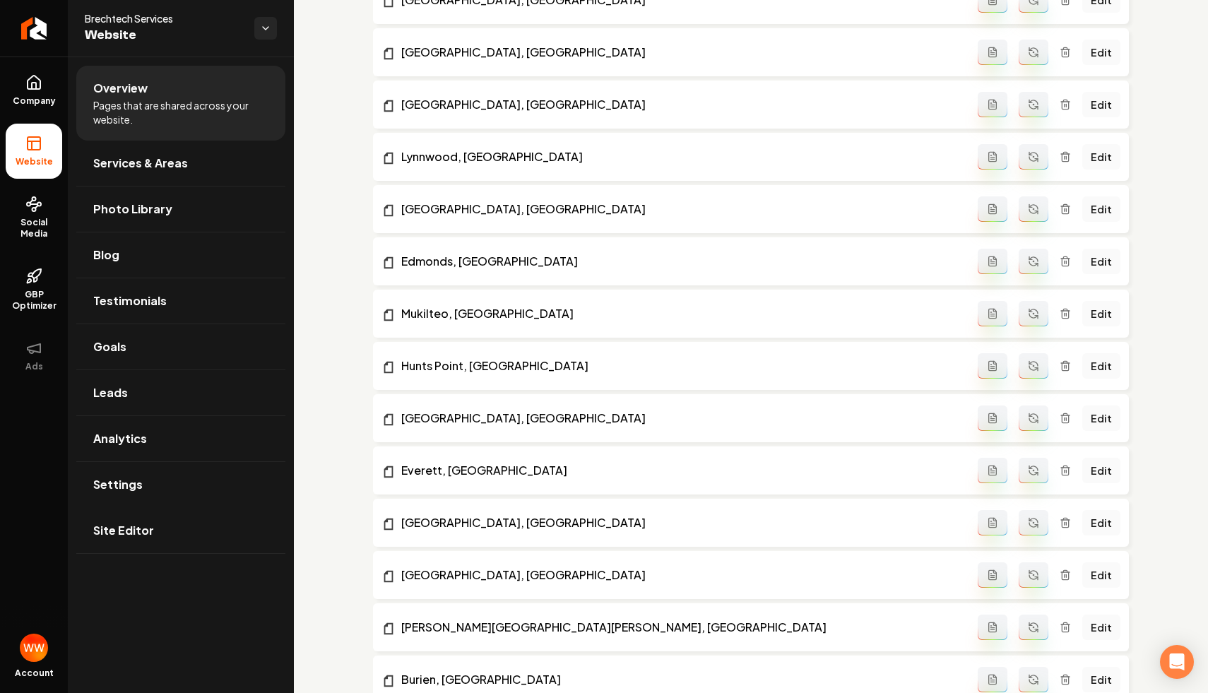
scroll to position [6080, 0]
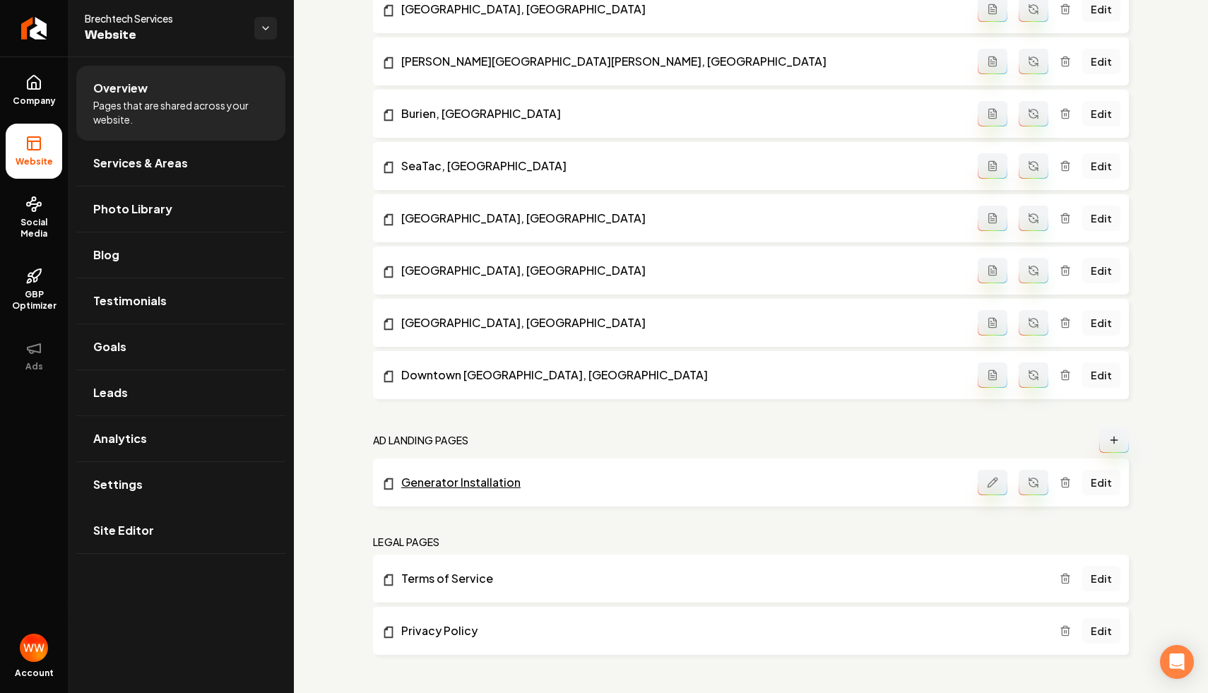
click at [458, 487] on link "Generator Installation" at bounding box center [680, 482] width 596 height 17
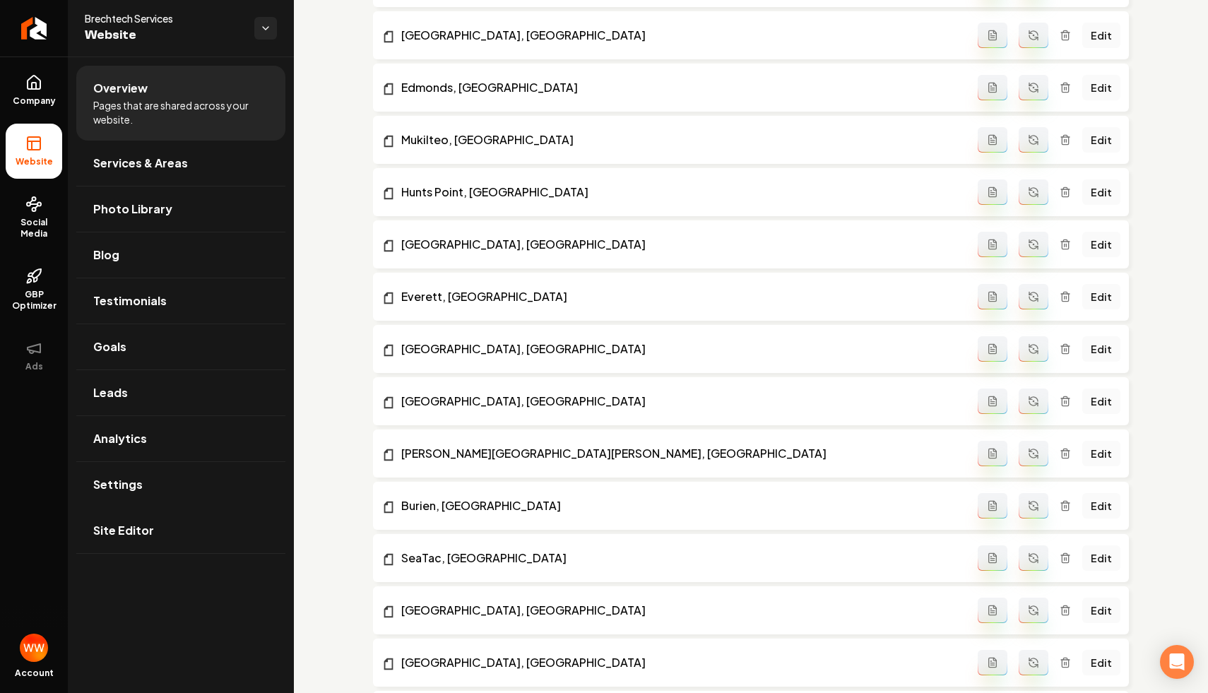
scroll to position [5806, 0]
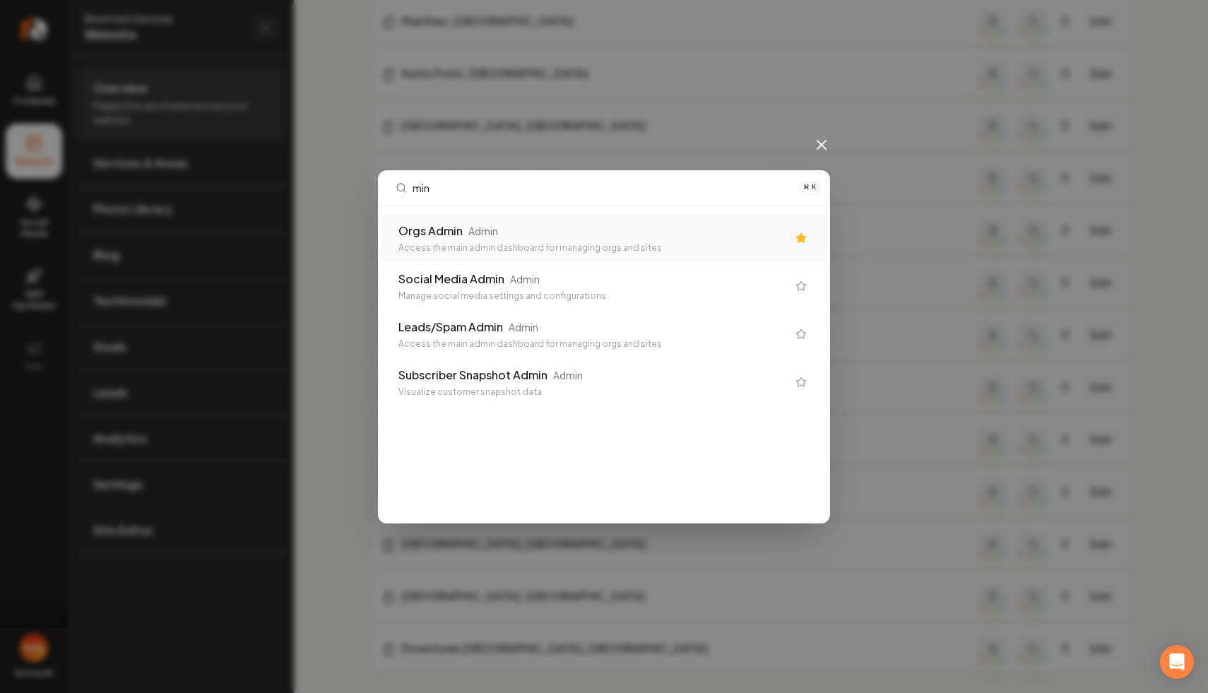
type input "mint"
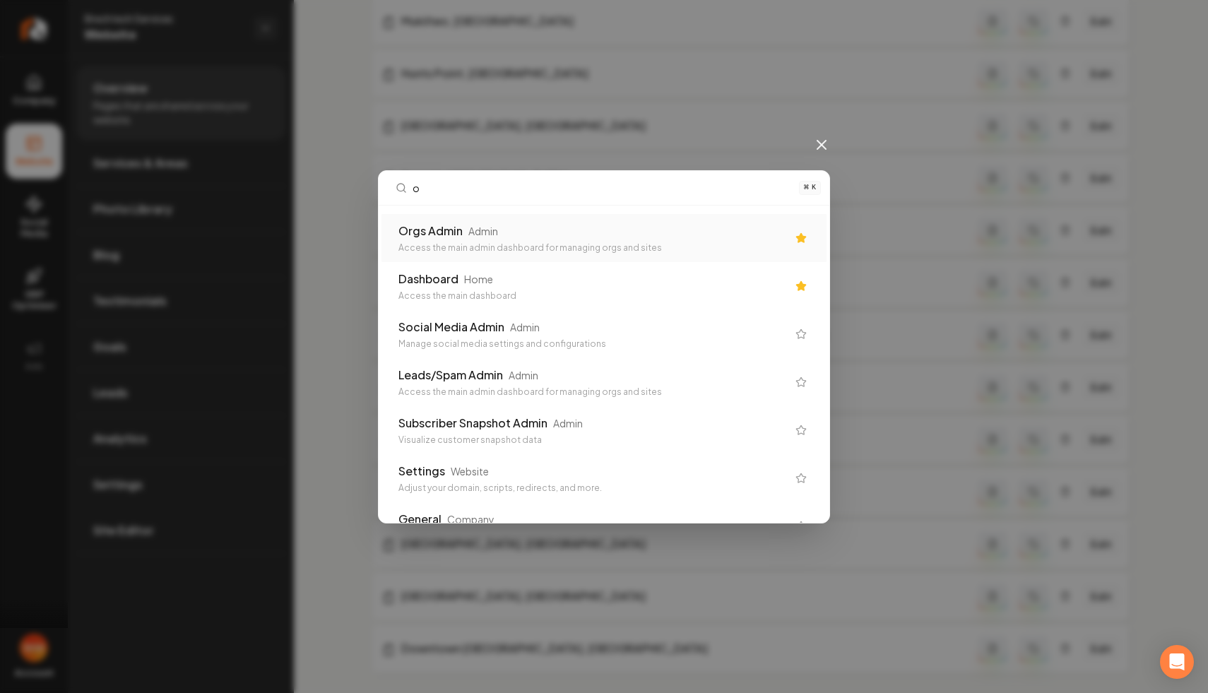
type input "or"
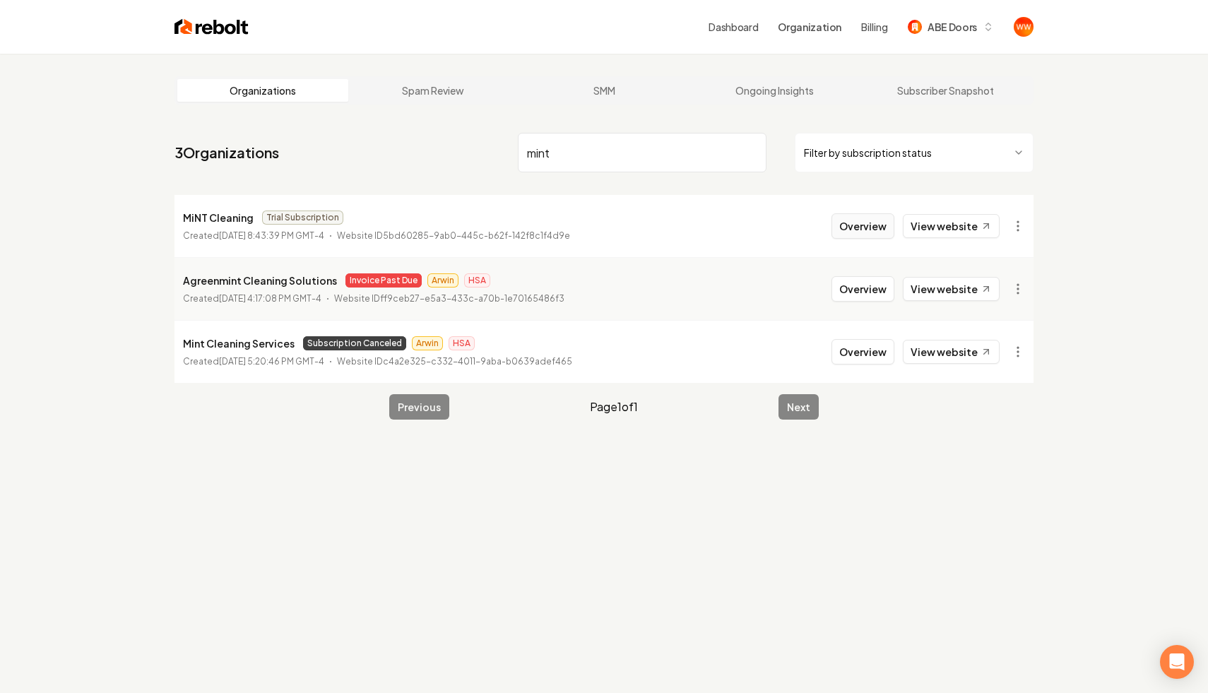
type input "mint"
click at [869, 223] on button "Overview" at bounding box center [863, 225] width 63 height 25
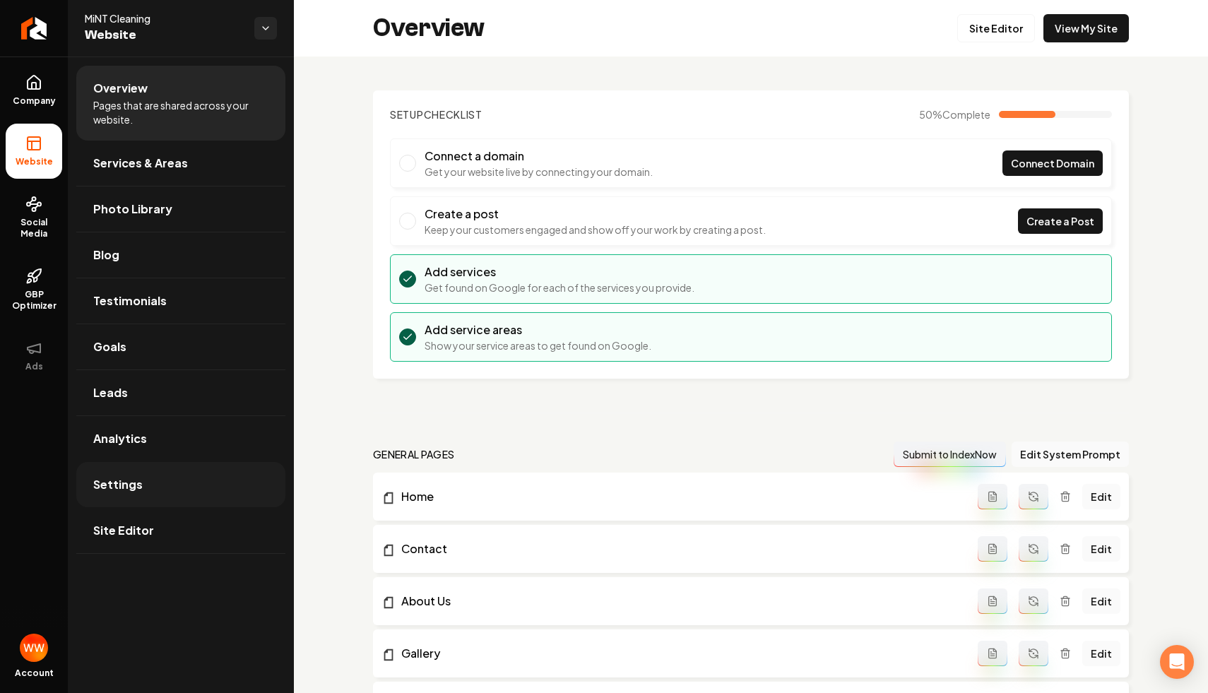
click at [196, 476] on link "Settings" at bounding box center [180, 484] width 209 height 45
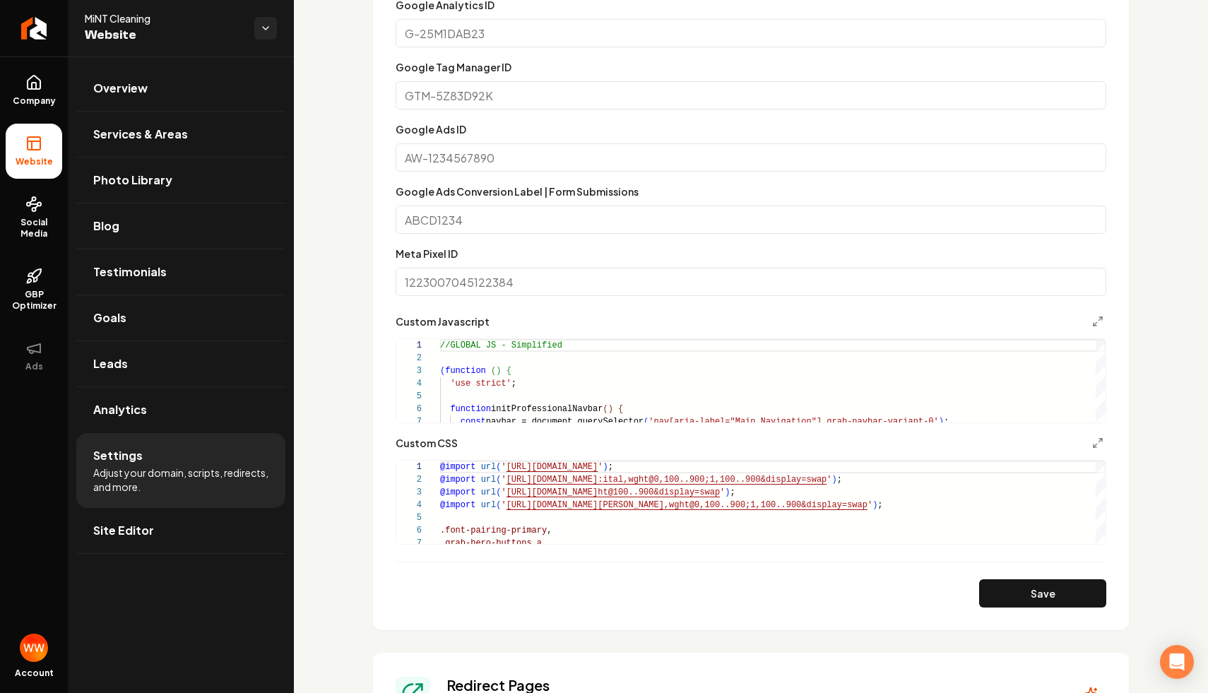
scroll to position [553, 0]
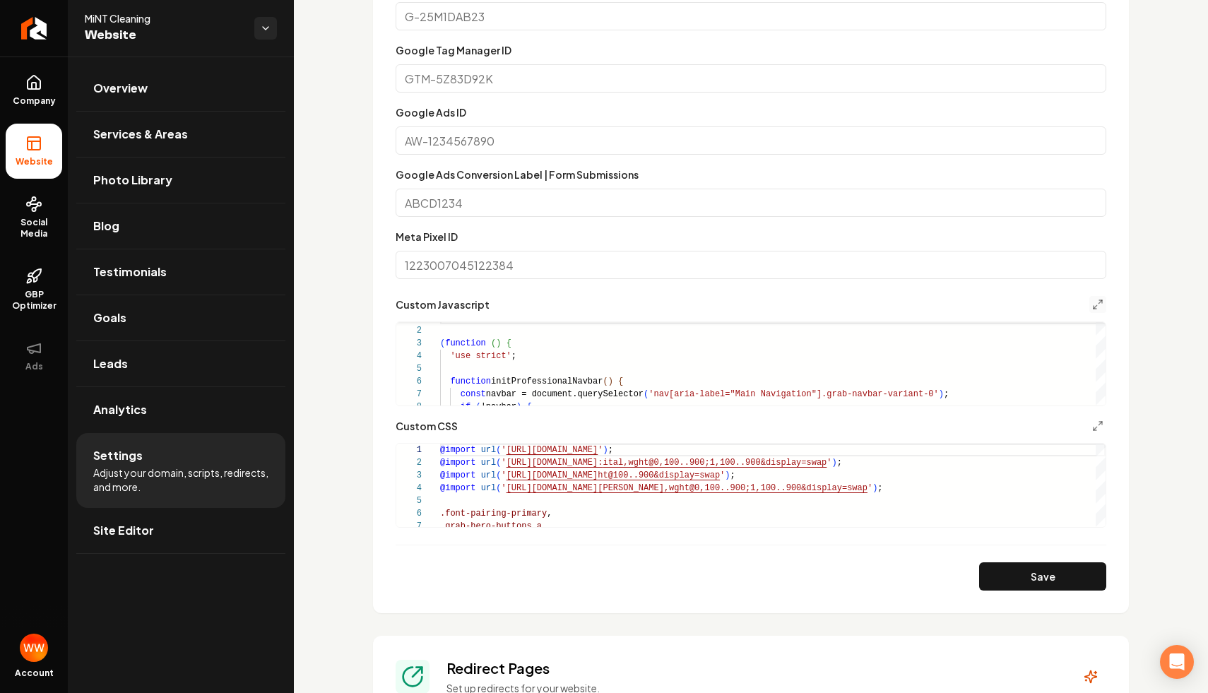
click at [1100, 298] on button "Main content area" at bounding box center [1098, 304] width 17 height 17
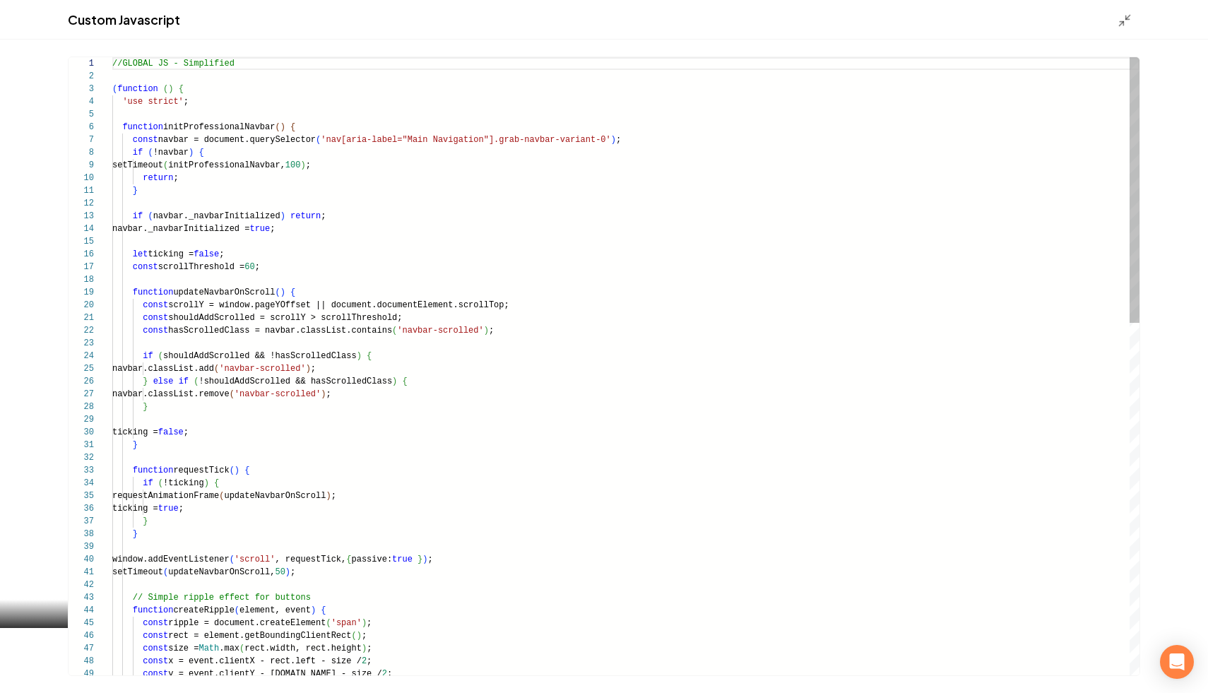
scroll to position [127, 0]
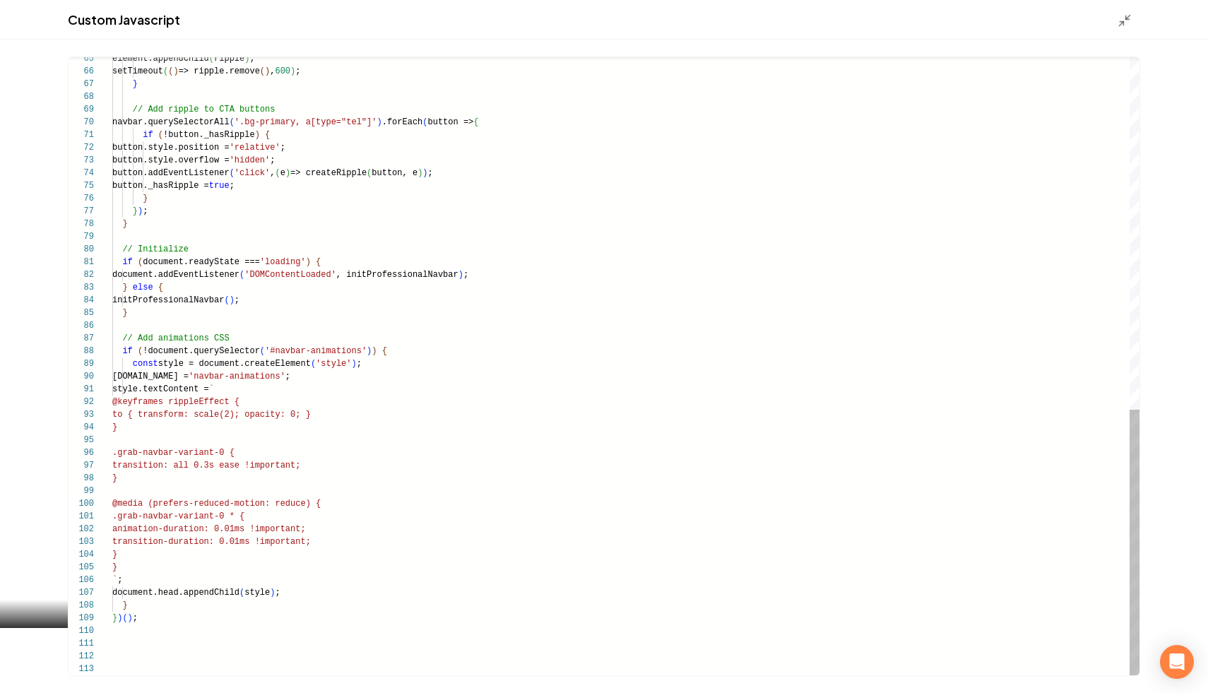
type textarea "**********"
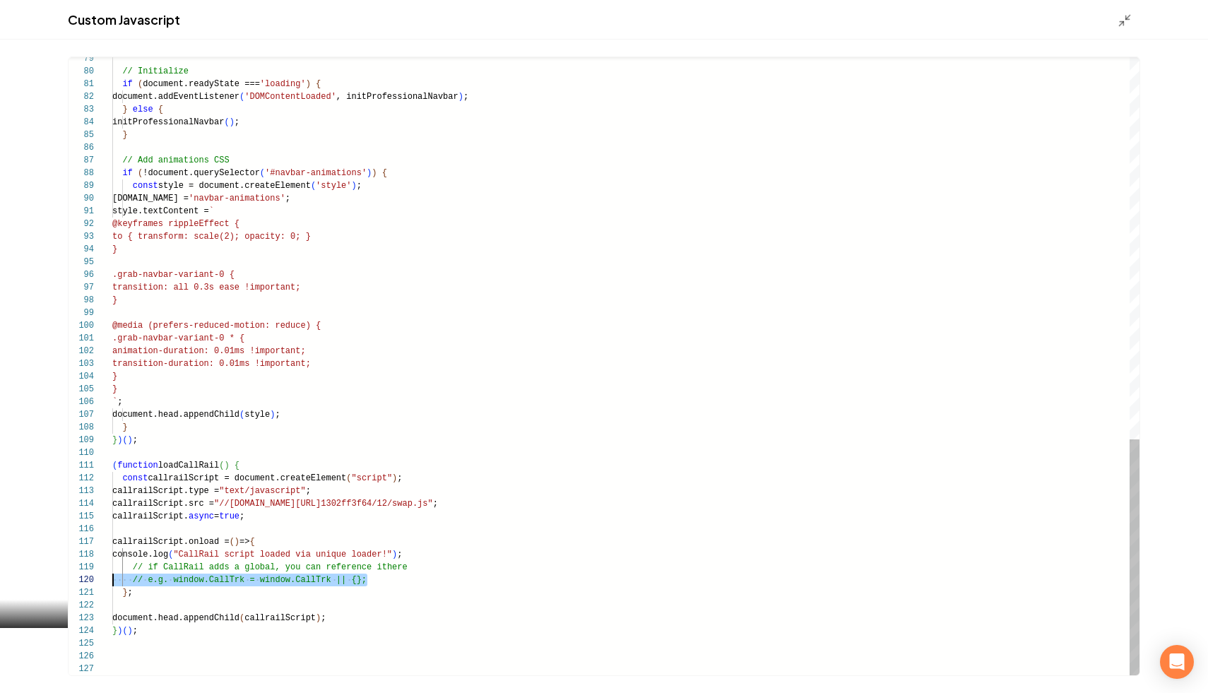
scroll to position [102, 0]
drag, startPoint x: 382, startPoint y: 579, endPoint x: 107, endPoint y: 570, distance: 275.7
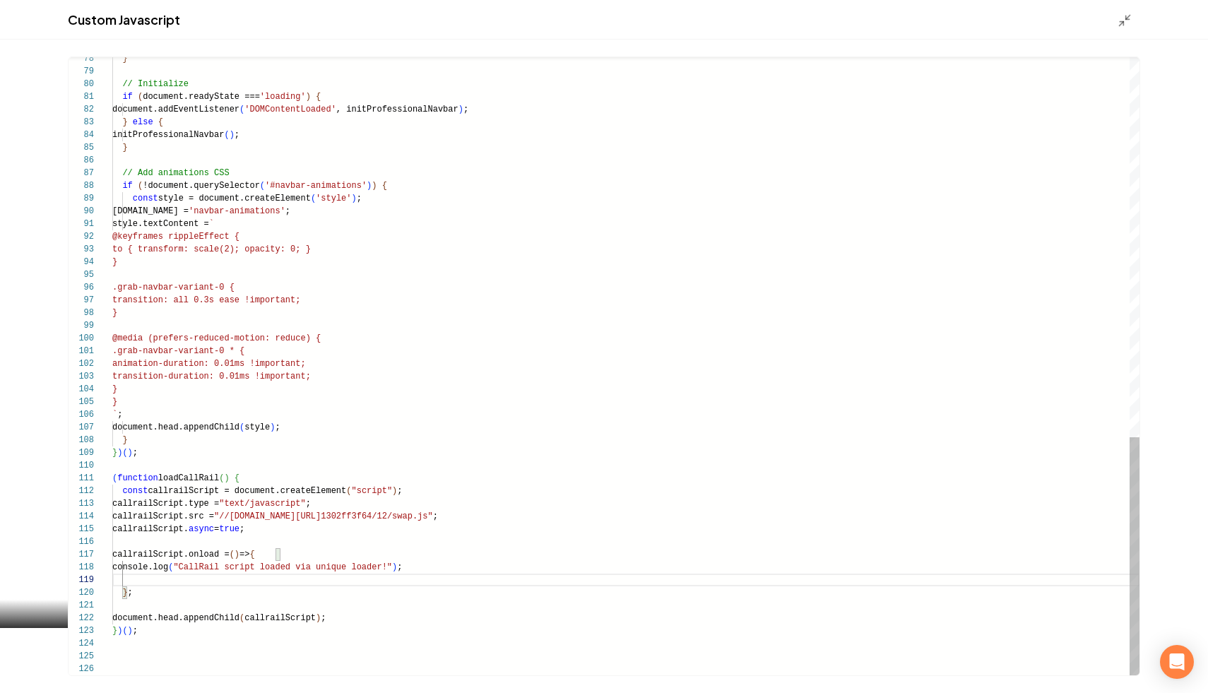
type textarea "**********"
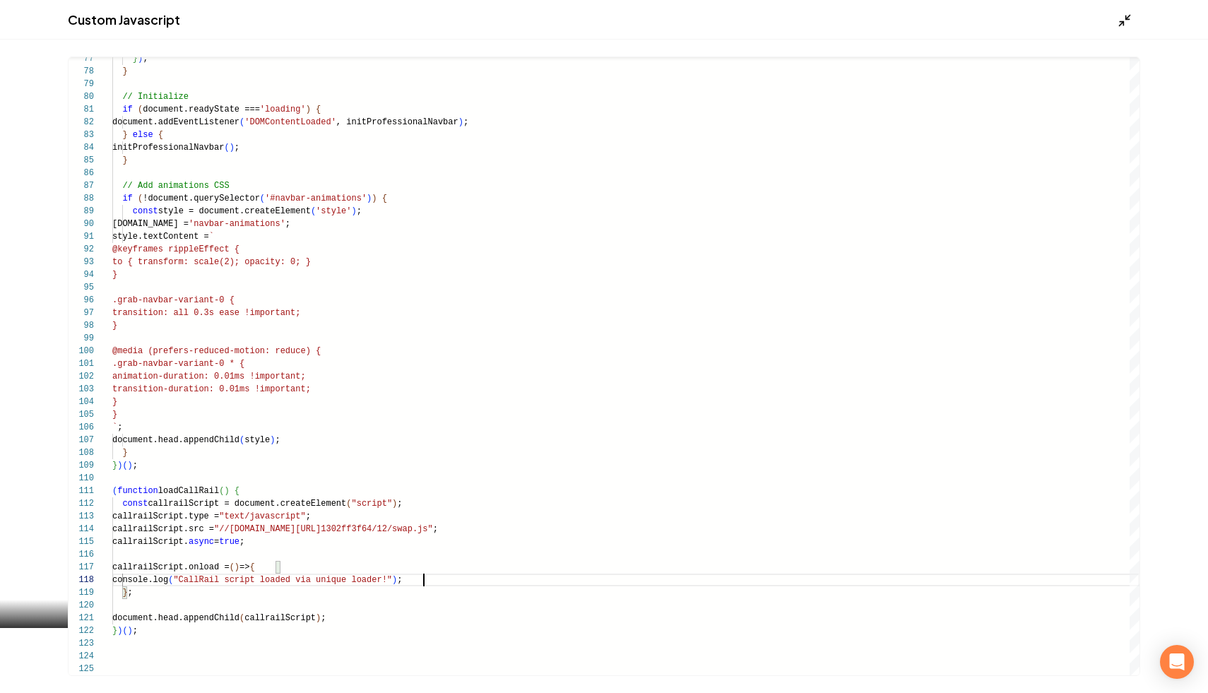
click at [1120, 27] on icon "Main content area" at bounding box center [1125, 20] width 14 height 14
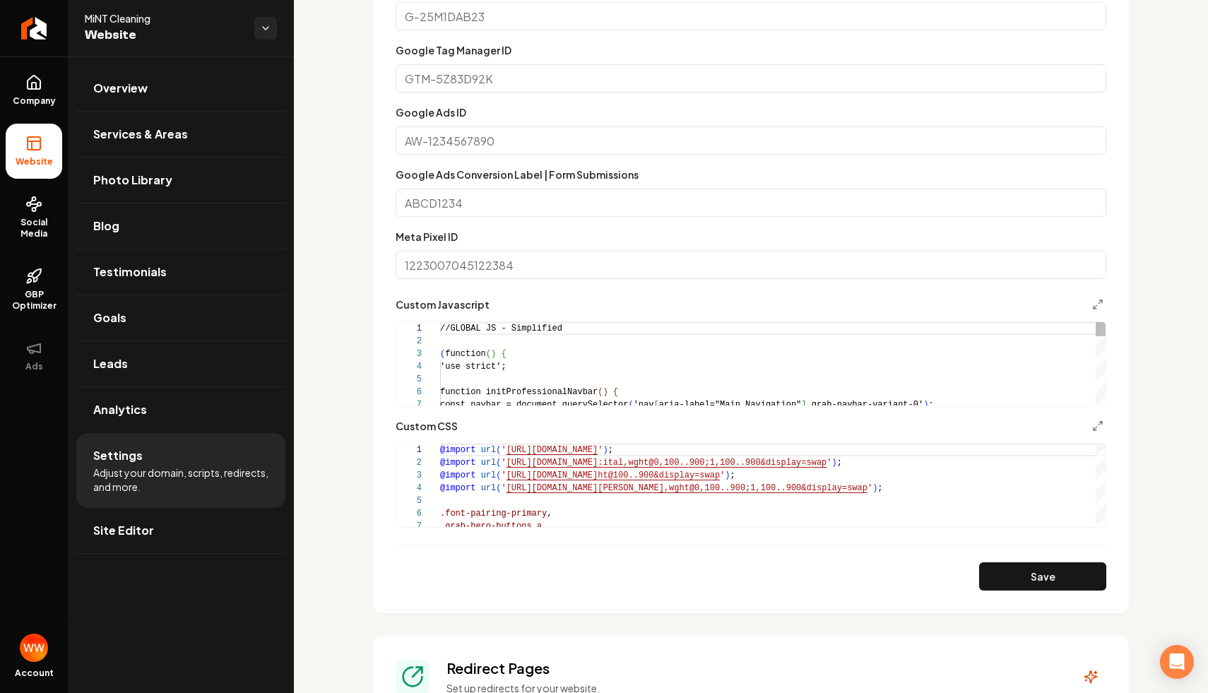
scroll to position [127, 0]
click at [1027, 577] on button "Save" at bounding box center [1042, 577] width 127 height 28
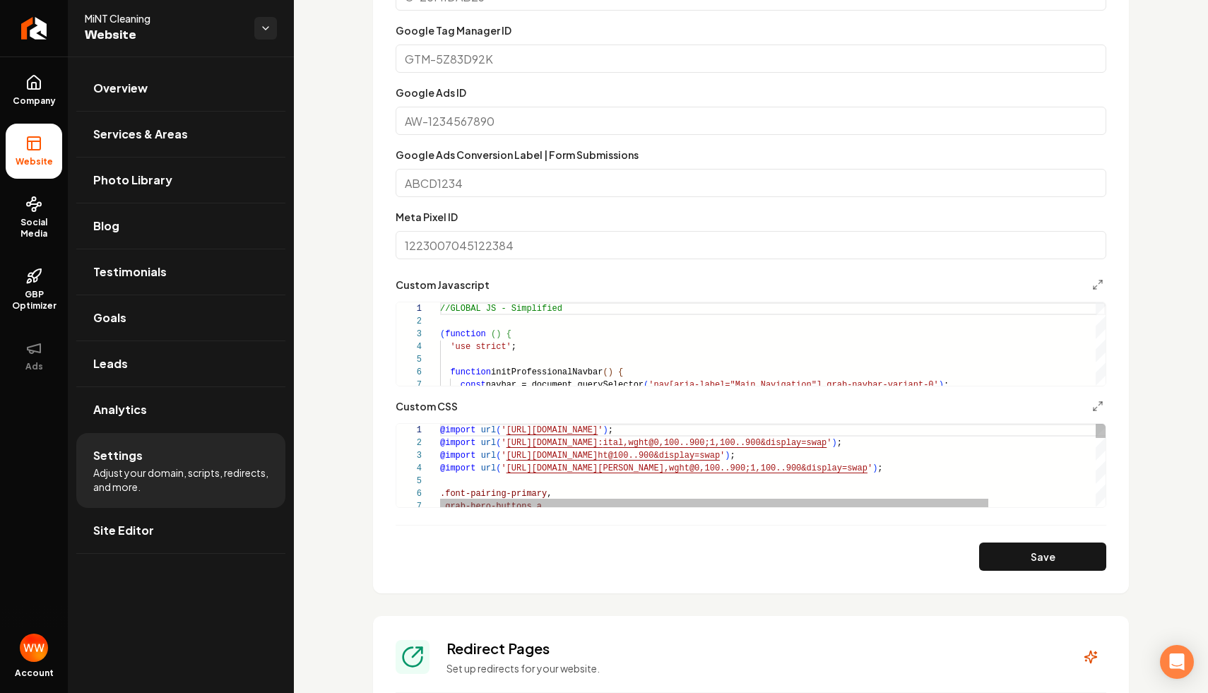
scroll to position [565, 0]
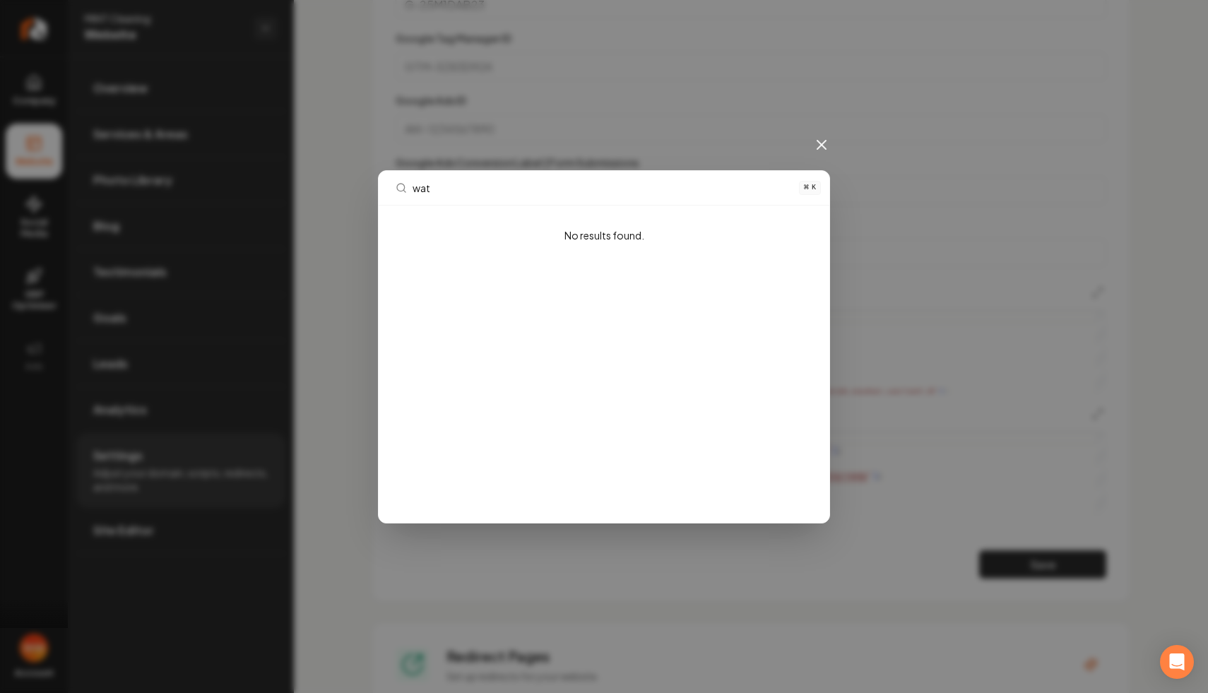
type input "watt"
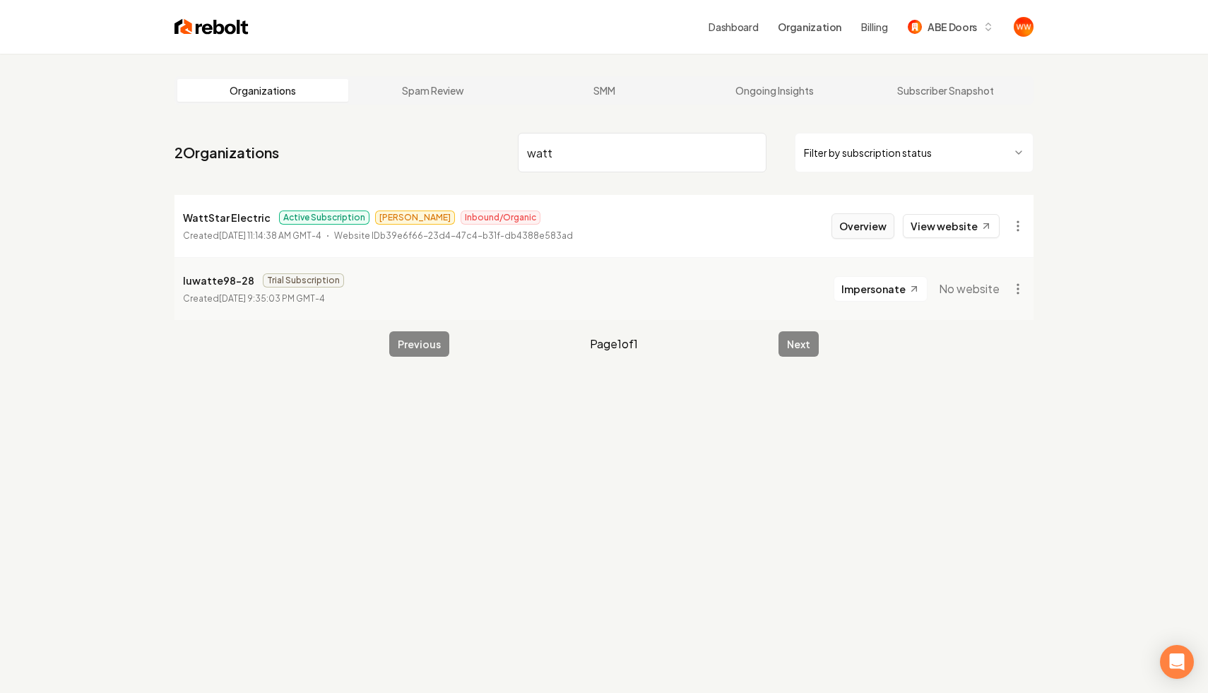
type input "watt"
click at [863, 222] on button "Overview" at bounding box center [863, 225] width 63 height 25
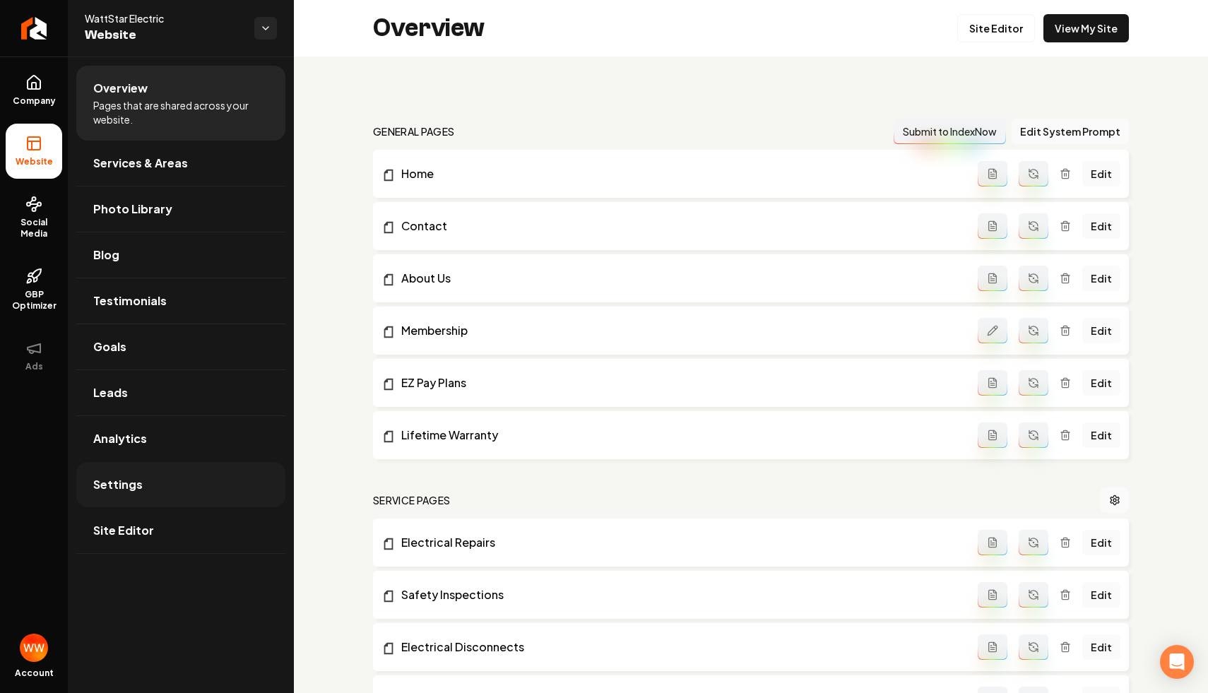
click at [157, 492] on link "Settings" at bounding box center [180, 484] width 209 height 45
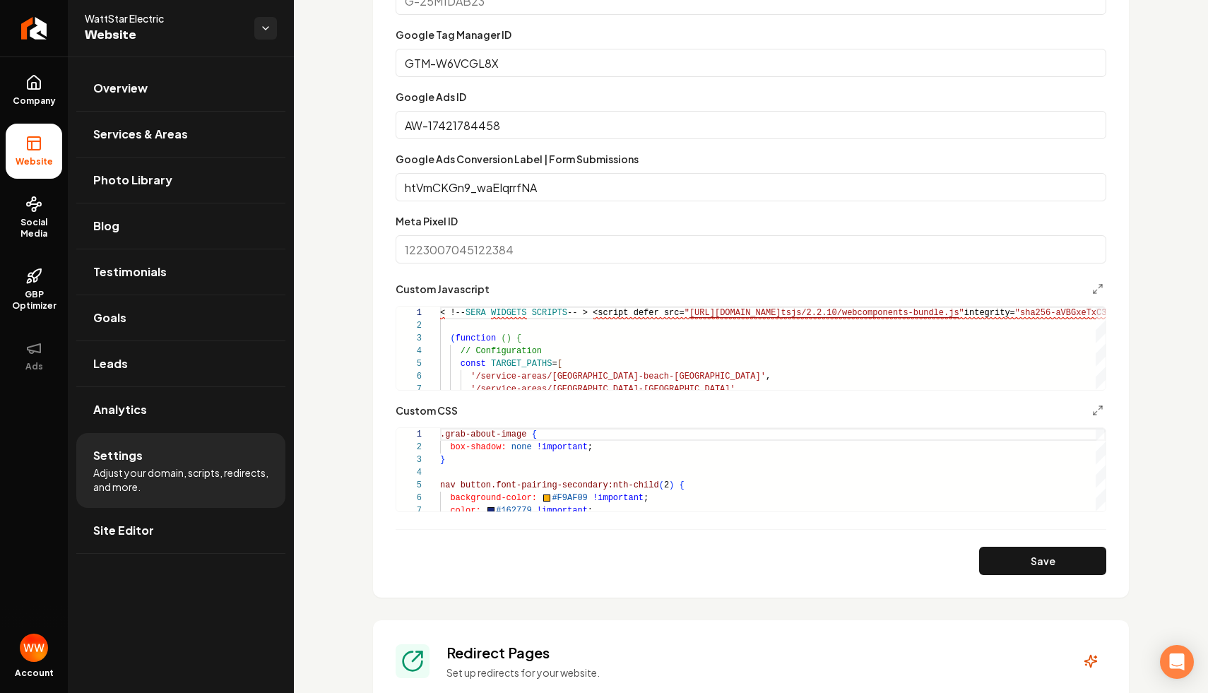
scroll to position [928, 0]
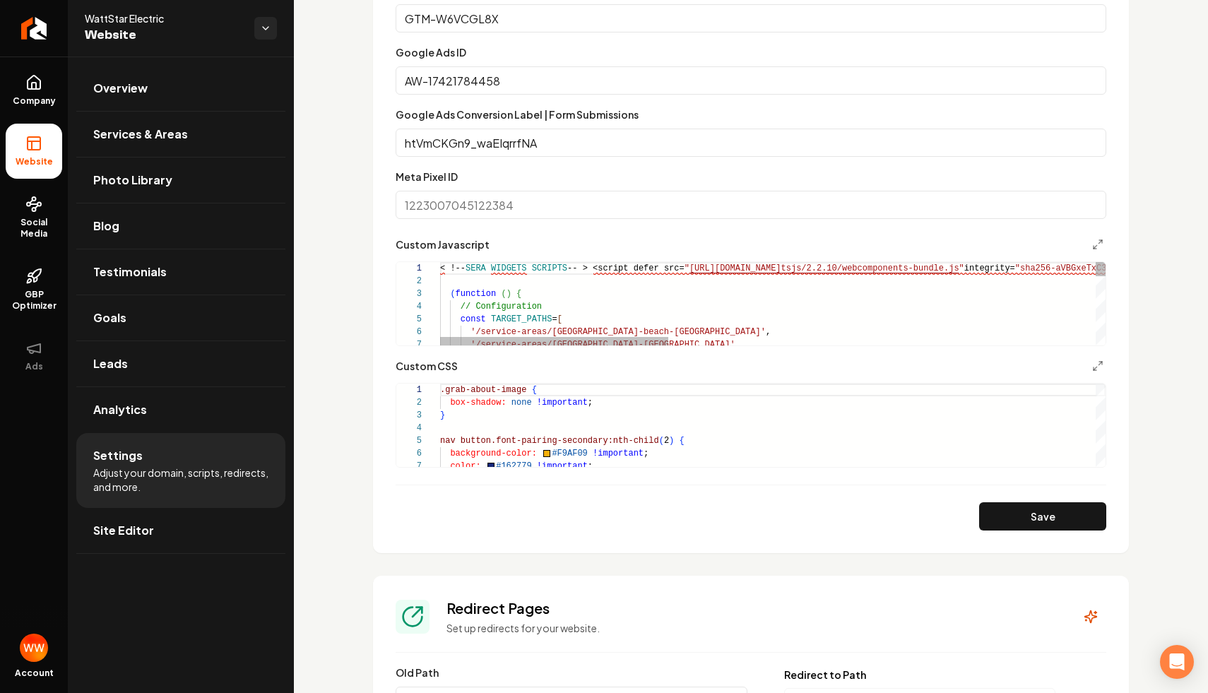
type textarea "**********"
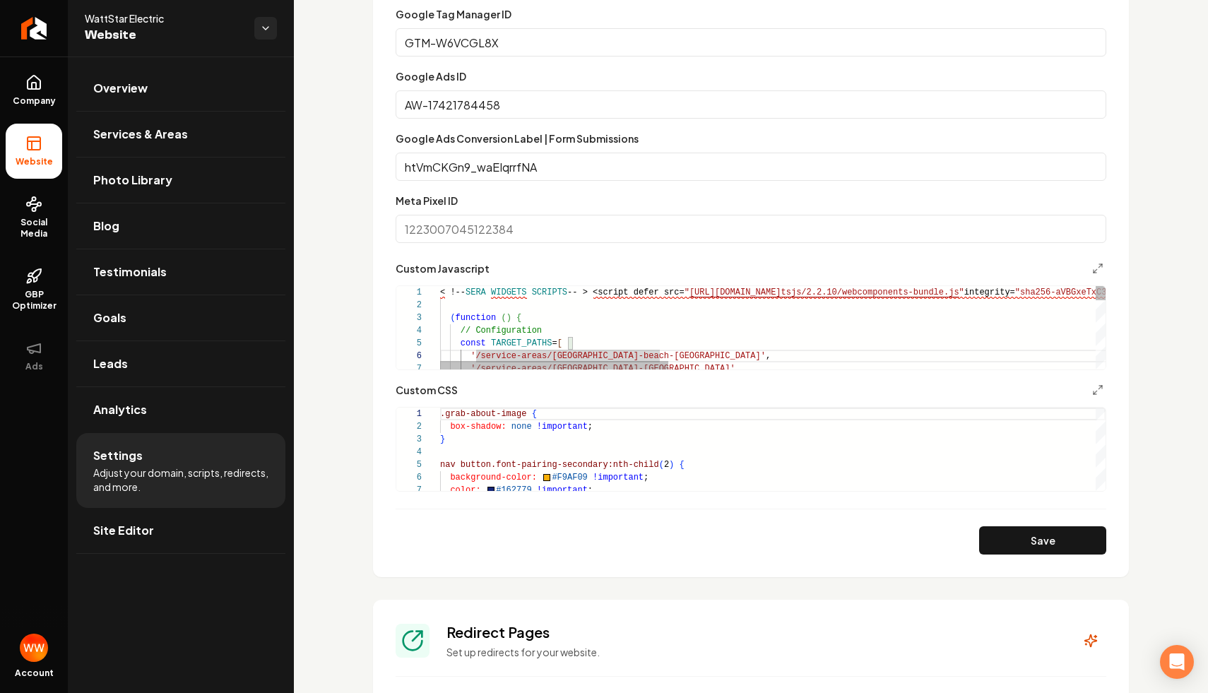
scroll to position [897, 0]
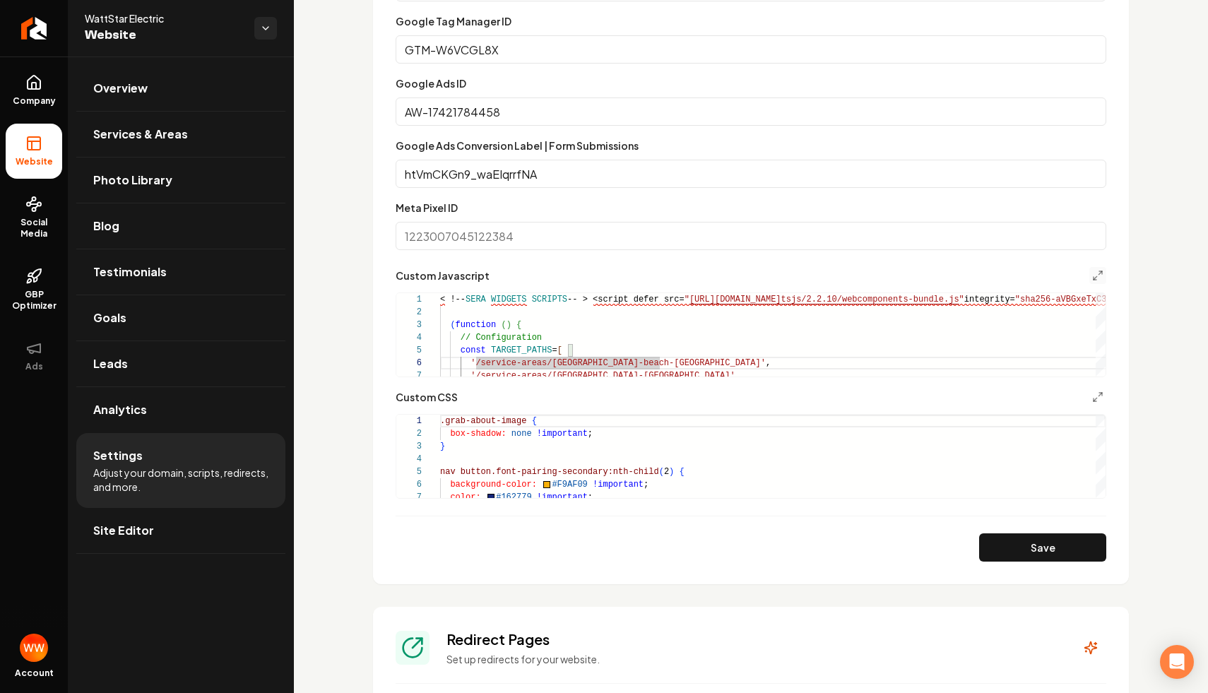
click at [1091, 269] on button "Main content area" at bounding box center [1098, 275] width 17 height 17
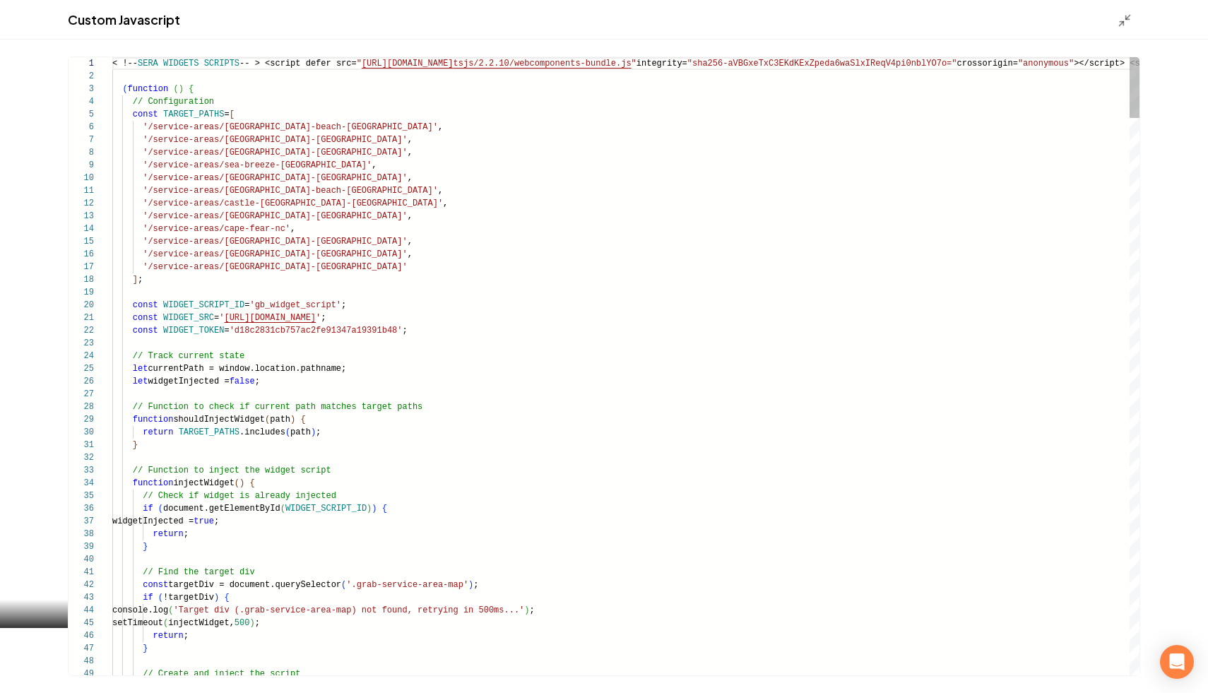
scroll to position [76, 0]
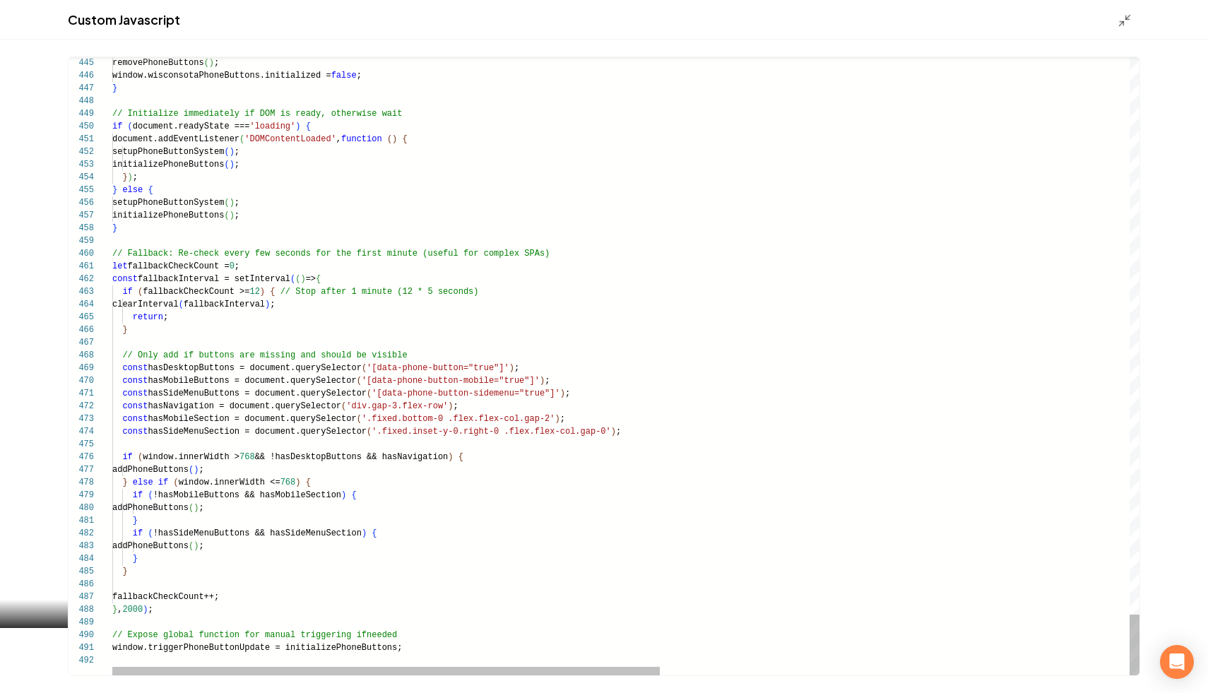
type textarea "**********"
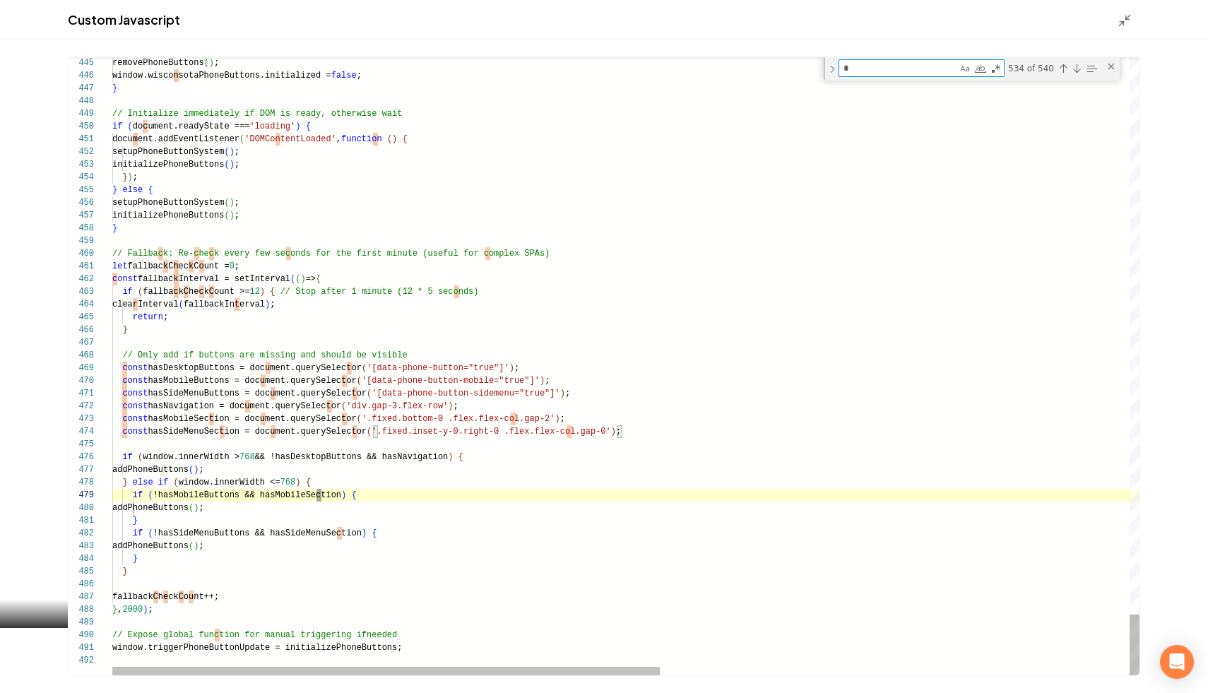
type textarea "**"
type textarea "**********"
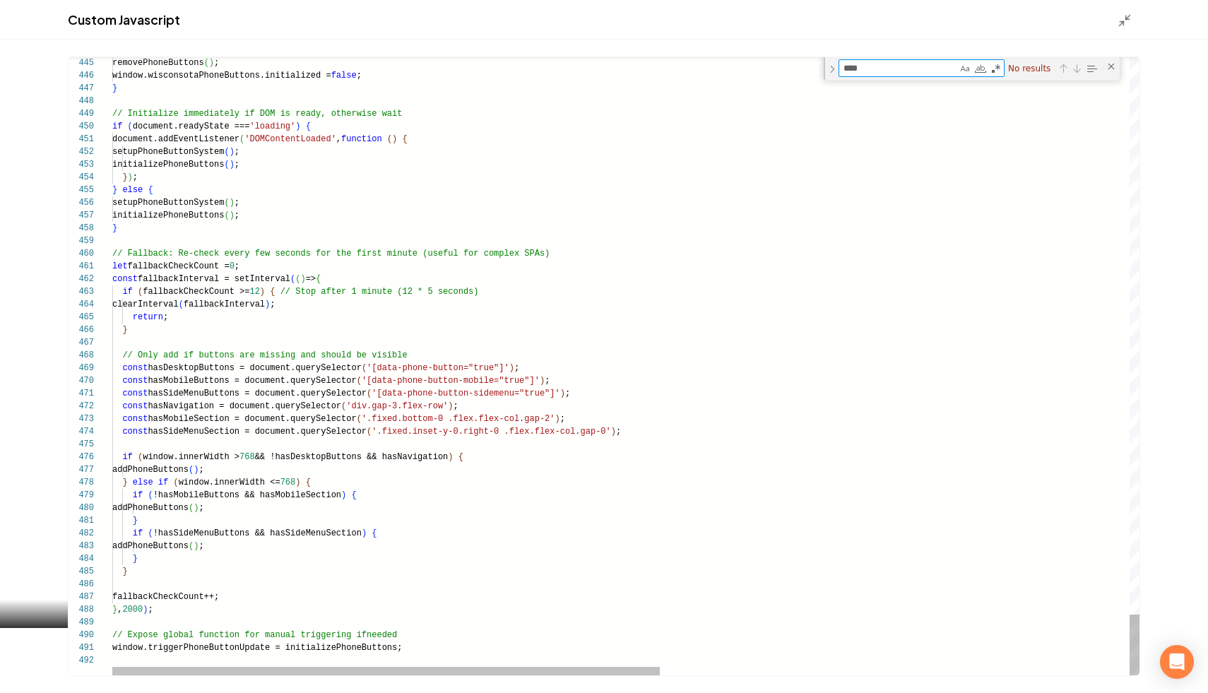
type textarea "****"
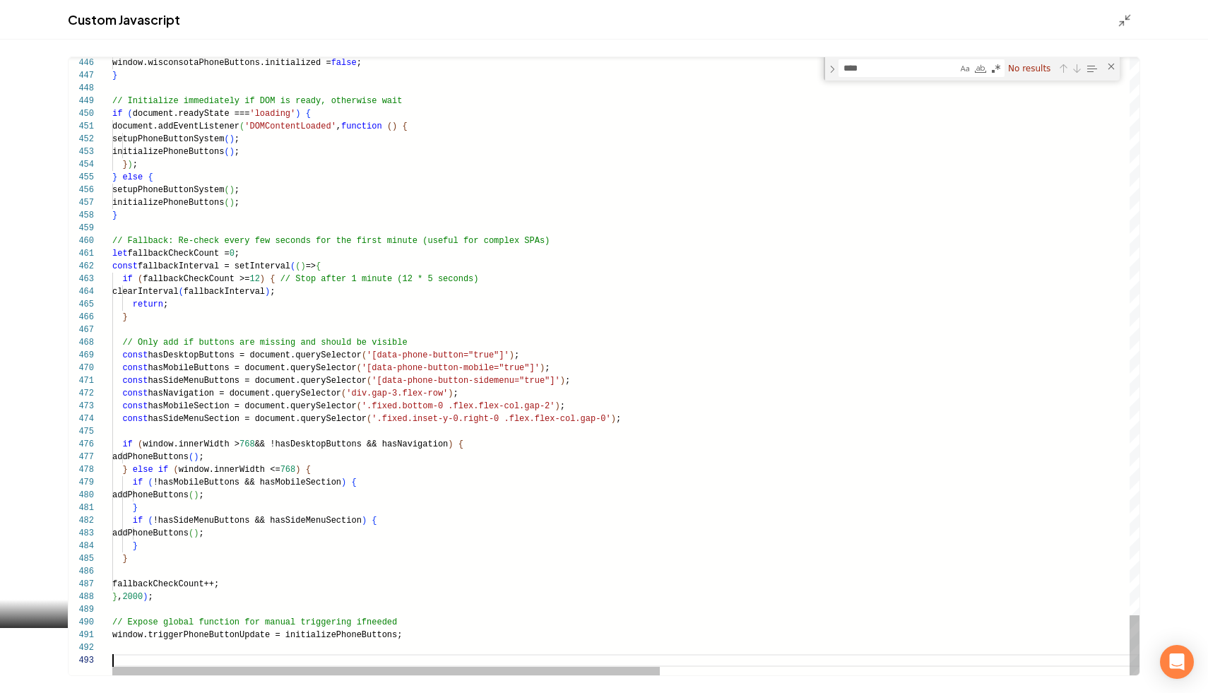
scroll to position [64, 25]
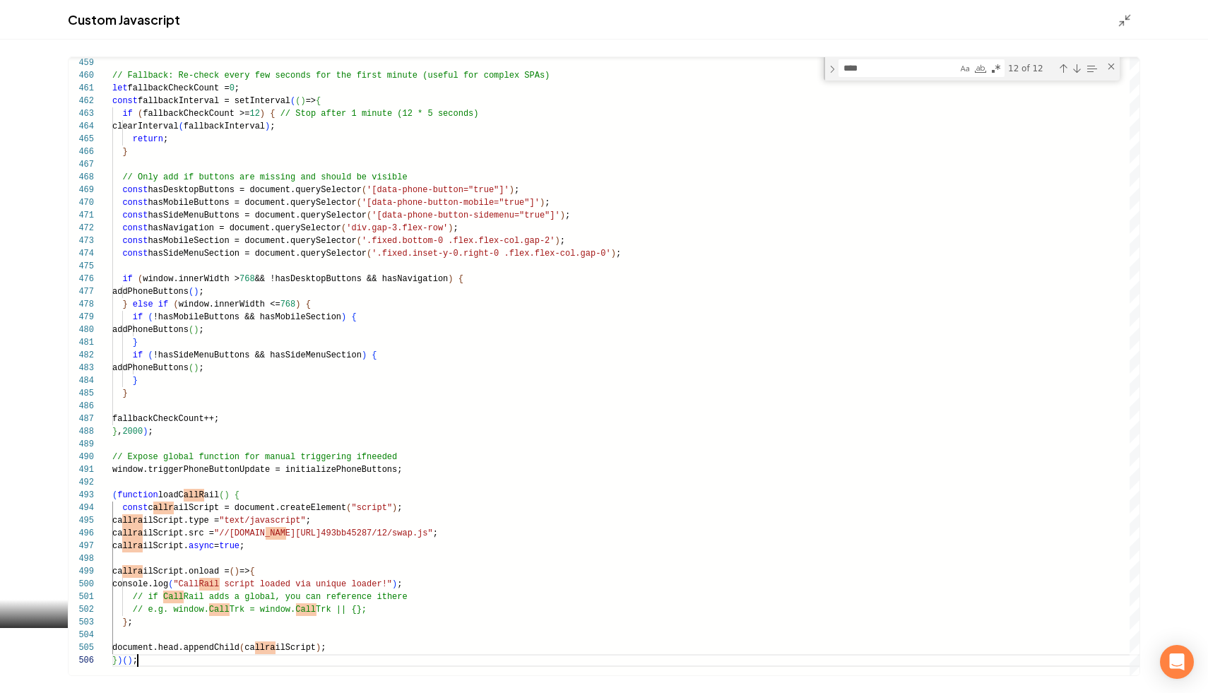
type textarea "**********"
click at [1136, 20] on div "Main content area" at bounding box center [1129, 20] width 23 height 16
click at [1114, 21] on div "Custom Javascript" at bounding box center [604, 20] width 1208 height 40
click at [1122, 21] on line "Main content area" at bounding box center [1122, 23] width 4 height 4
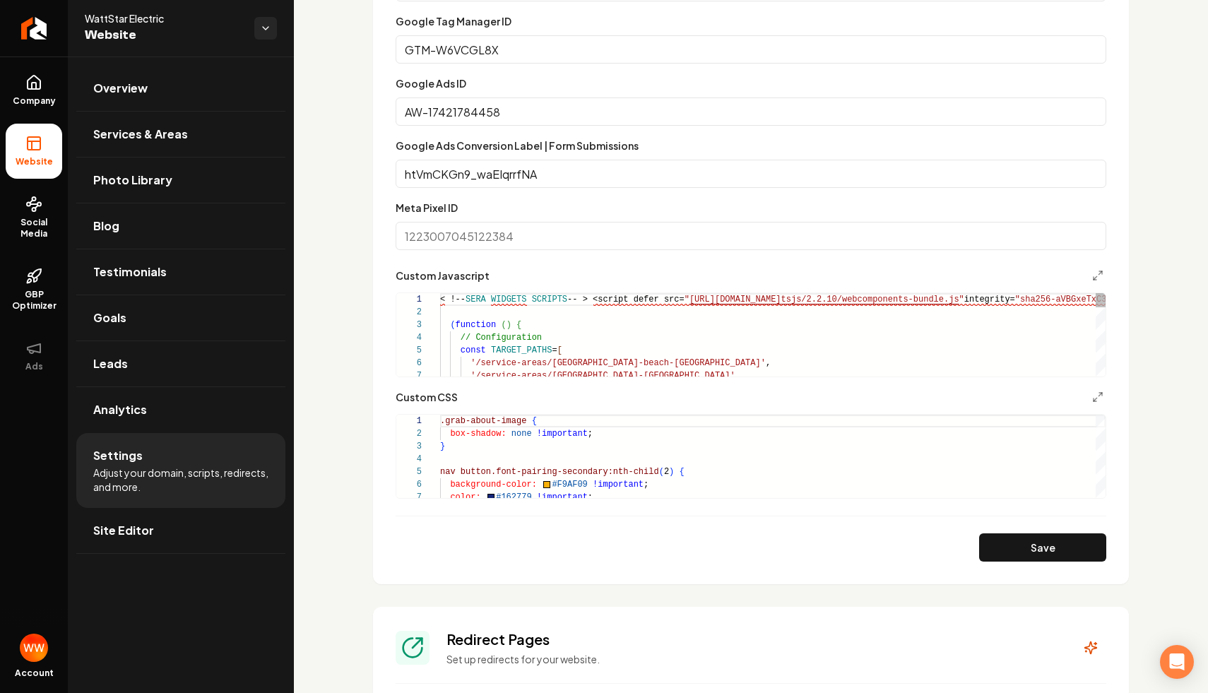
scroll to position [76, 0]
click at [1004, 538] on button "Save" at bounding box center [1042, 548] width 127 height 28
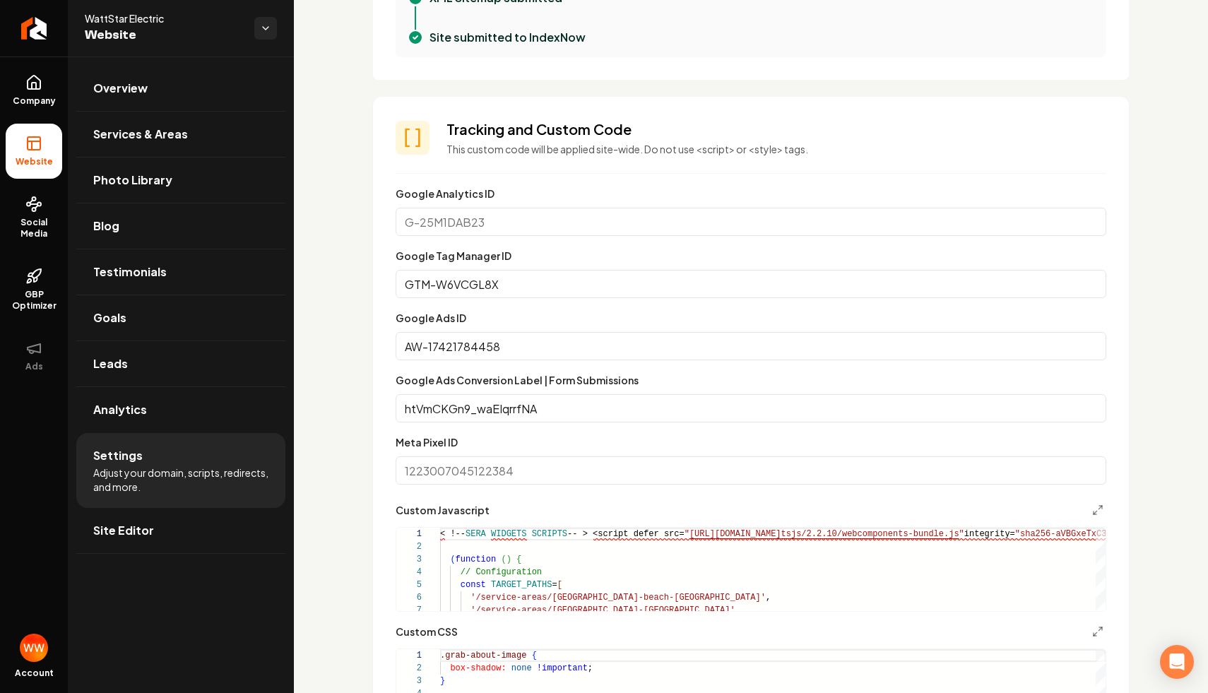
scroll to position [567, 0]
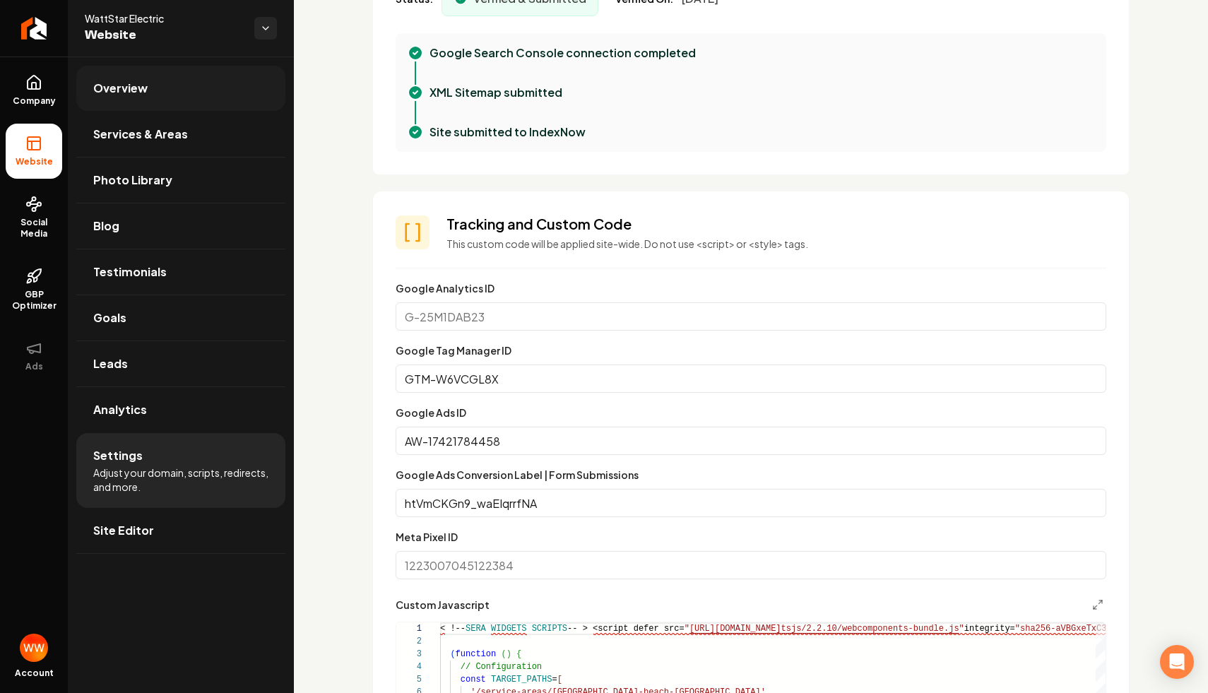
click at [139, 80] on span "Overview" at bounding box center [120, 88] width 54 height 17
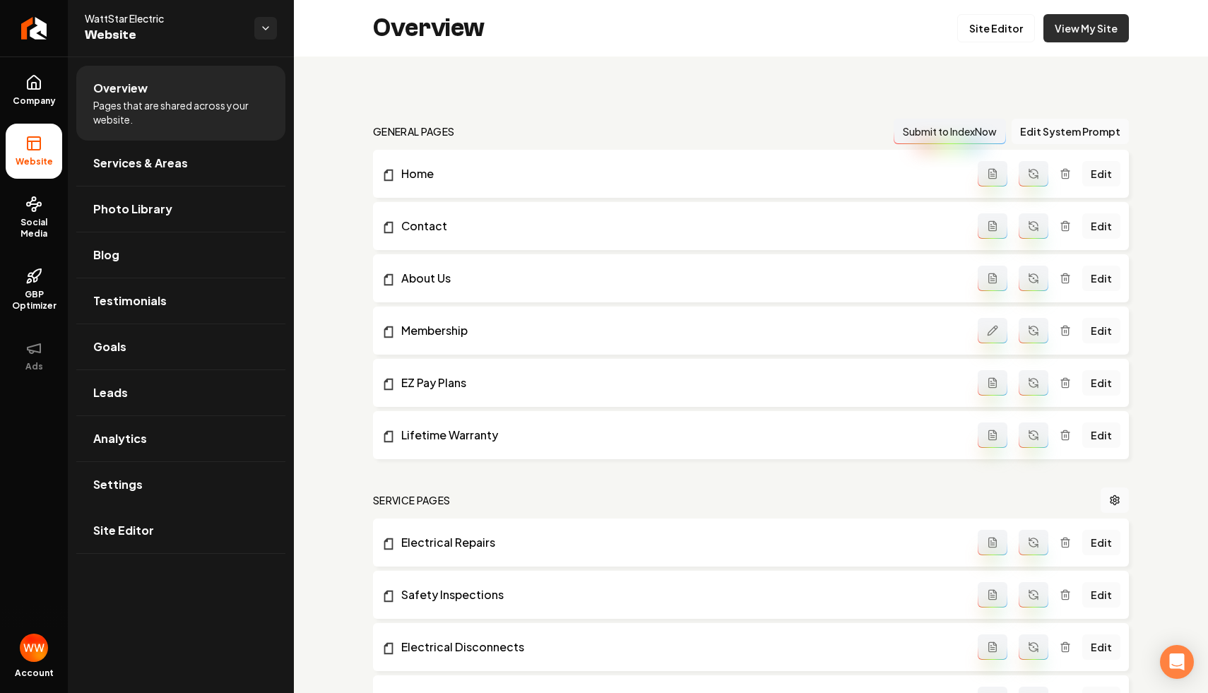
click at [1085, 36] on link "View My Site" at bounding box center [1087, 28] width 86 height 28
